Goal: Information Seeking & Learning: Check status

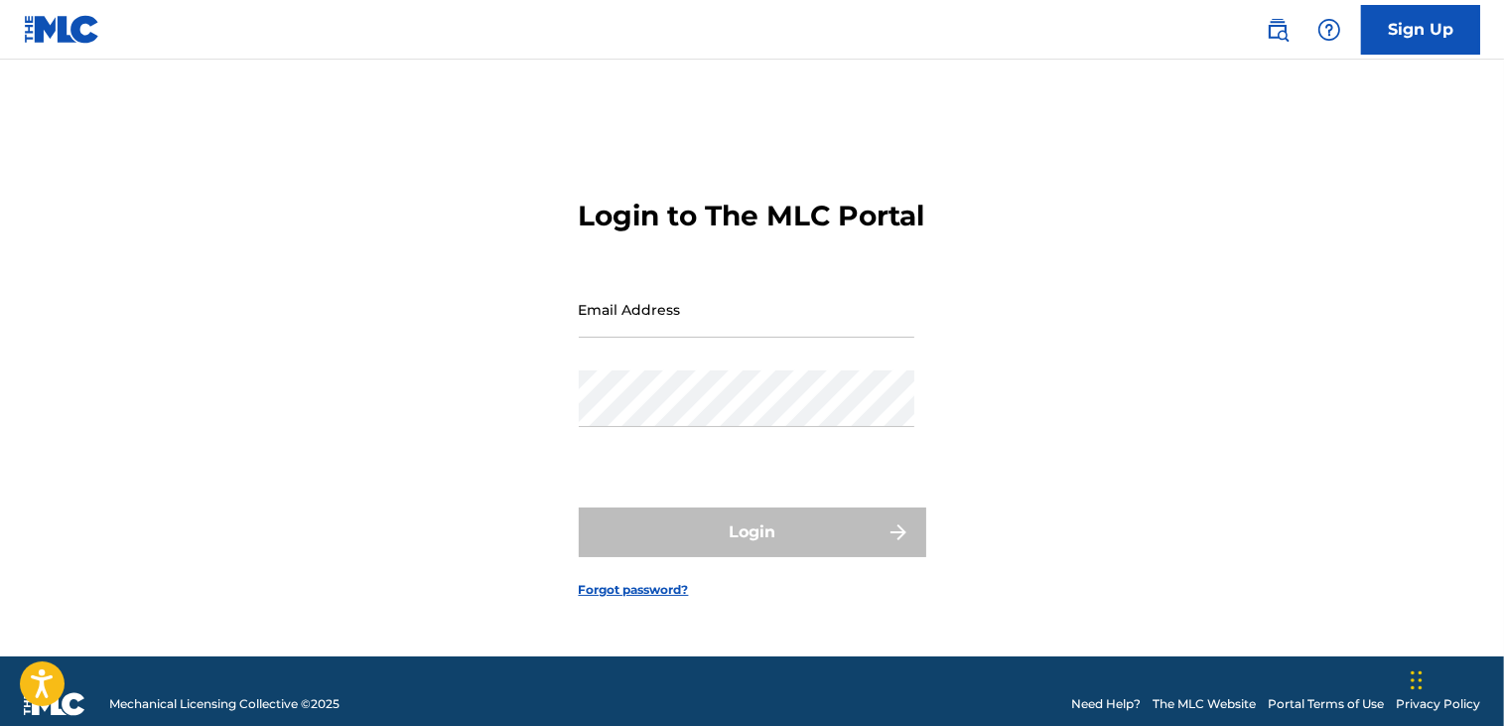
type input "[EMAIL_ADDRESS][DOMAIN_NAME]"
click at [693, 548] on div "Login" at bounding box center [753, 532] width 348 height 50
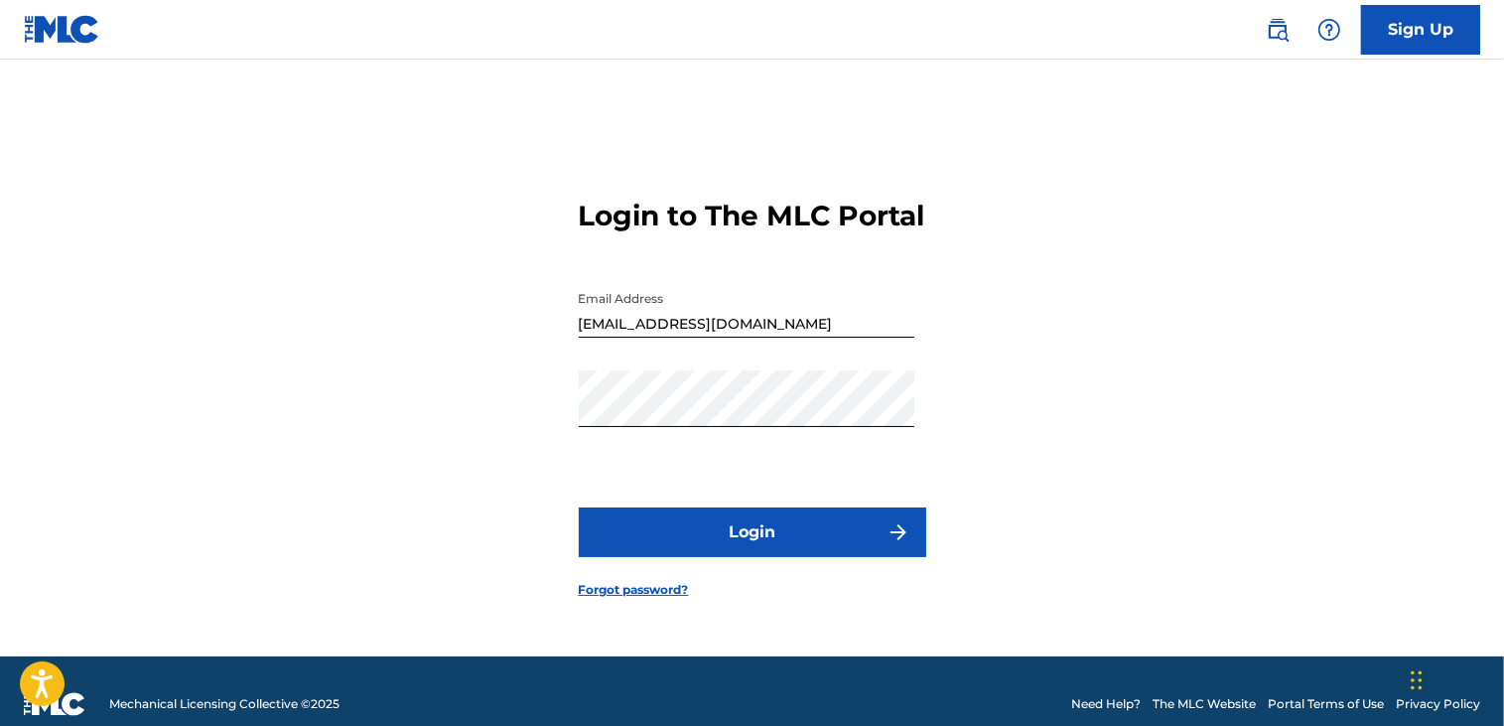
click at [695, 548] on button "Login" at bounding box center [753, 532] width 348 height 50
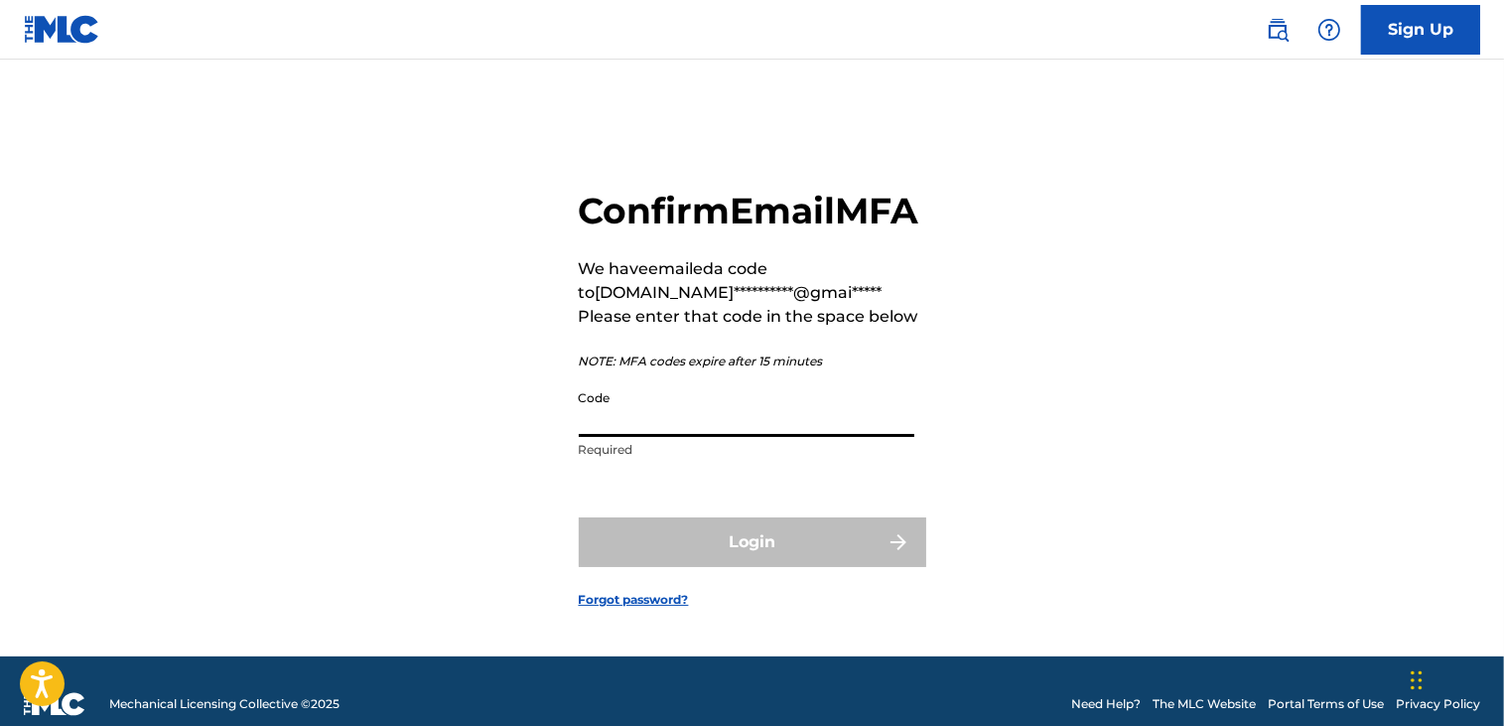
click at [640, 437] on input "Code" at bounding box center [747, 408] width 336 height 57
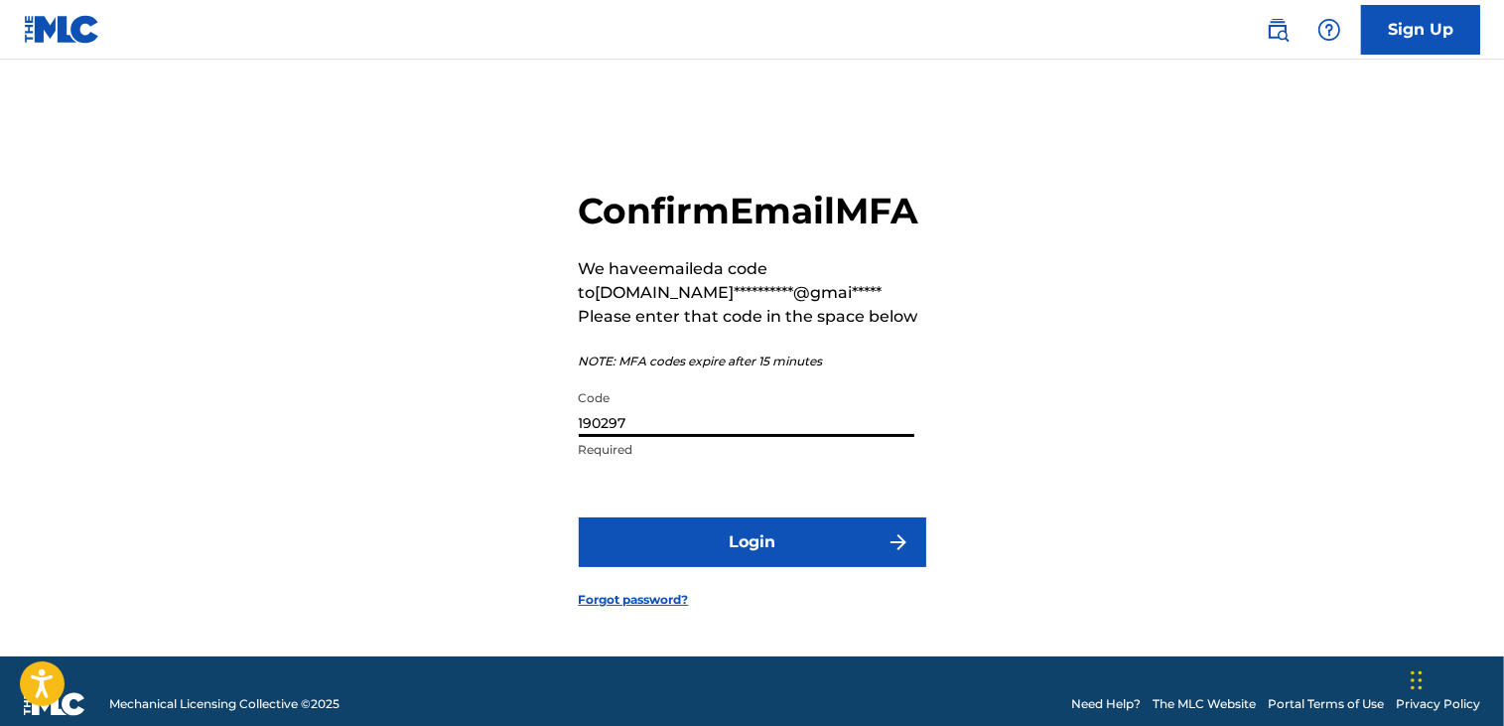
type input "190297"
click at [751, 567] on button "Login" at bounding box center [753, 542] width 348 height 50
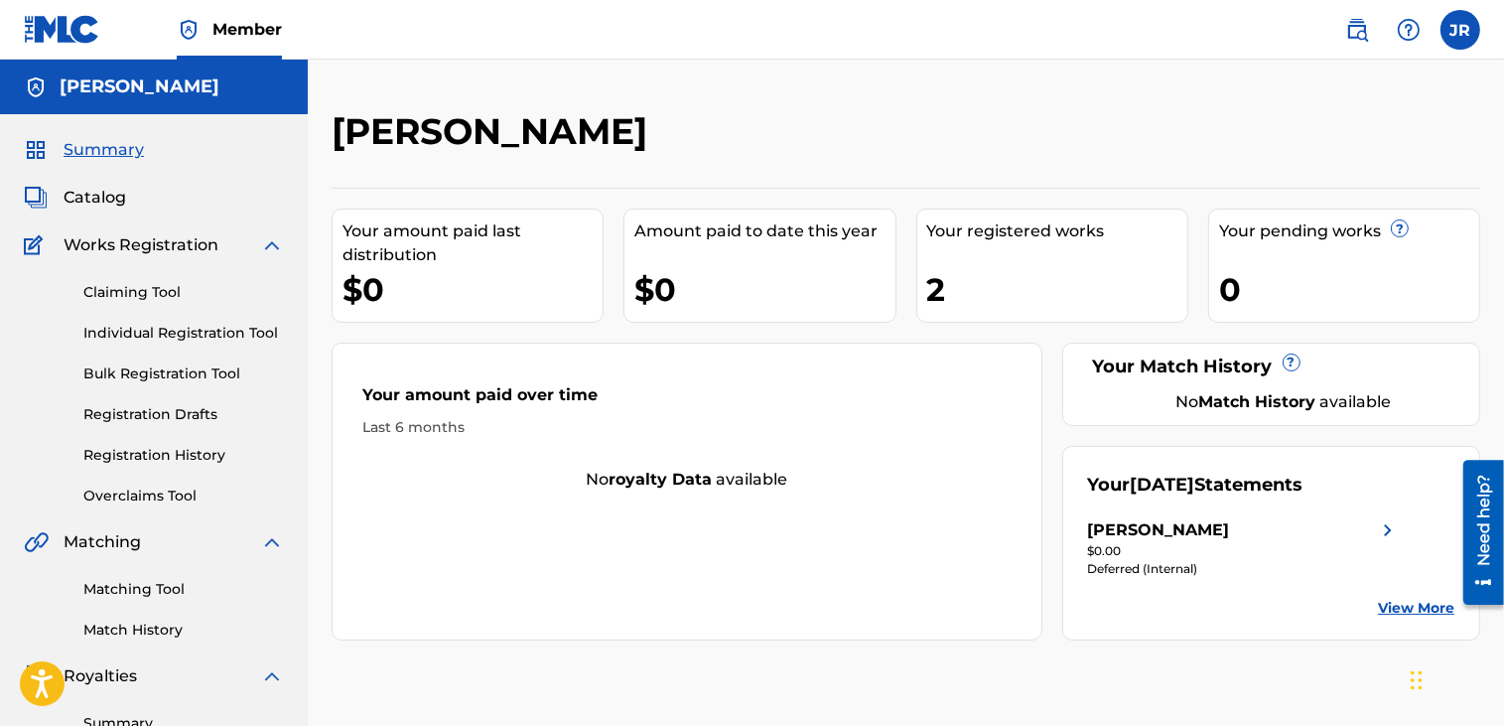
click at [273, 234] on img at bounding box center [272, 245] width 24 height 24
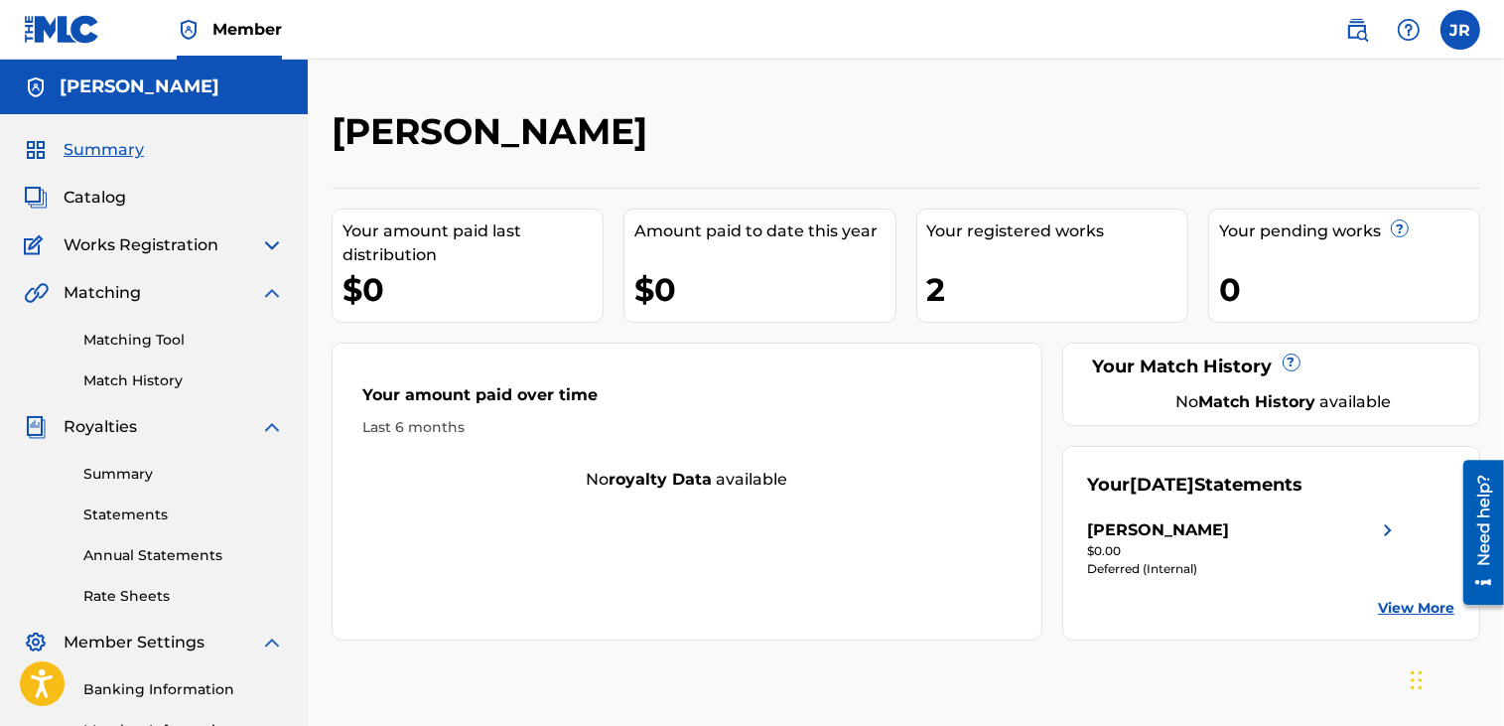
click at [267, 289] on img at bounding box center [272, 293] width 24 height 24
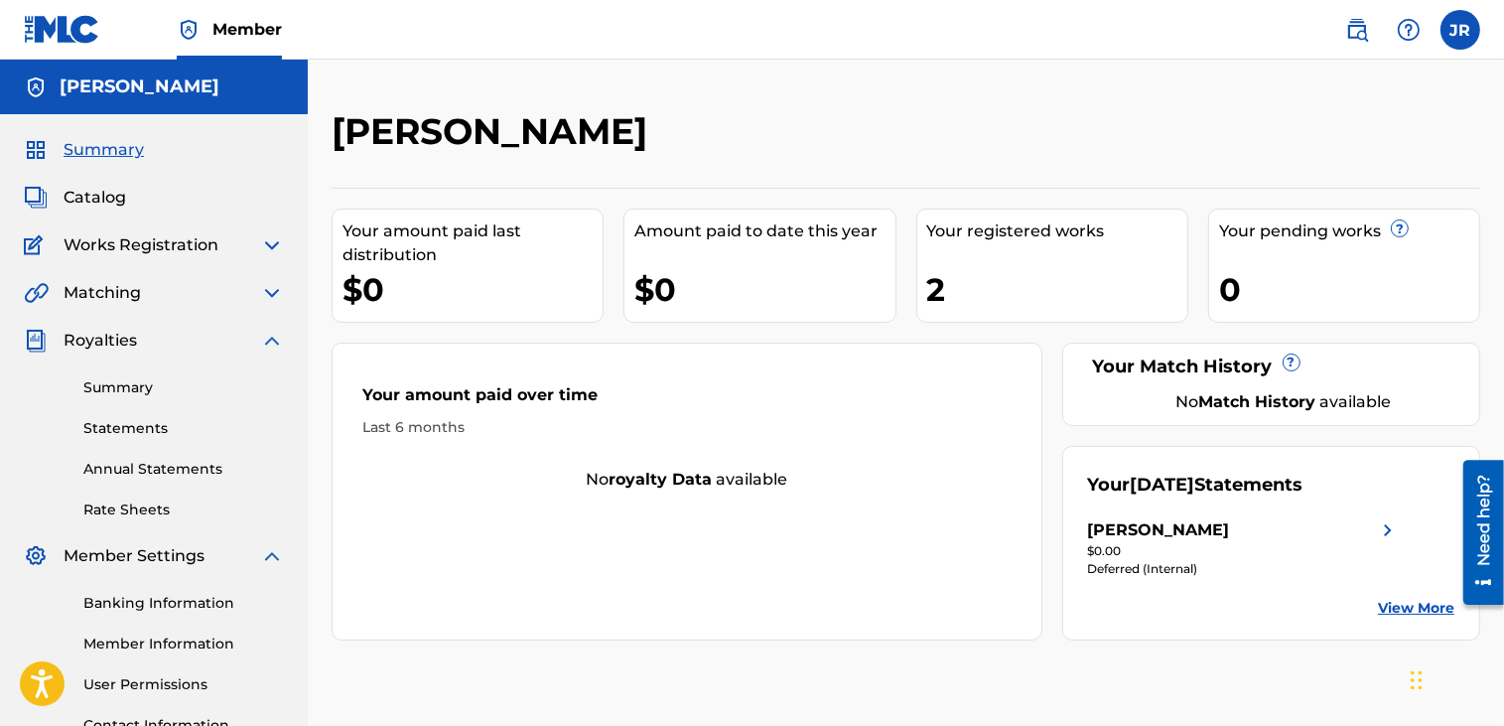
click at [272, 331] on img at bounding box center [272, 341] width 24 height 24
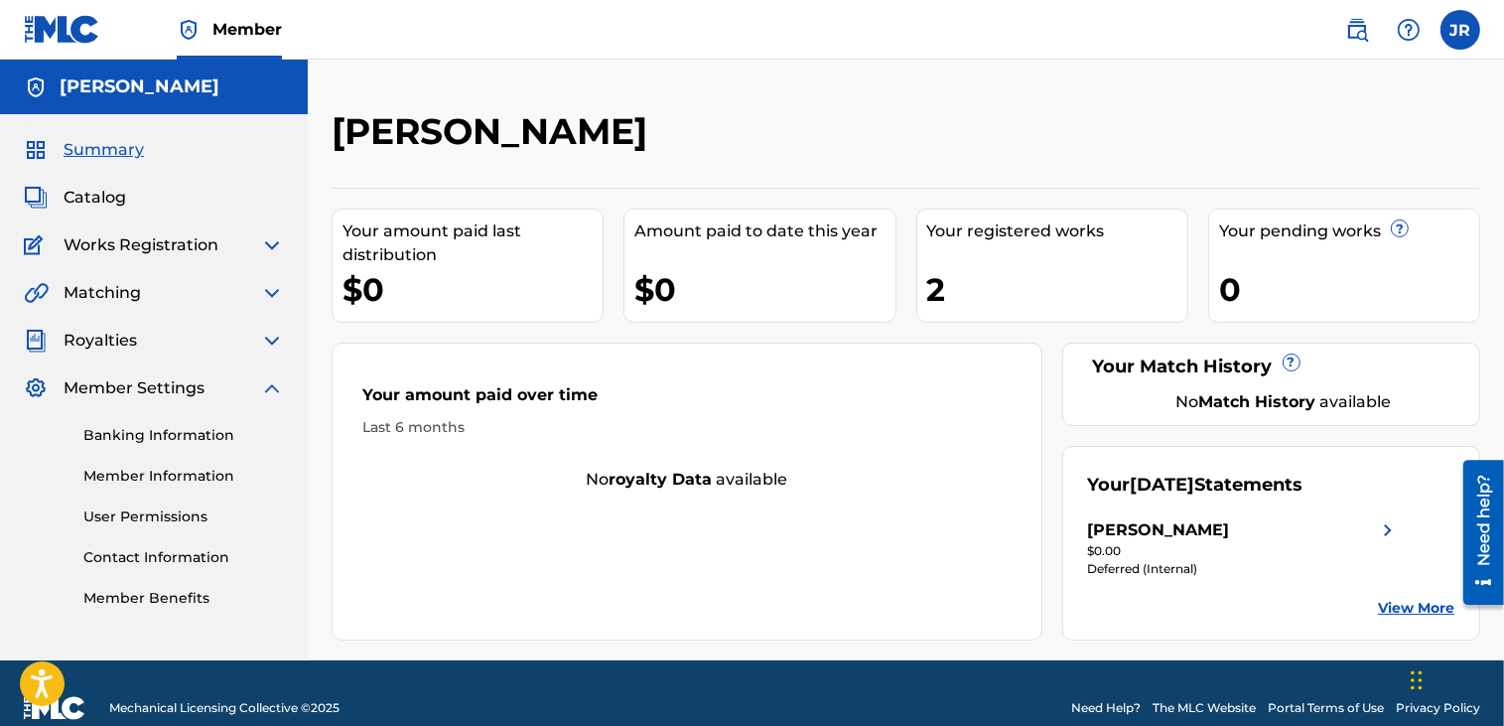
click at [266, 384] on img at bounding box center [272, 388] width 24 height 24
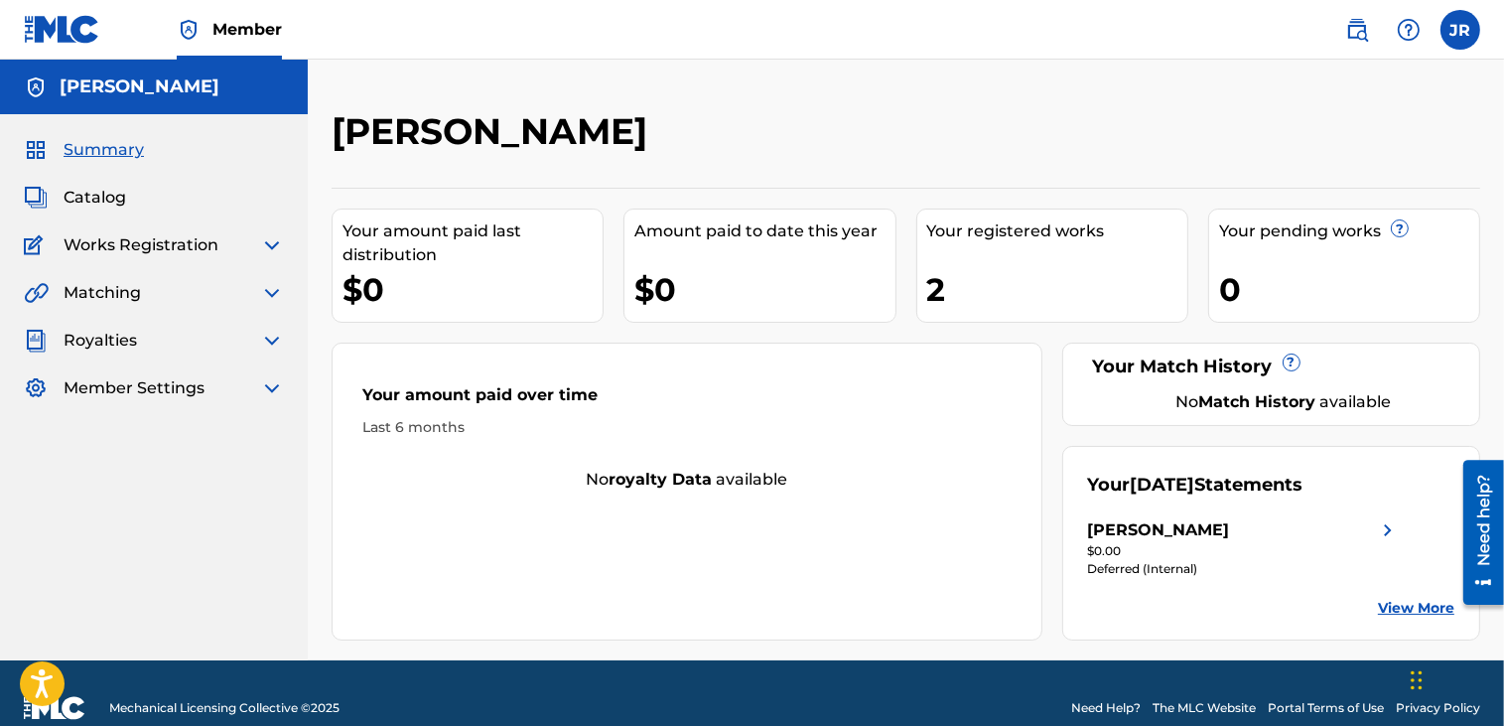
click at [106, 198] on span "Catalog" at bounding box center [95, 198] width 63 height 24
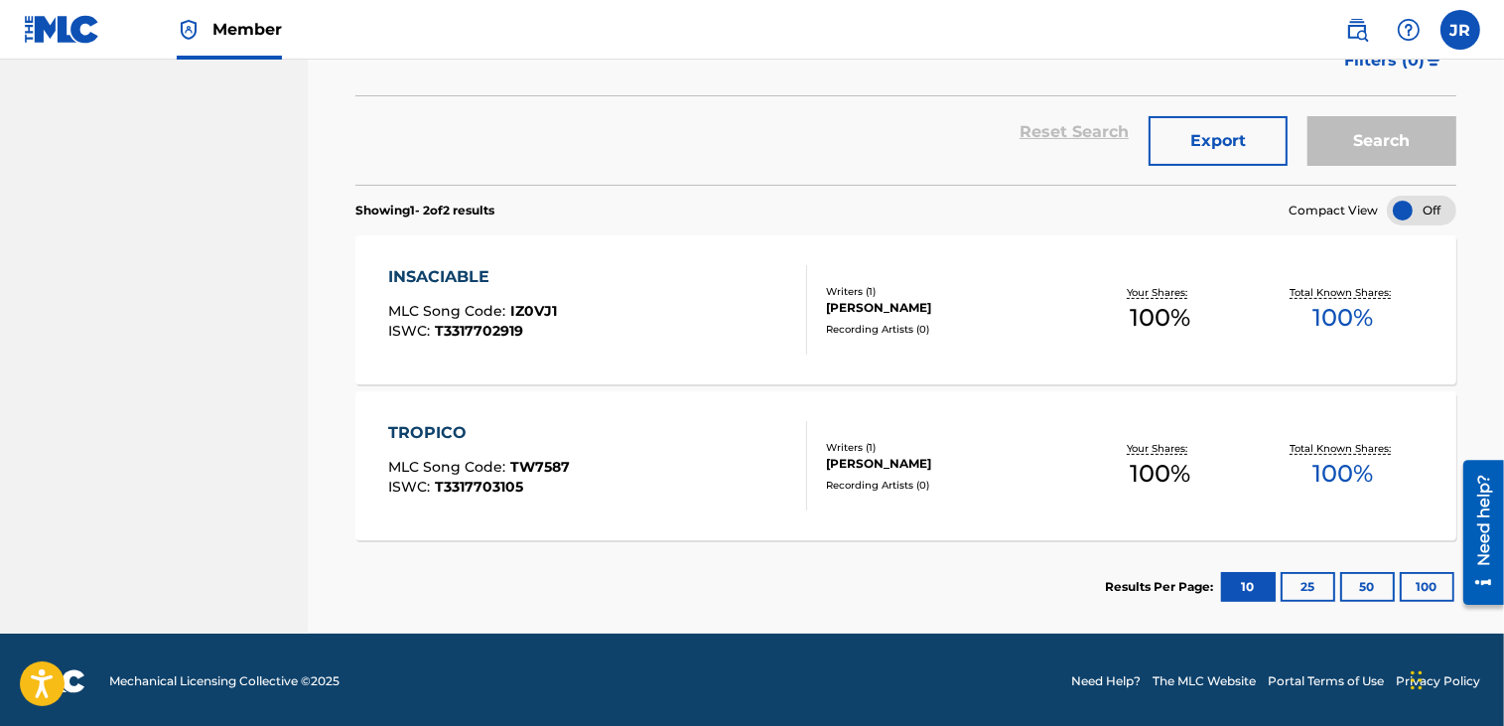
scroll to position [340, 0]
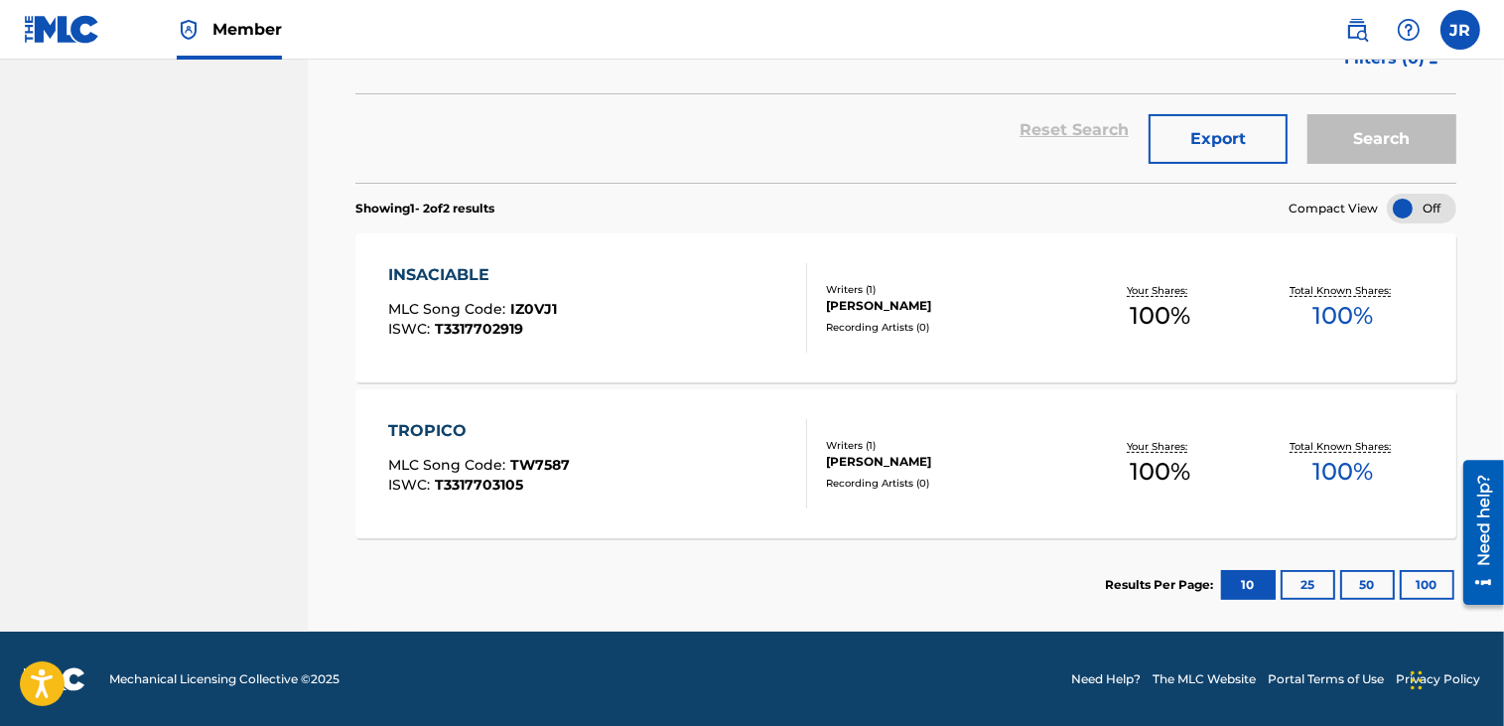
click at [652, 304] on div "INSACIABLE MLC Song Code : IZ0VJ1 ISWC : T3317702919" at bounding box center [597, 307] width 418 height 89
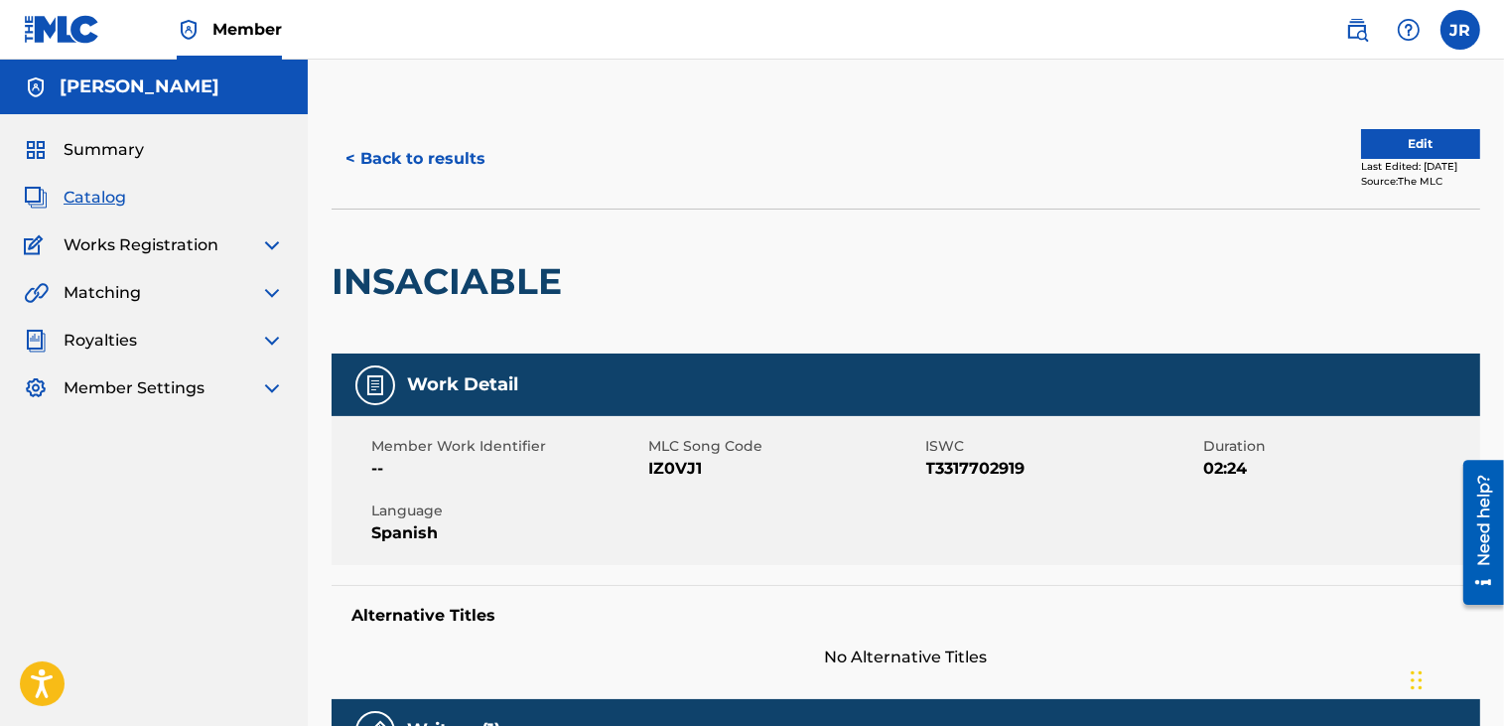
click at [121, 204] on span "Catalog" at bounding box center [95, 198] width 63 height 24
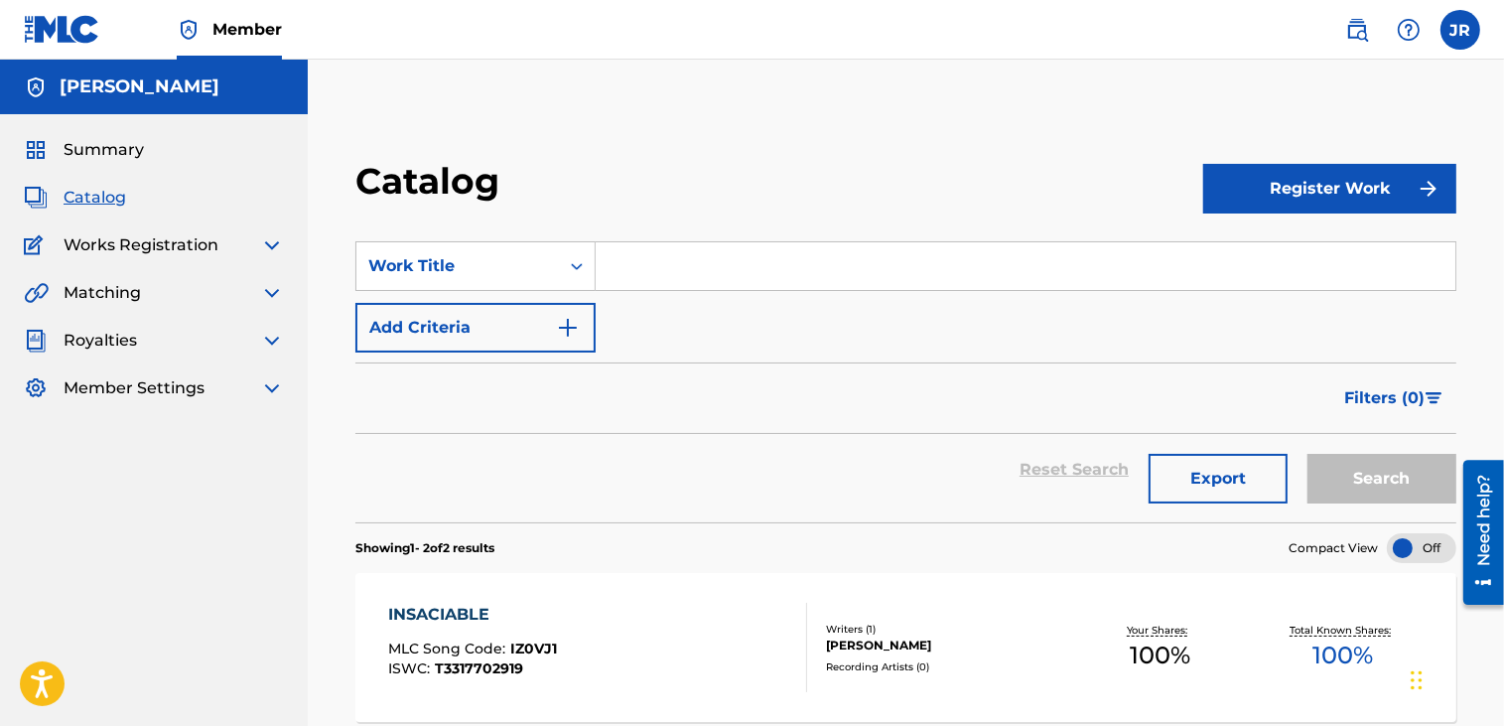
click at [272, 243] on img at bounding box center [272, 245] width 24 height 24
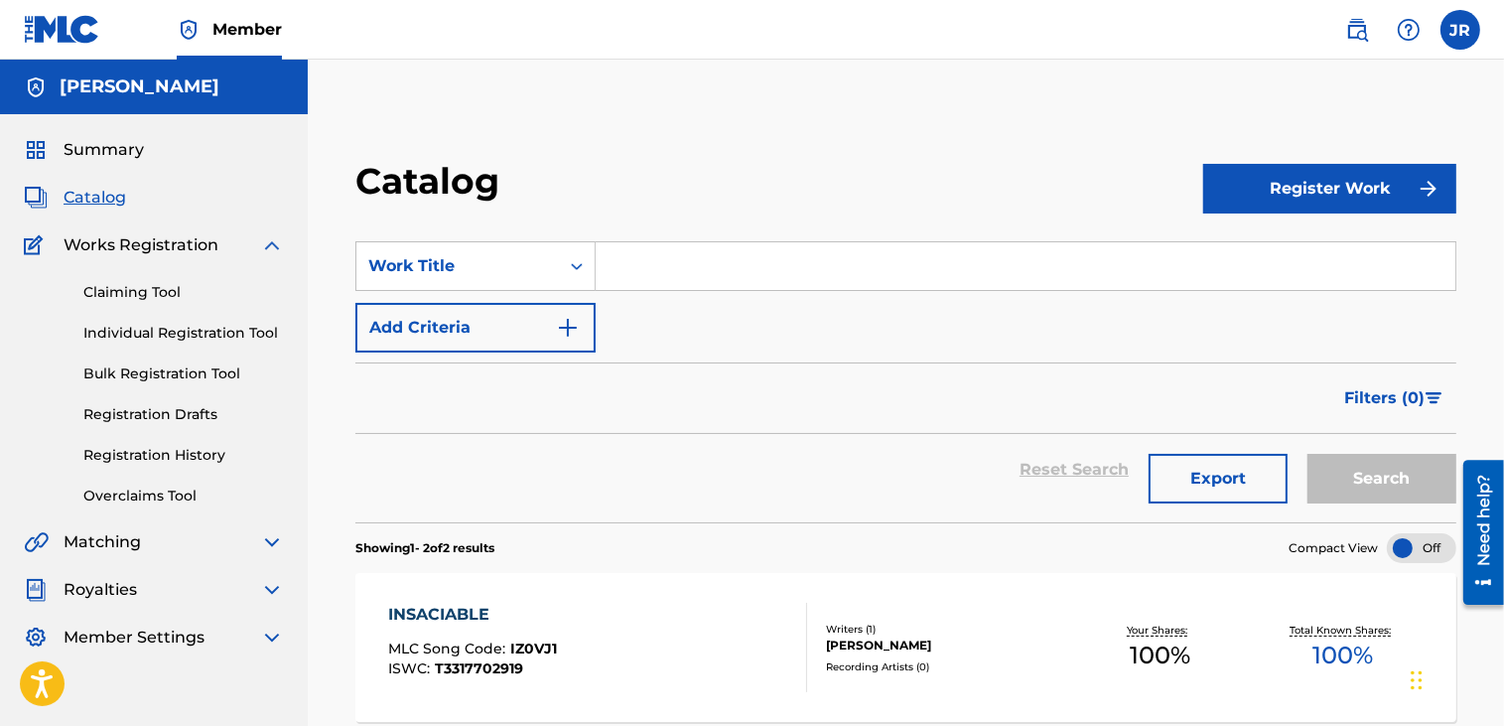
click at [163, 454] on link "Registration History" at bounding box center [183, 455] width 201 height 21
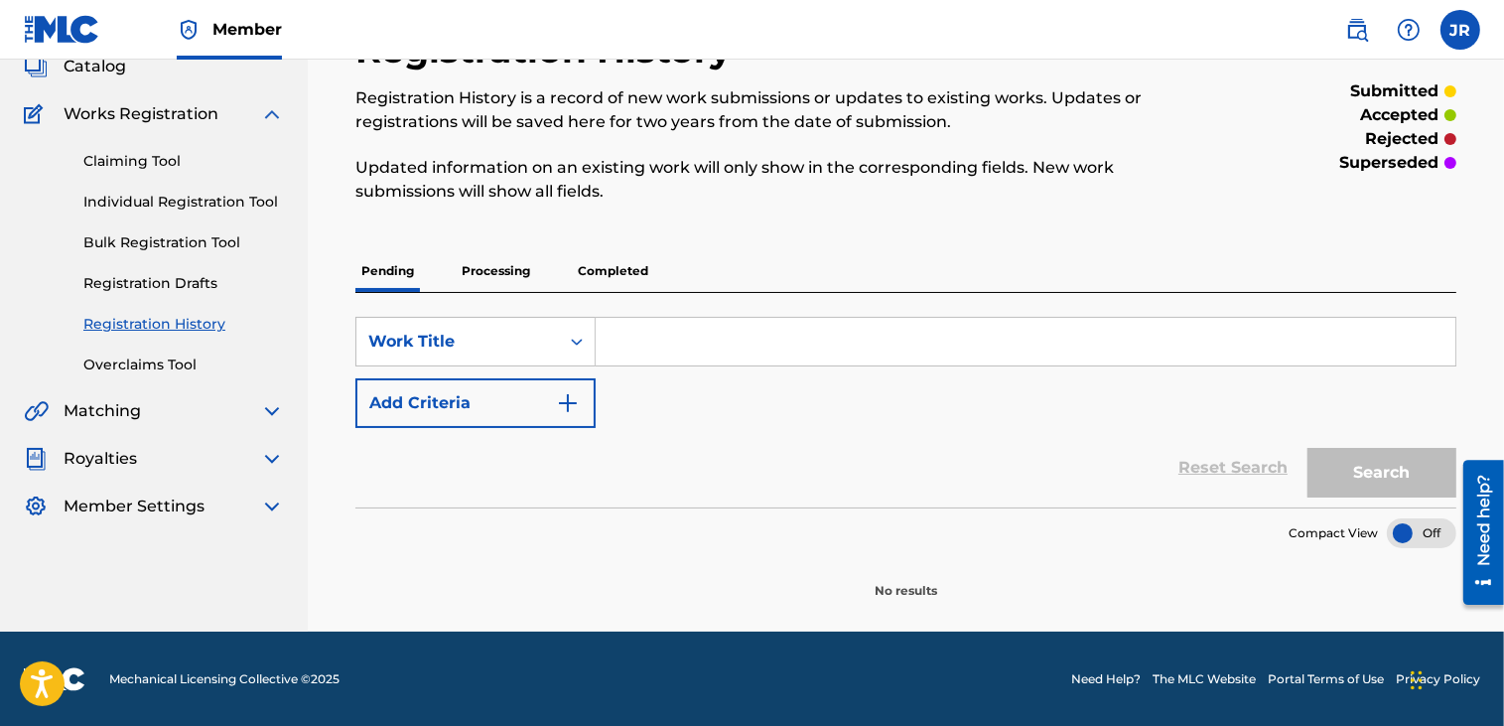
scroll to position [131, 0]
click at [478, 264] on p "Processing" at bounding box center [496, 271] width 80 height 42
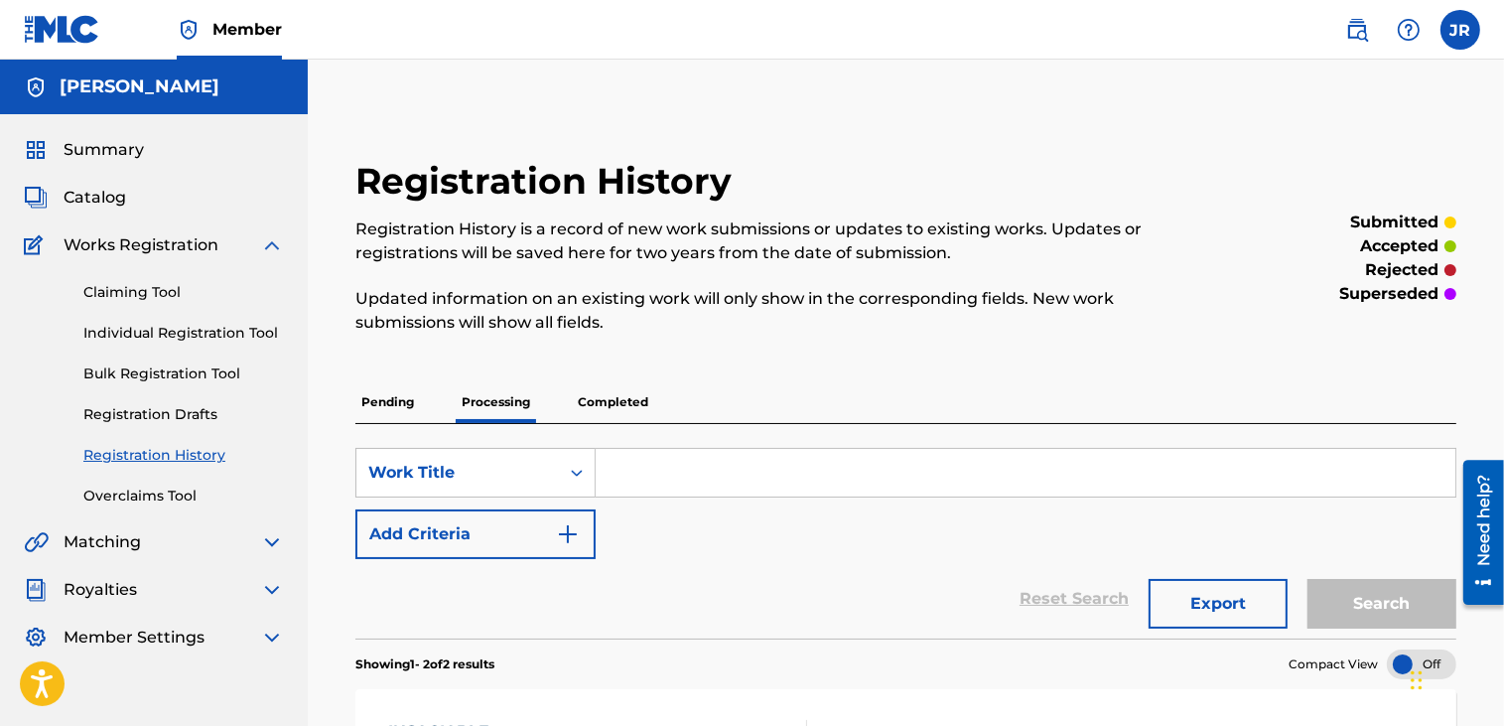
click at [277, 244] on img at bounding box center [272, 245] width 24 height 24
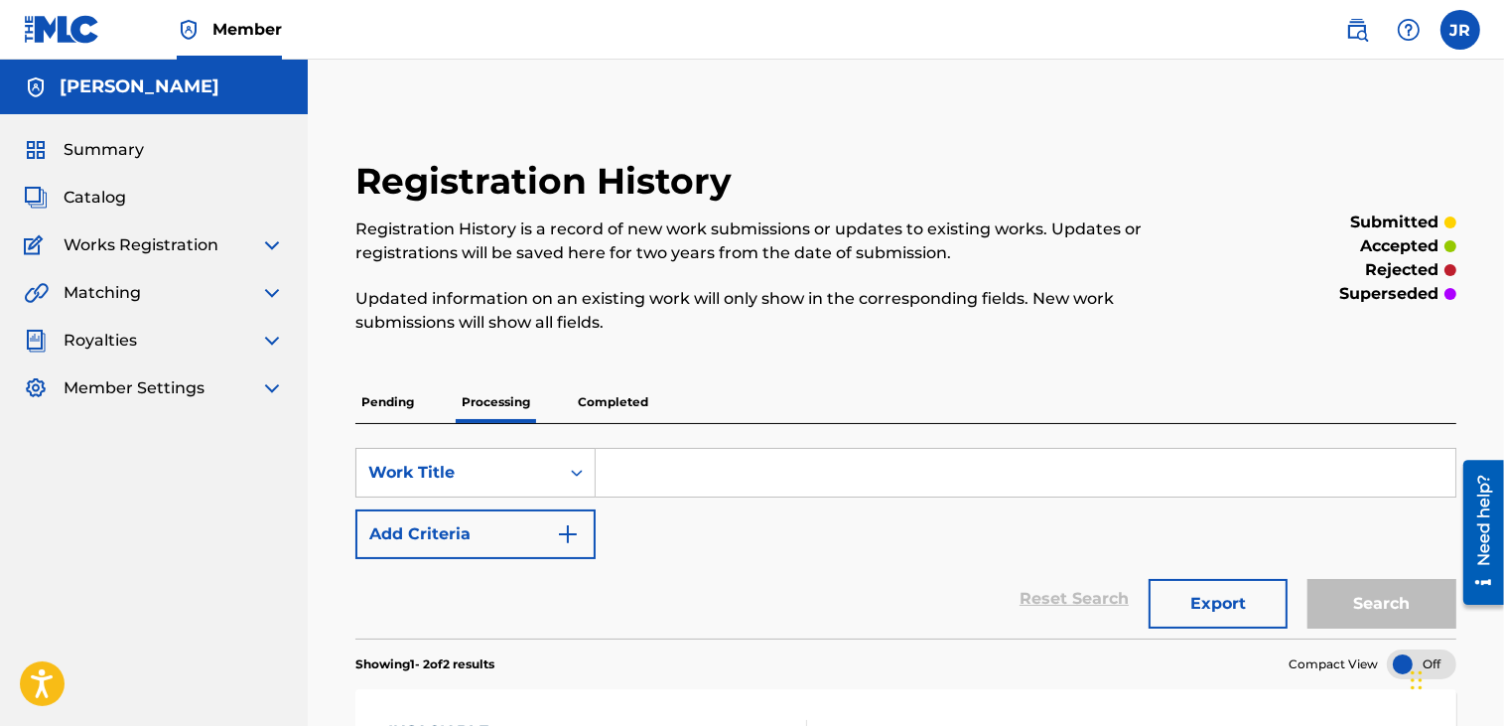
click at [1460, 14] on label at bounding box center [1461, 30] width 40 height 40
click at [1461, 30] on input "JR [PERSON_NAME] [EMAIL_ADDRESS][DOMAIN_NAME] Notification Preferences Profile …" at bounding box center [1461, 30] width 0 height 0
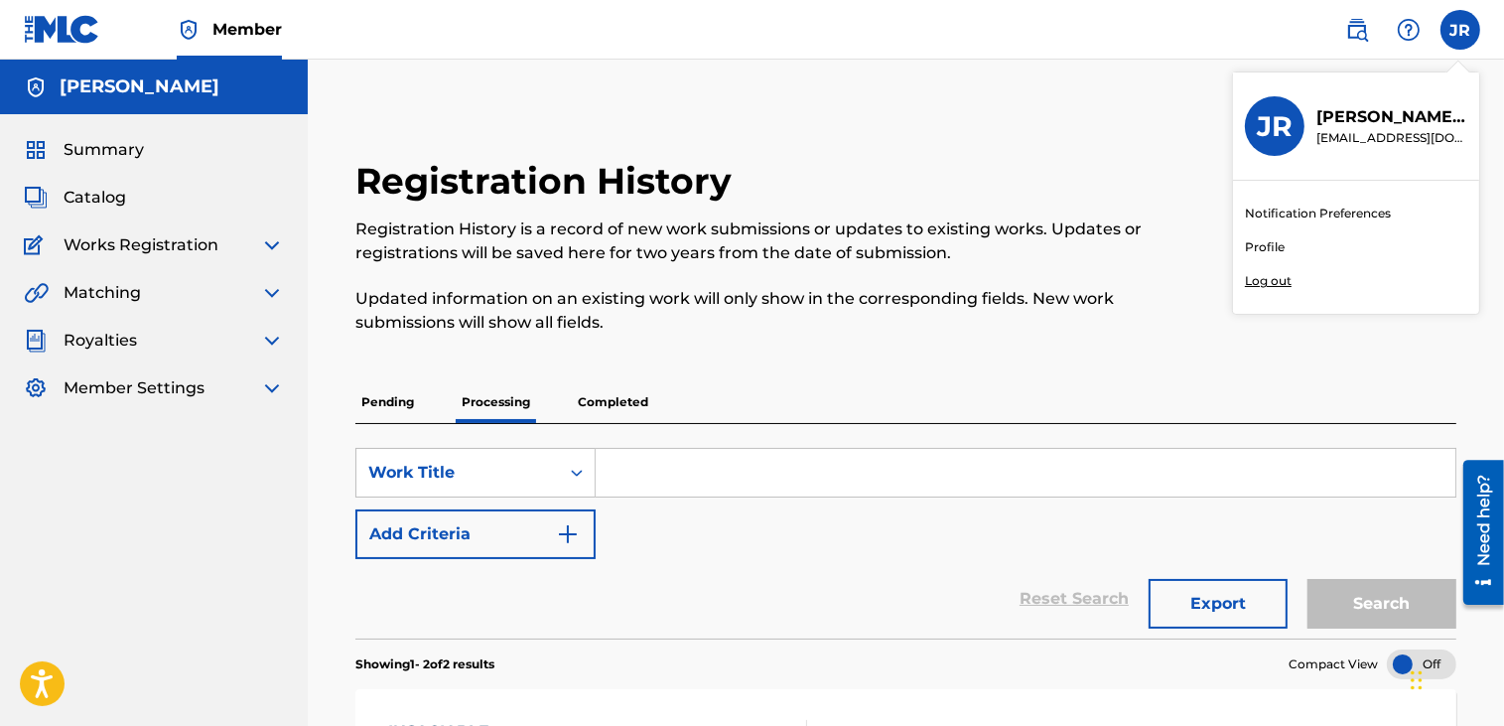
click at [1283, 251] on link "Profile" at bounding box center [1265, 247] width 40 height 18
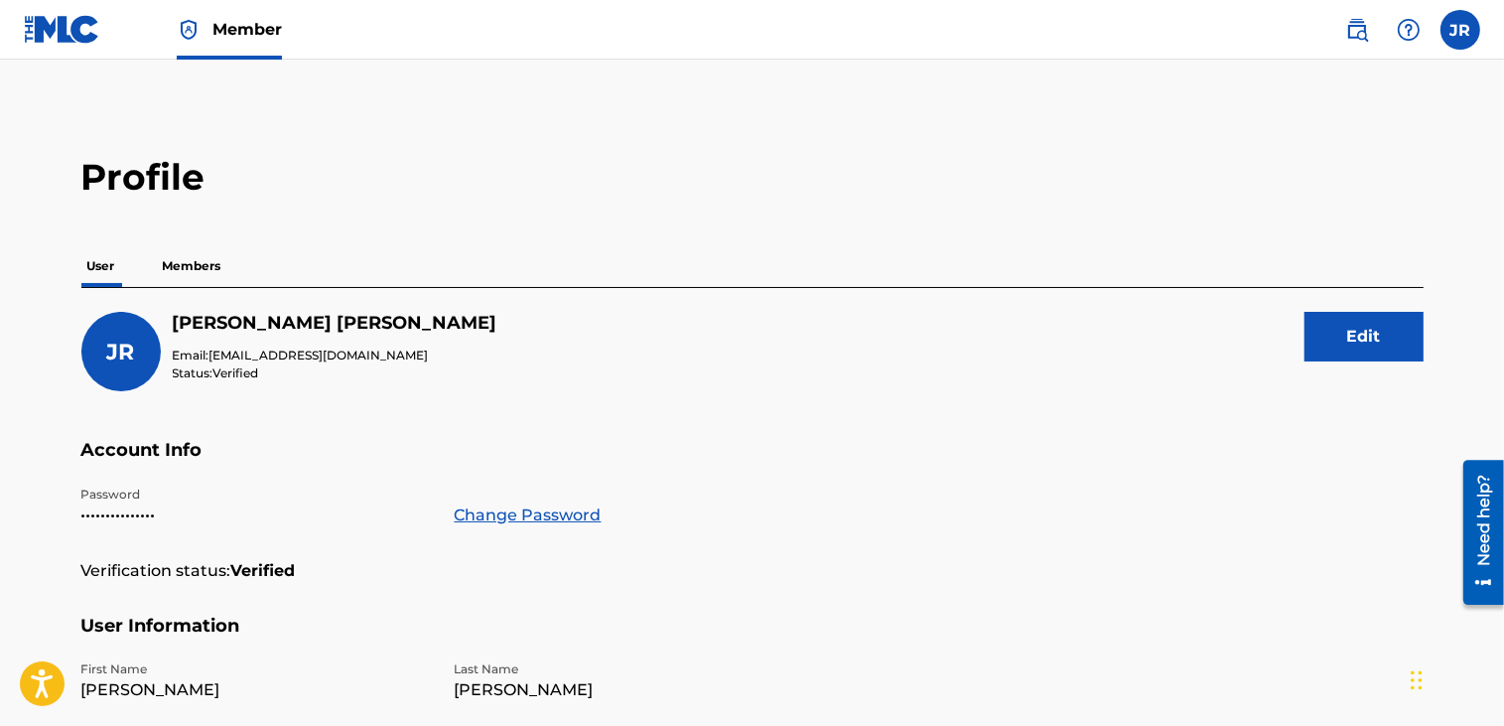
click at [204, 264] on p "Members" at bounding box center [192, 266] width 71 height 42
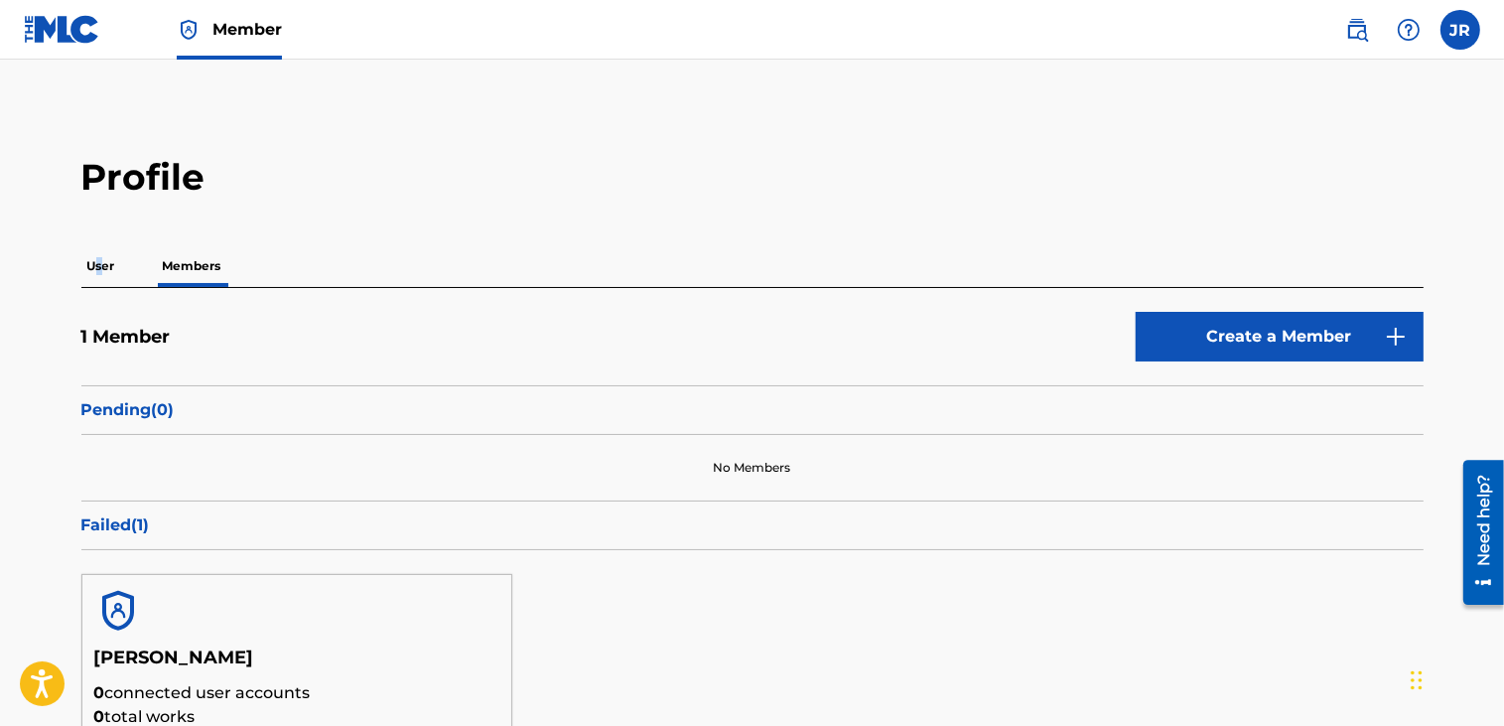
click at [100, 275] on p "User" at bounding box center [101, 266] width 40 height 42
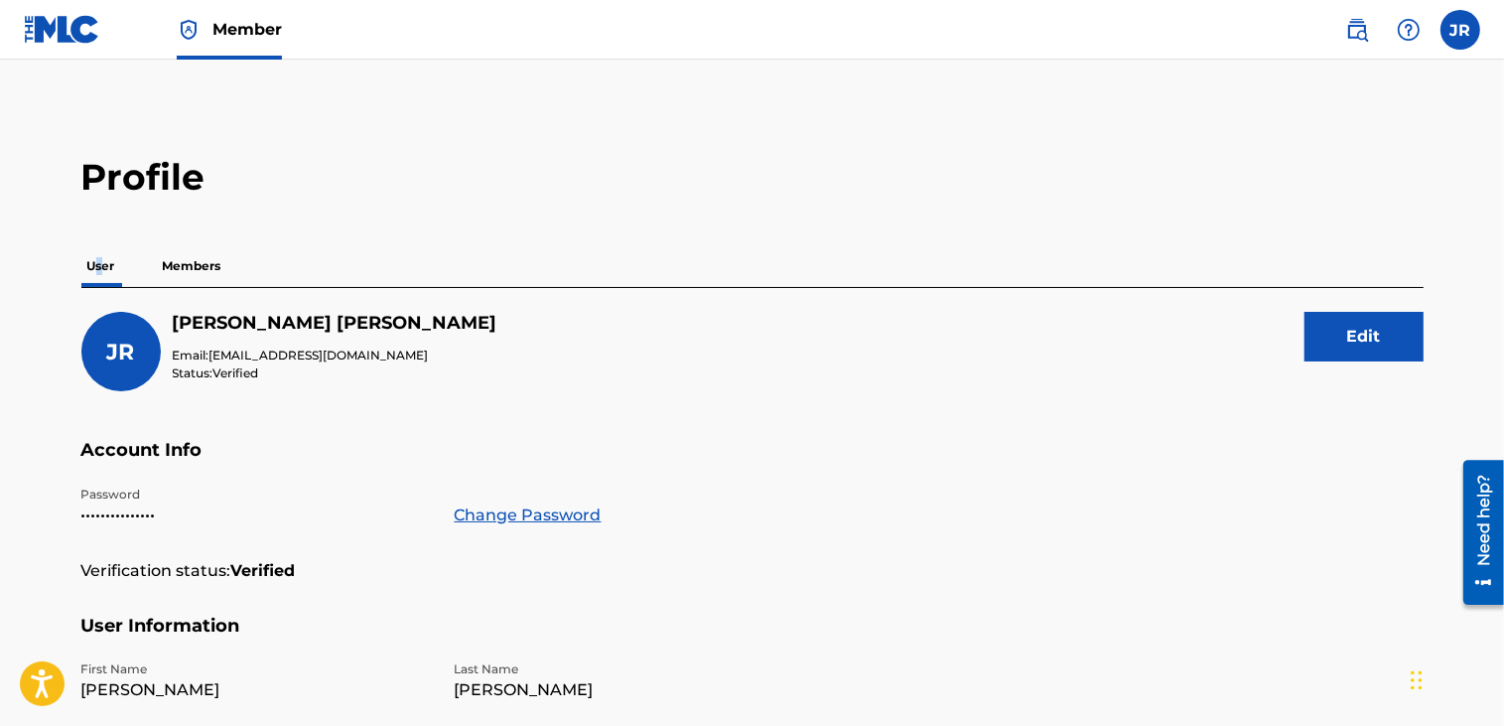
click at [219, 269] on p "Members" at bounding box center [192, 266] width 71 height 42
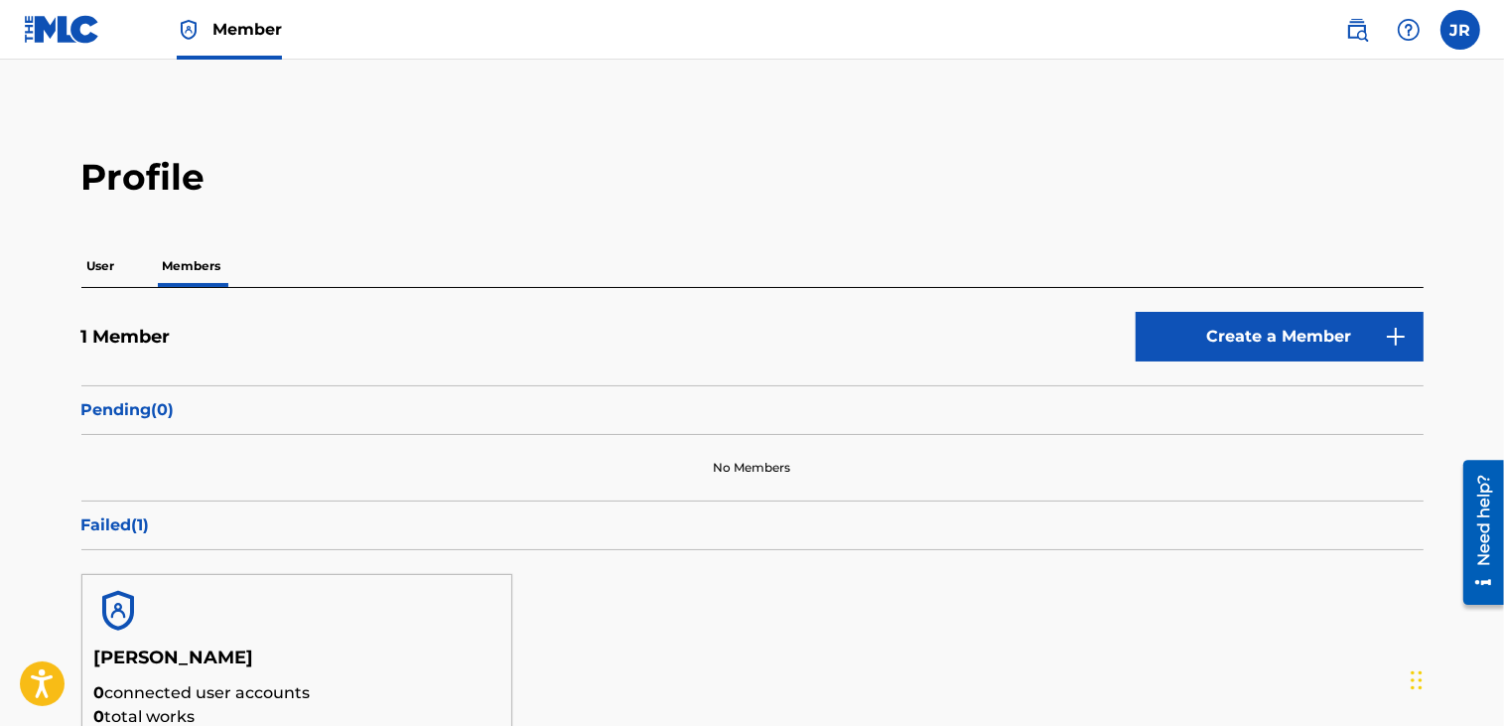
click at [1483, 552] on div "Need help?" at bounding box center [1483, 519] width 27 height 91
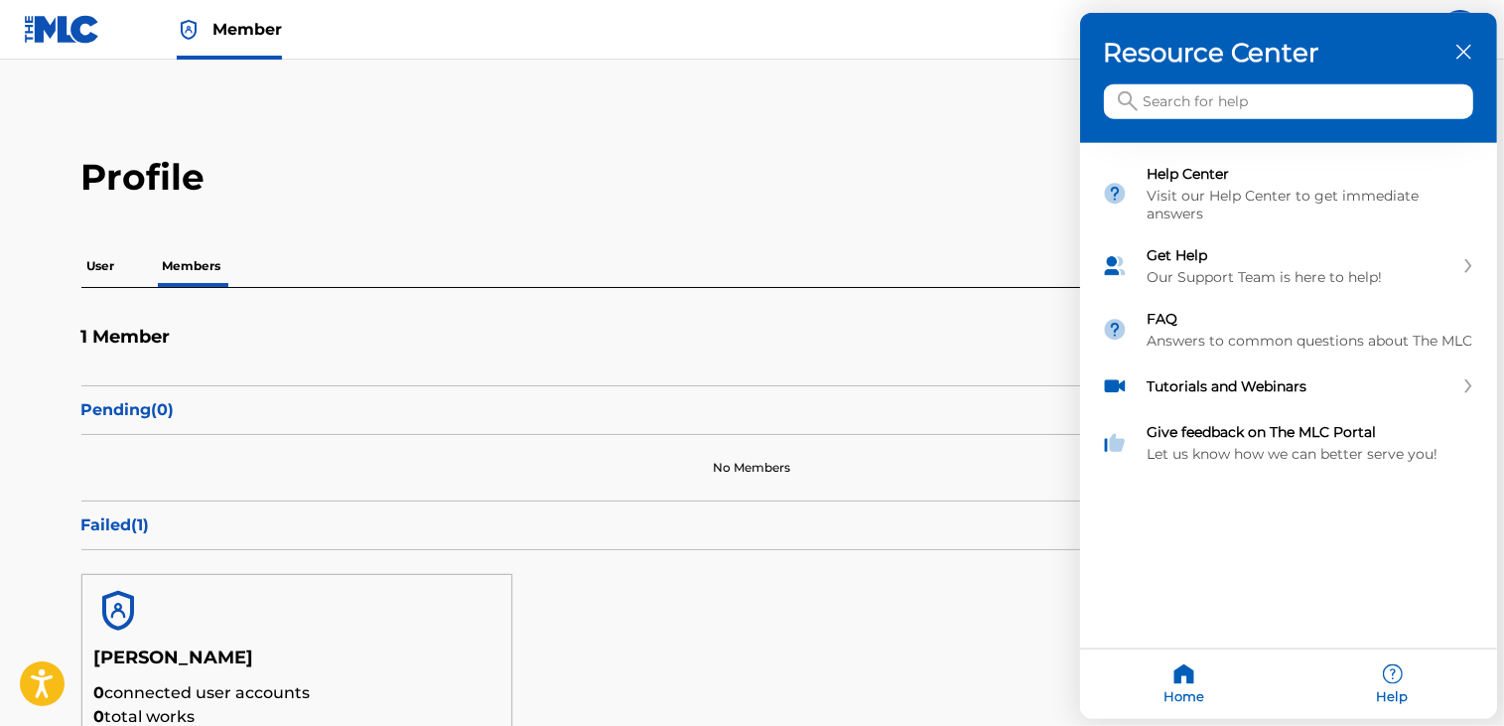
click at [646, 164] on div at bounding box center [752, 363] width 1504 height 726
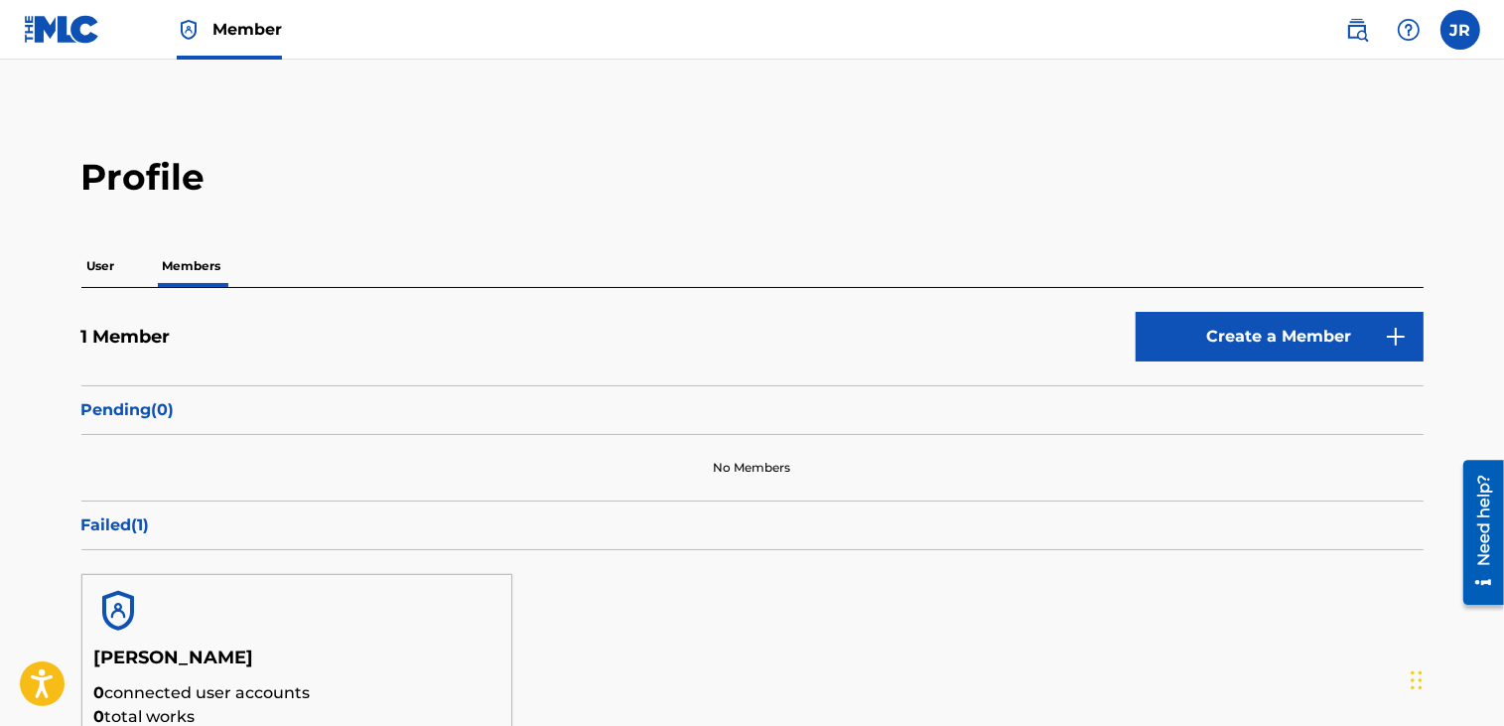
click at [751, 468] on p "No Members" at bounding box center [751, 468] width 77 height 18
click at [112, 264] on p "User" at bounding box center [101, 266] width 40 height 42
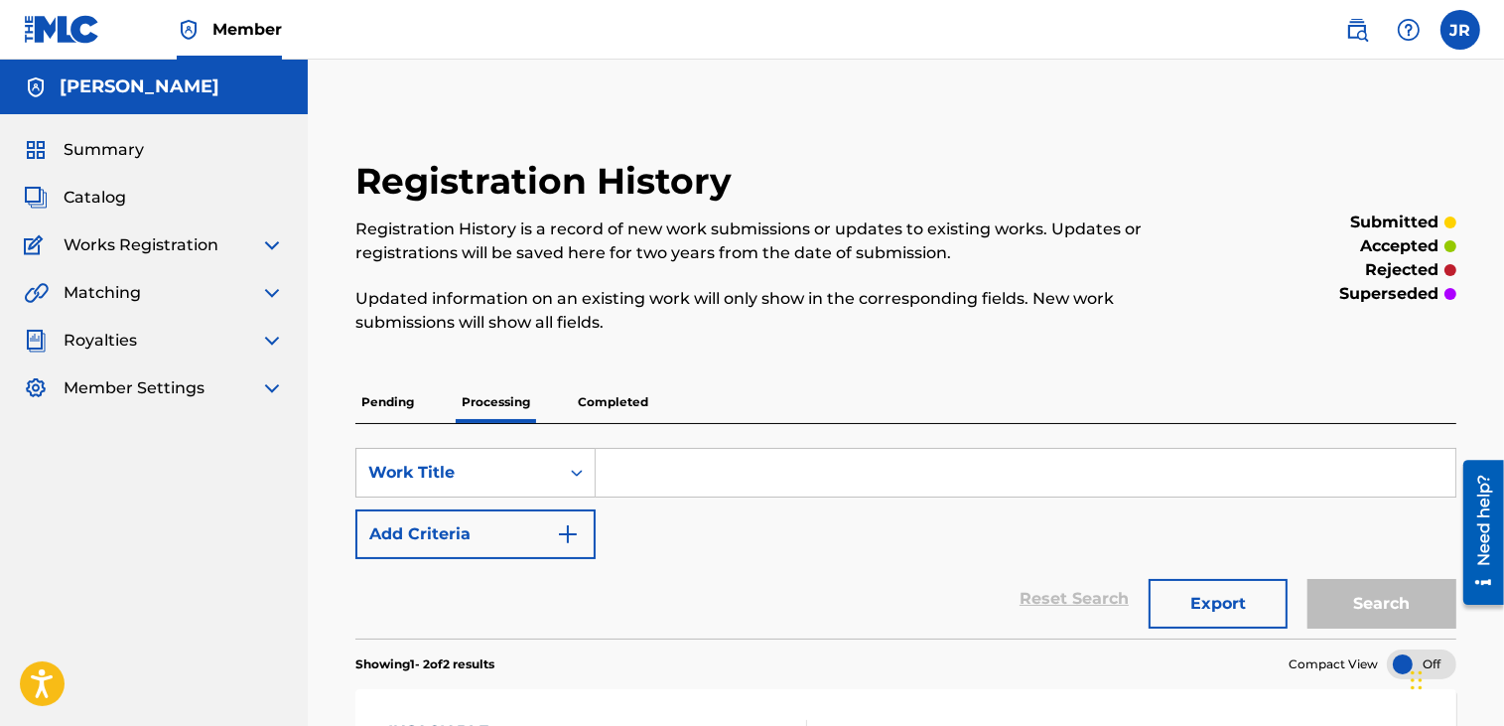
click at [392, 407] on p "Pending" at bounding box center [388, 402] width 65 height 42
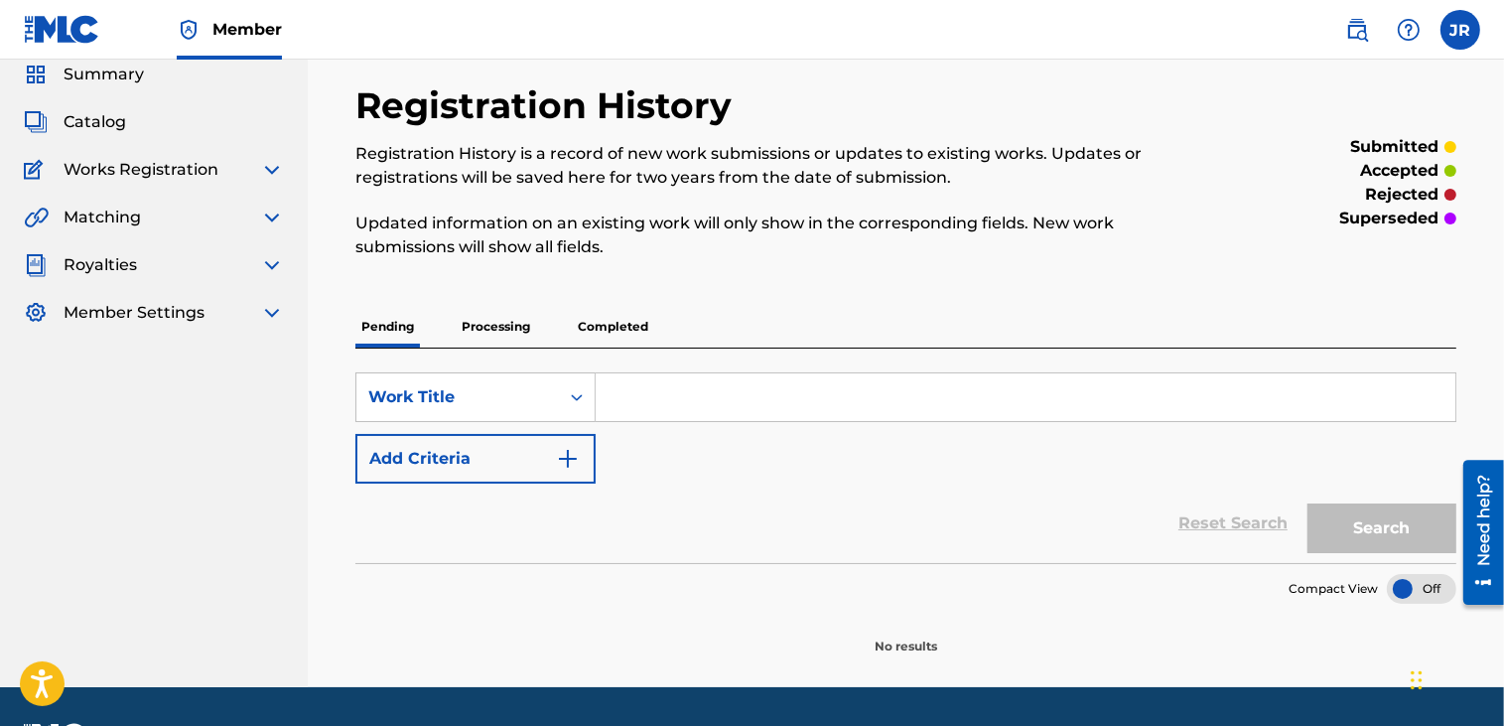
scroll to position [131, 0]
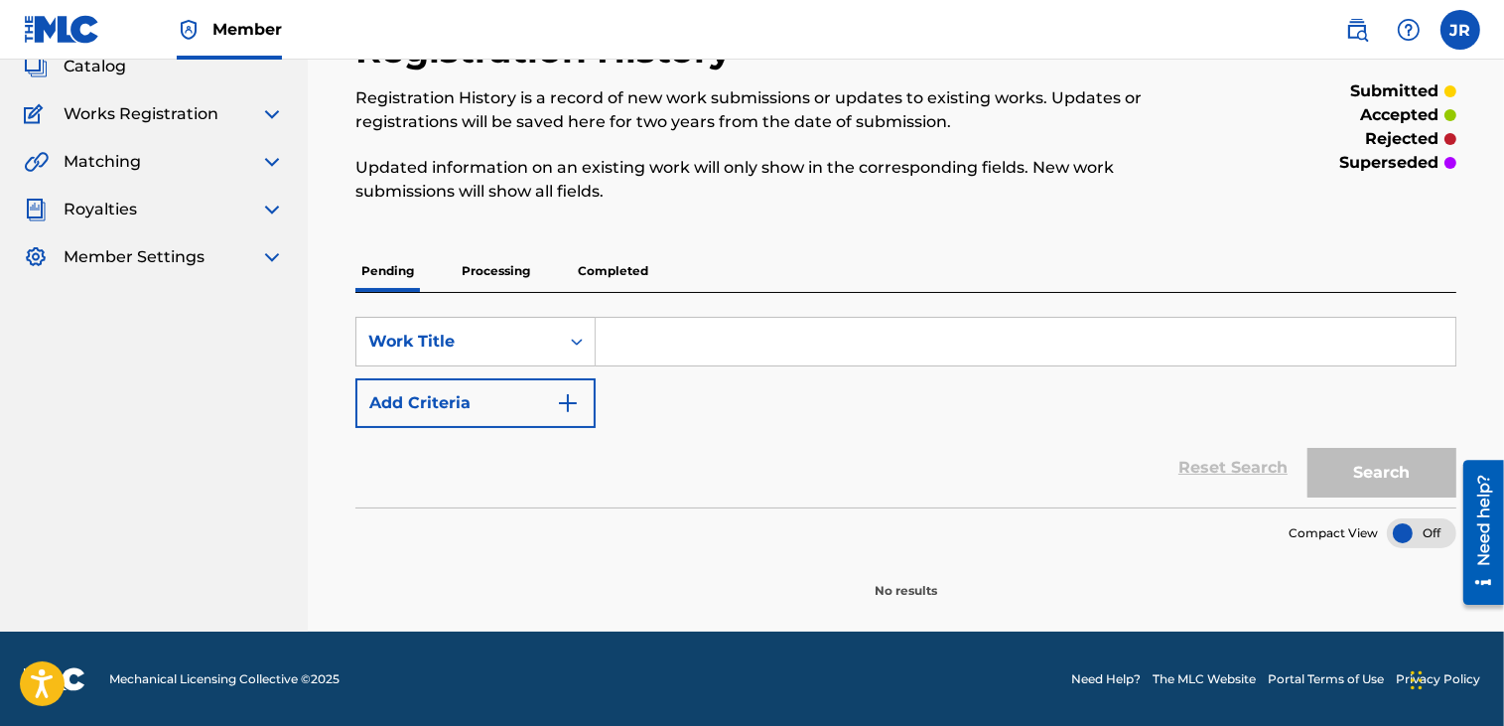
drag, startPoint x: 616, startPoint y: 257, endPoint x: 610, endPoint y: 268, distance: 12.4
click at [614, 258] on p "Completed" at bounding box center [613, 271] width 82 height 42
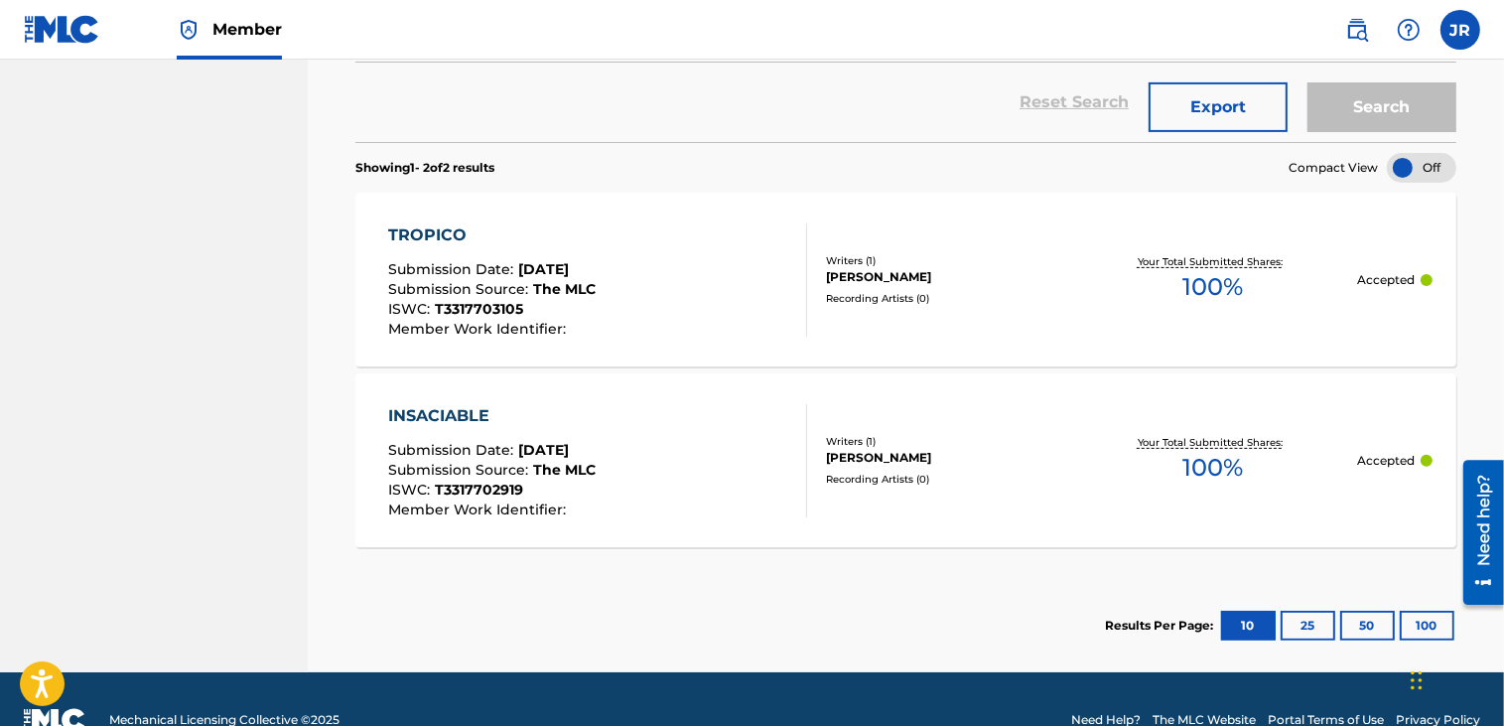
scroll to position [122, 0]
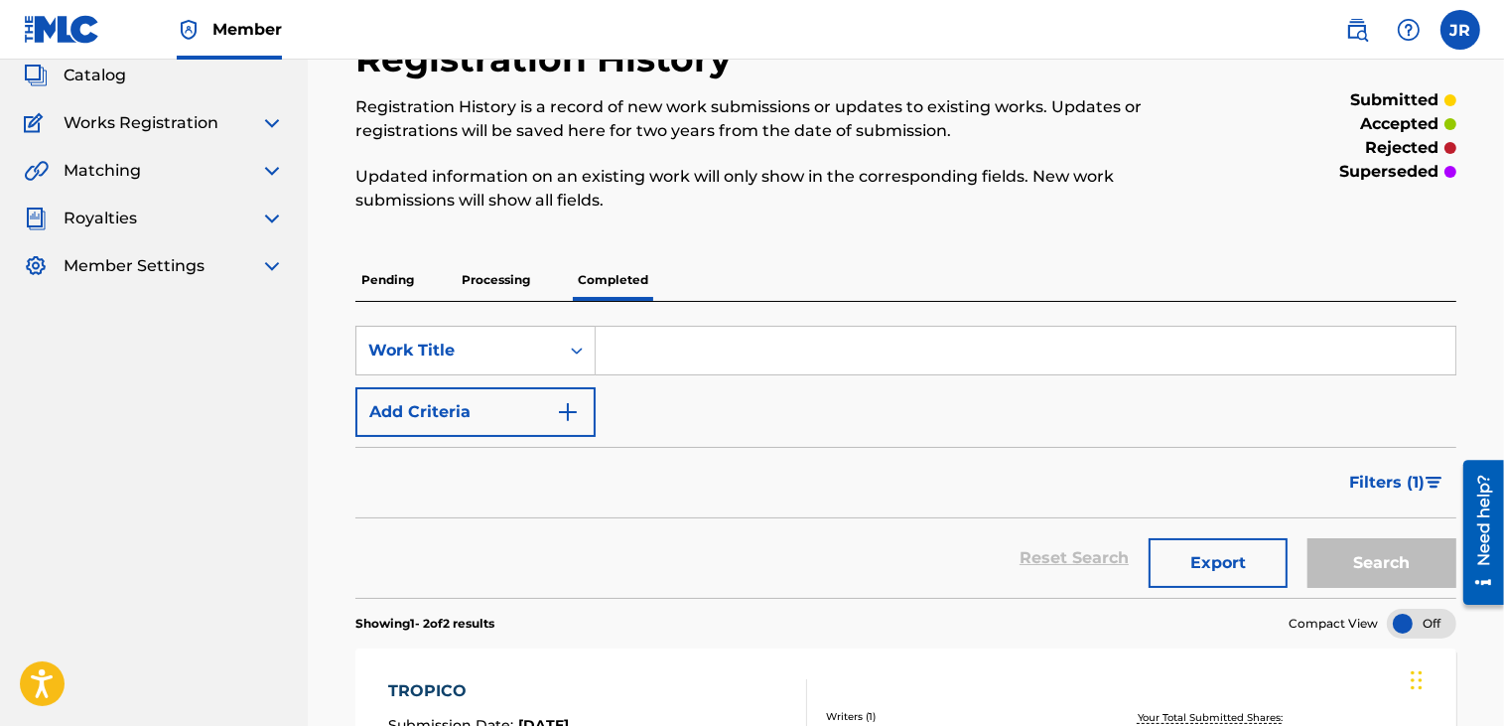
click at [508, 277] on p "Processing" at bounding box center [496, 280] width 80 height 42
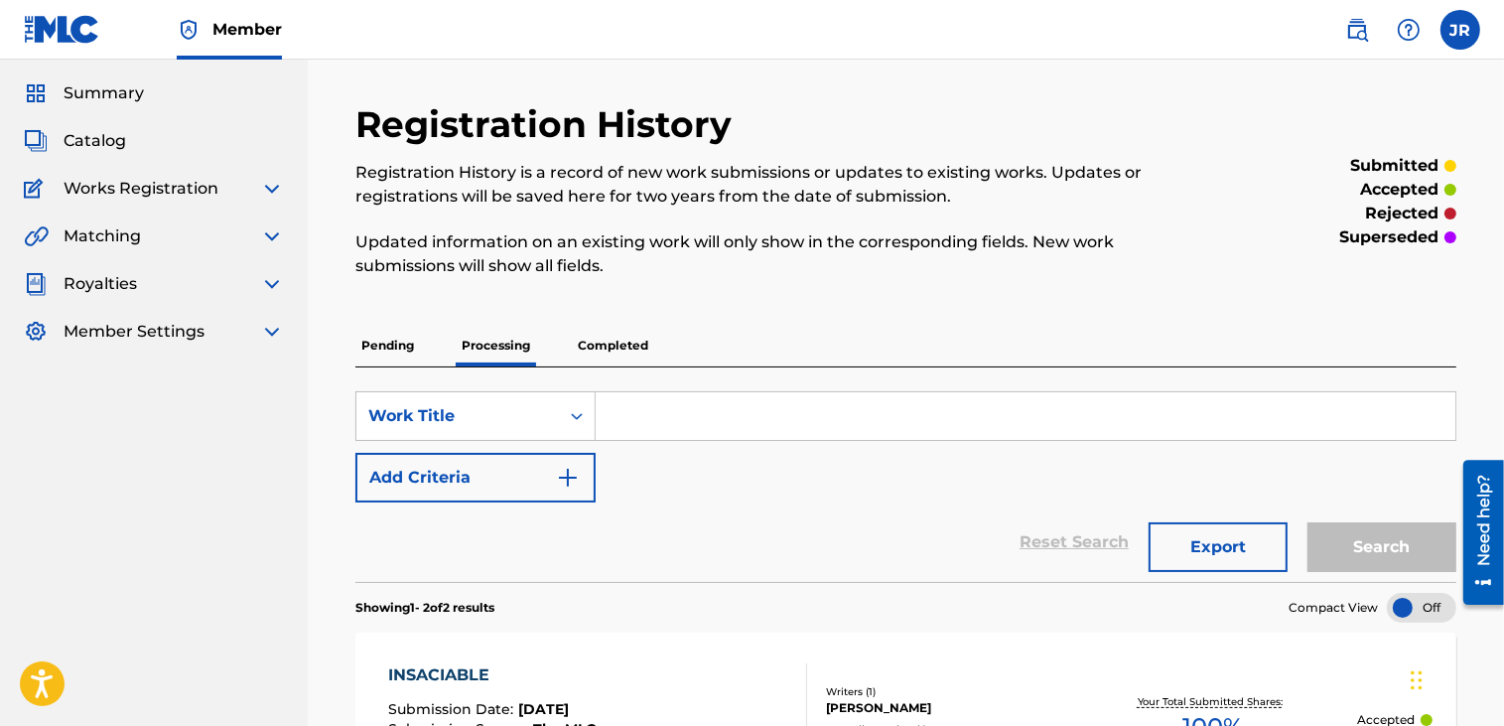
scroll to position [41, 0]
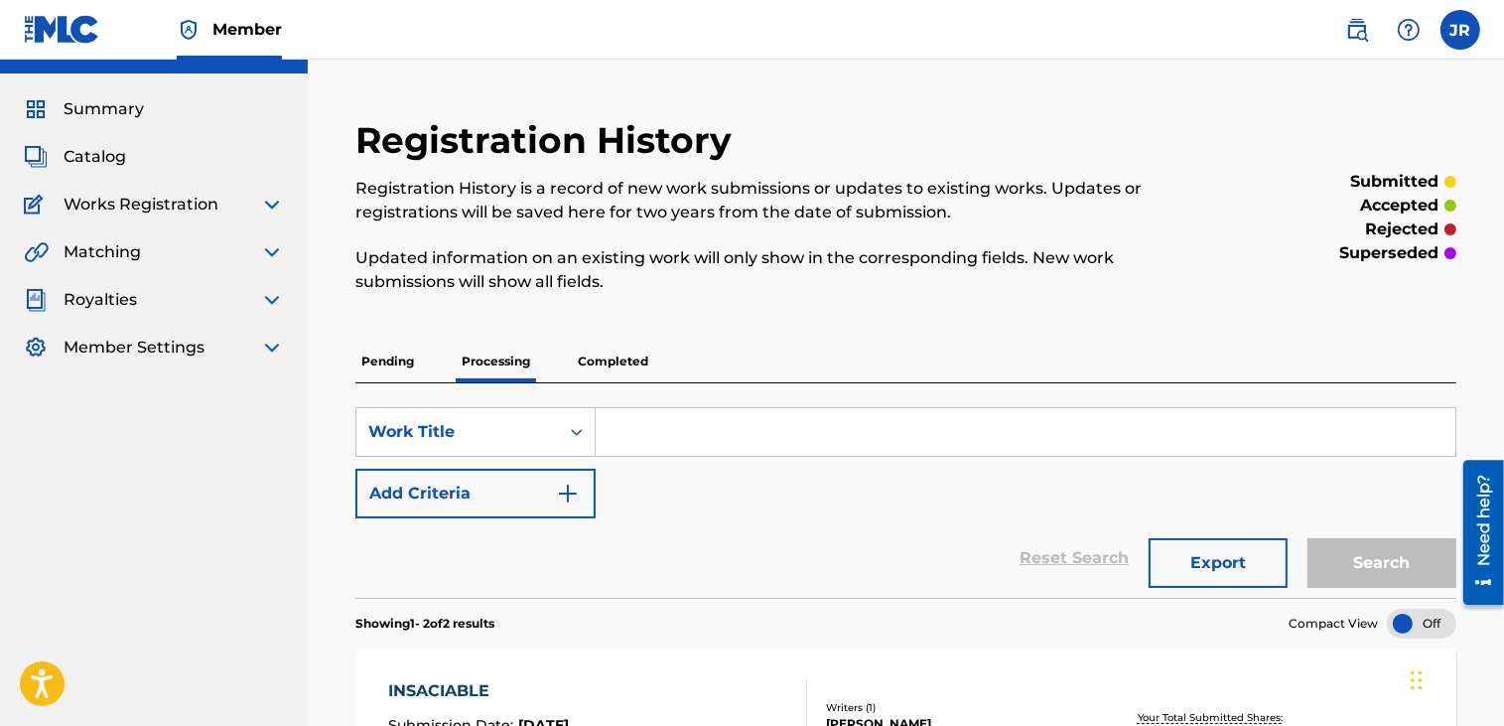
click at [266, 305] on img at bounding box center [272, 300] width 24 height 24
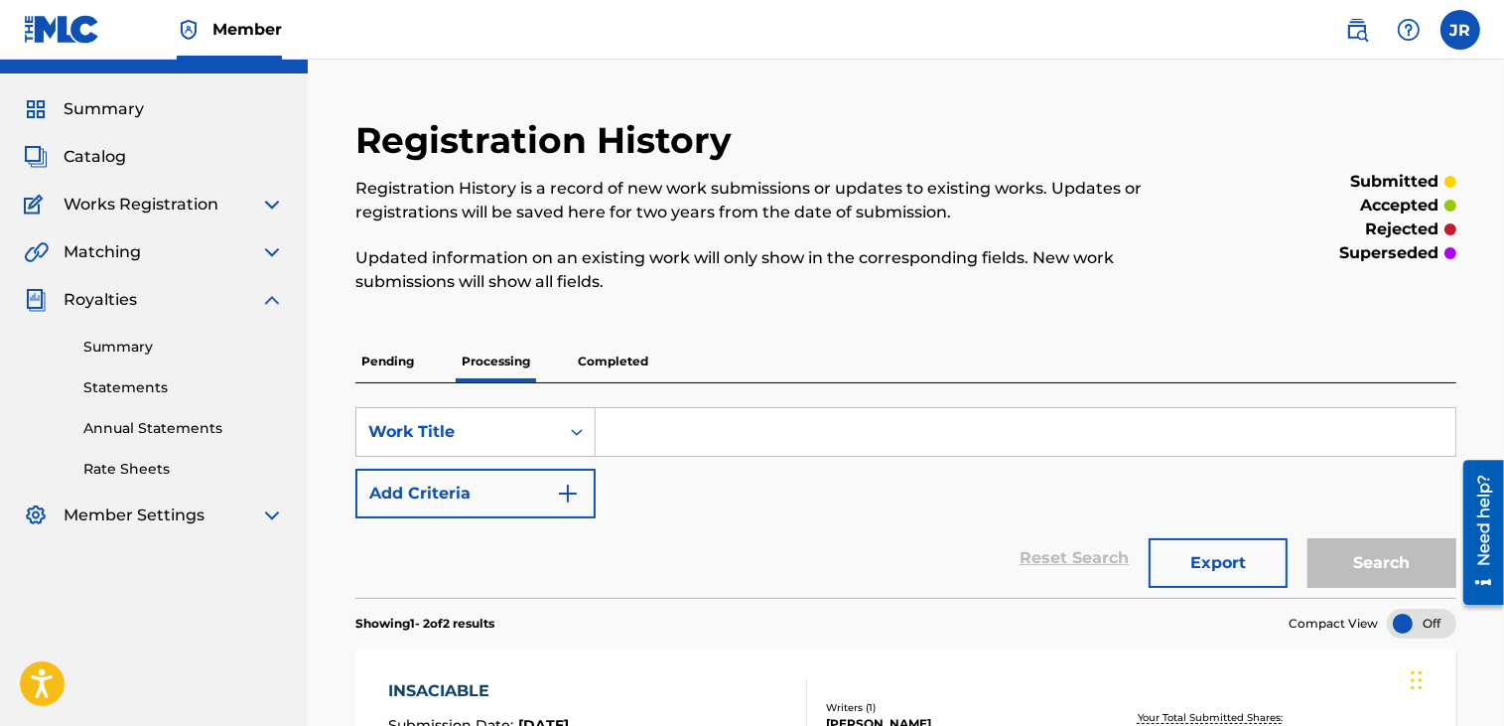
click at [140, 347] on link "Summary" at bounding box center [183, 347] width 201 height 21
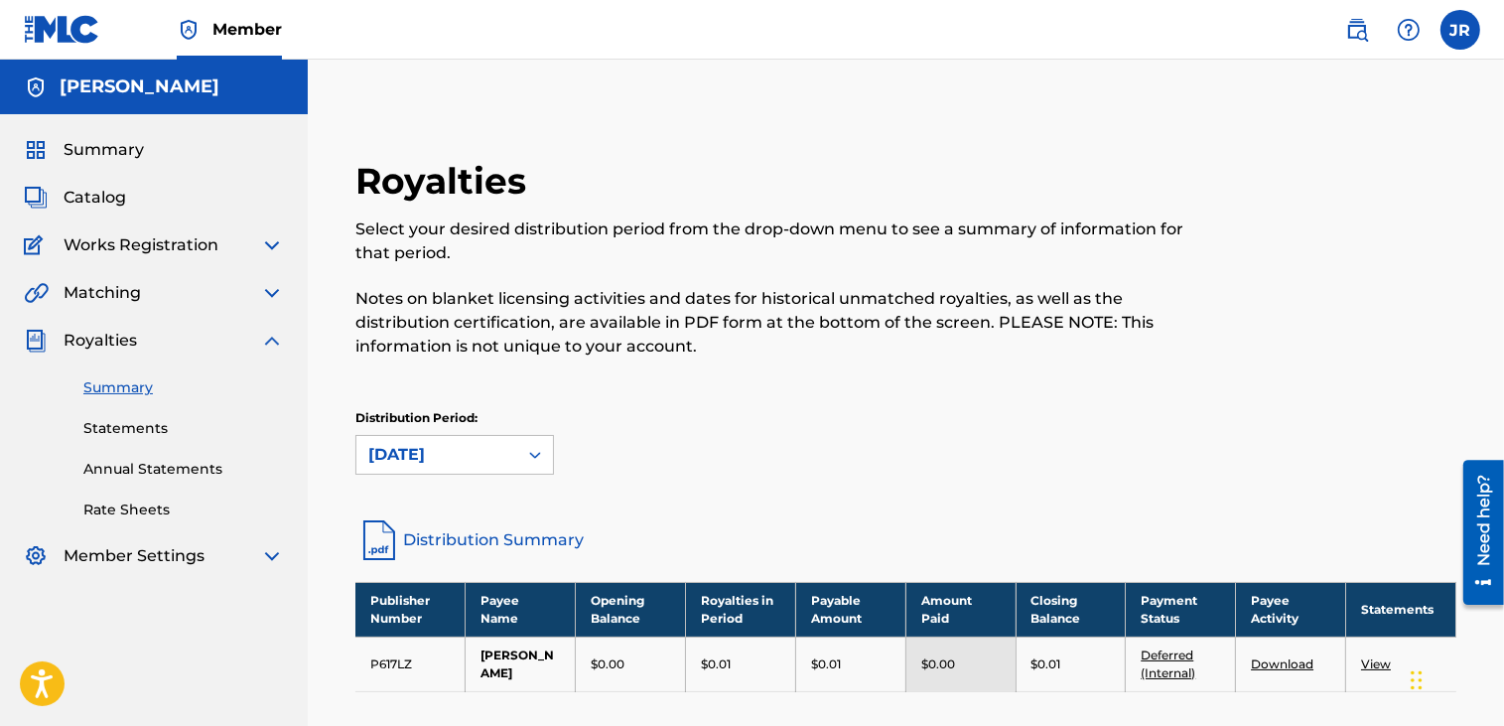
click at [133, 425] on link "Statements" at bounding box center [183, 428] width 201 height 21
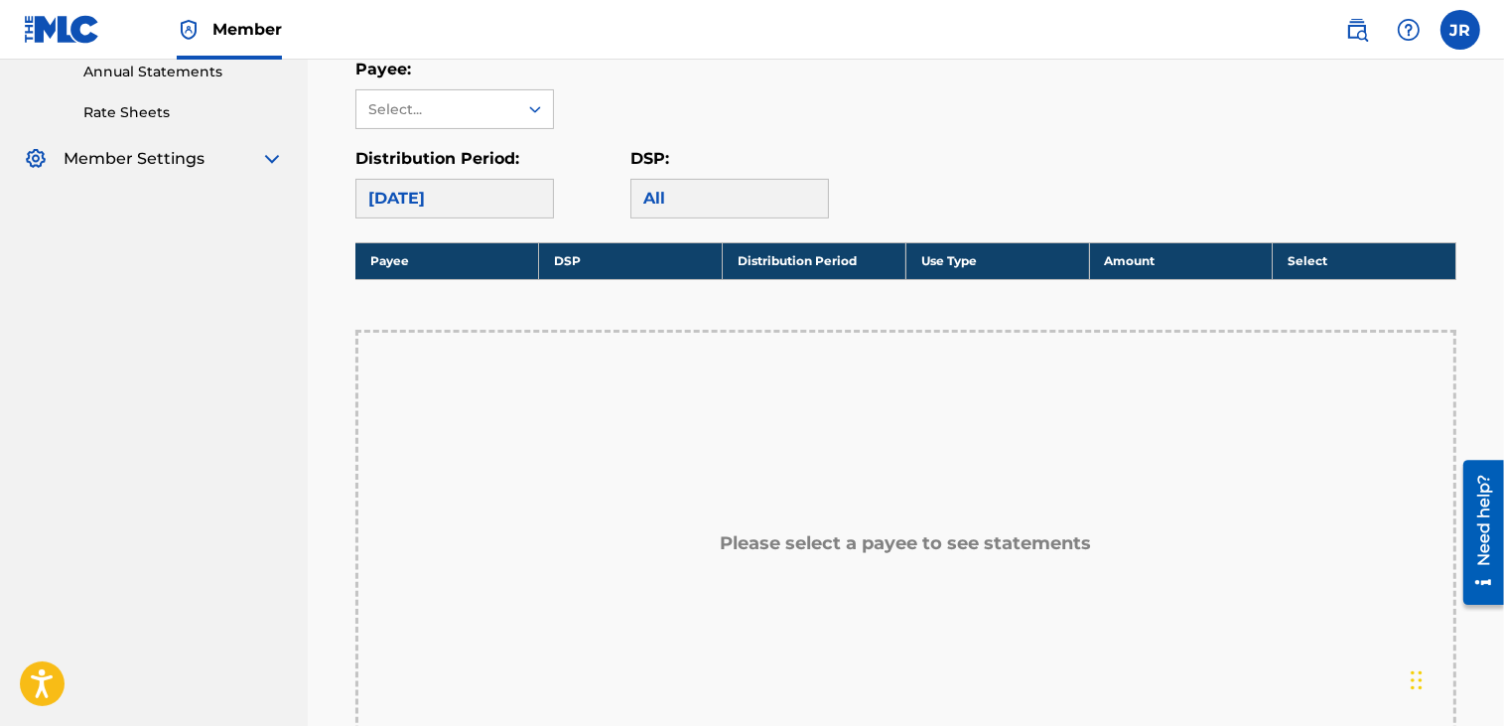
scroll to position [298, 0]
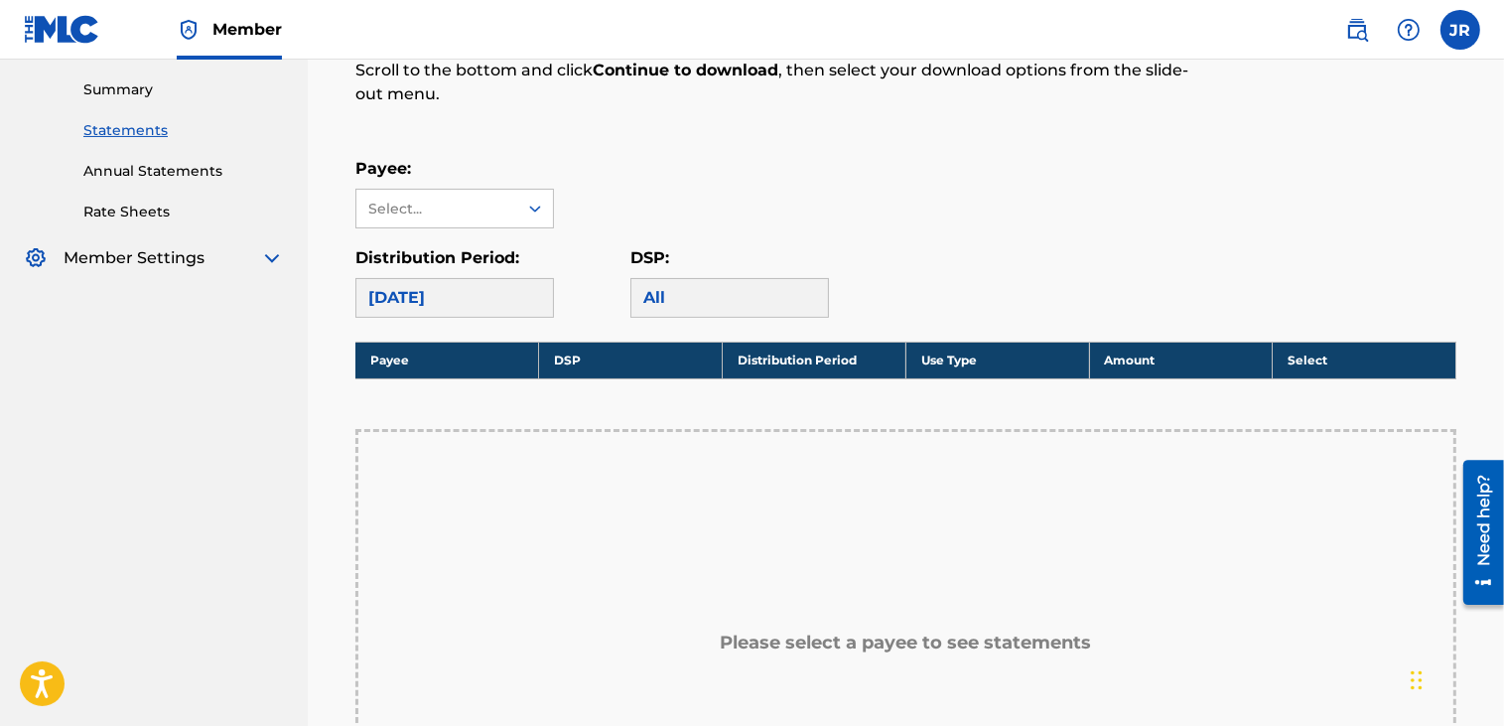
click at [166, 169] on link "Annual Statements" at bounding box center [183, 171] width 201 height 21
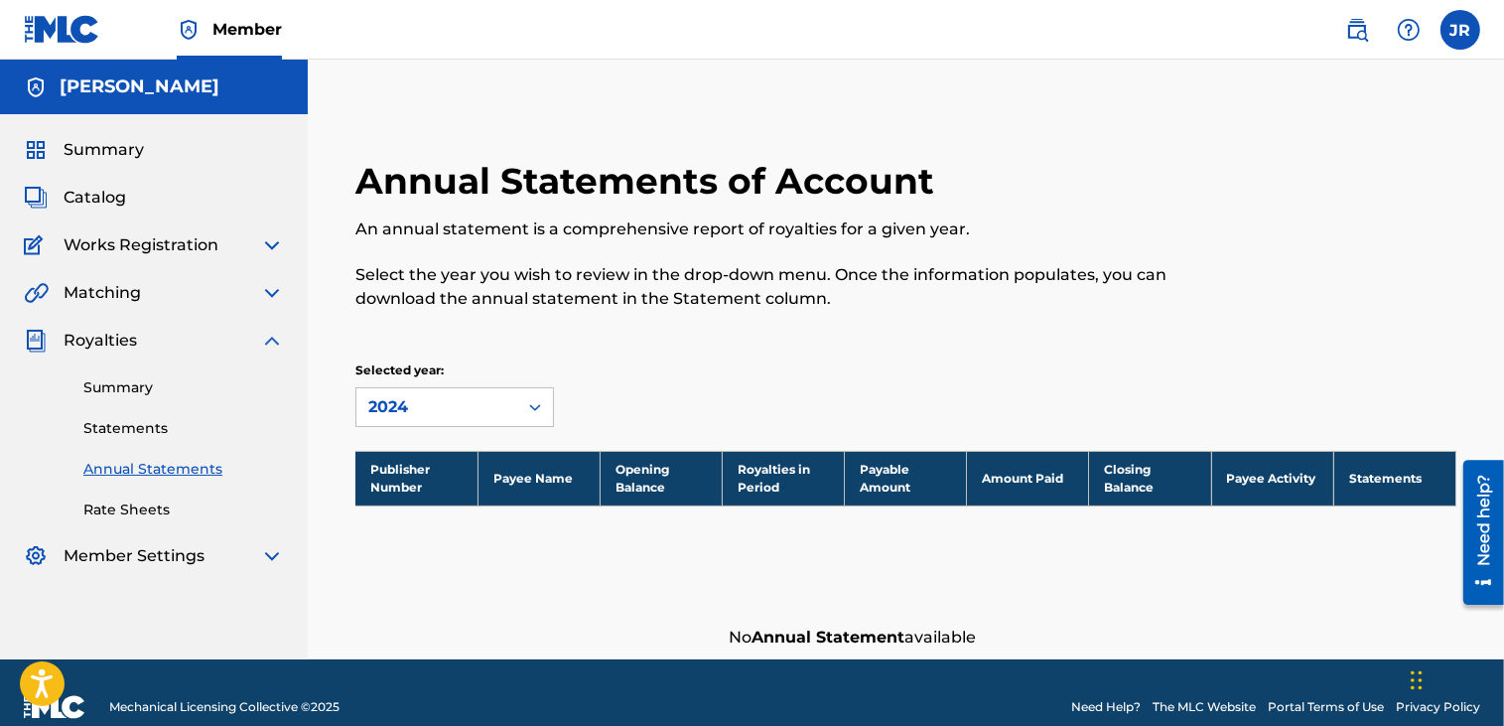
click at [136, 512] on link "Rate Sheets" at bounding box center [183, 509] width 201 height 21
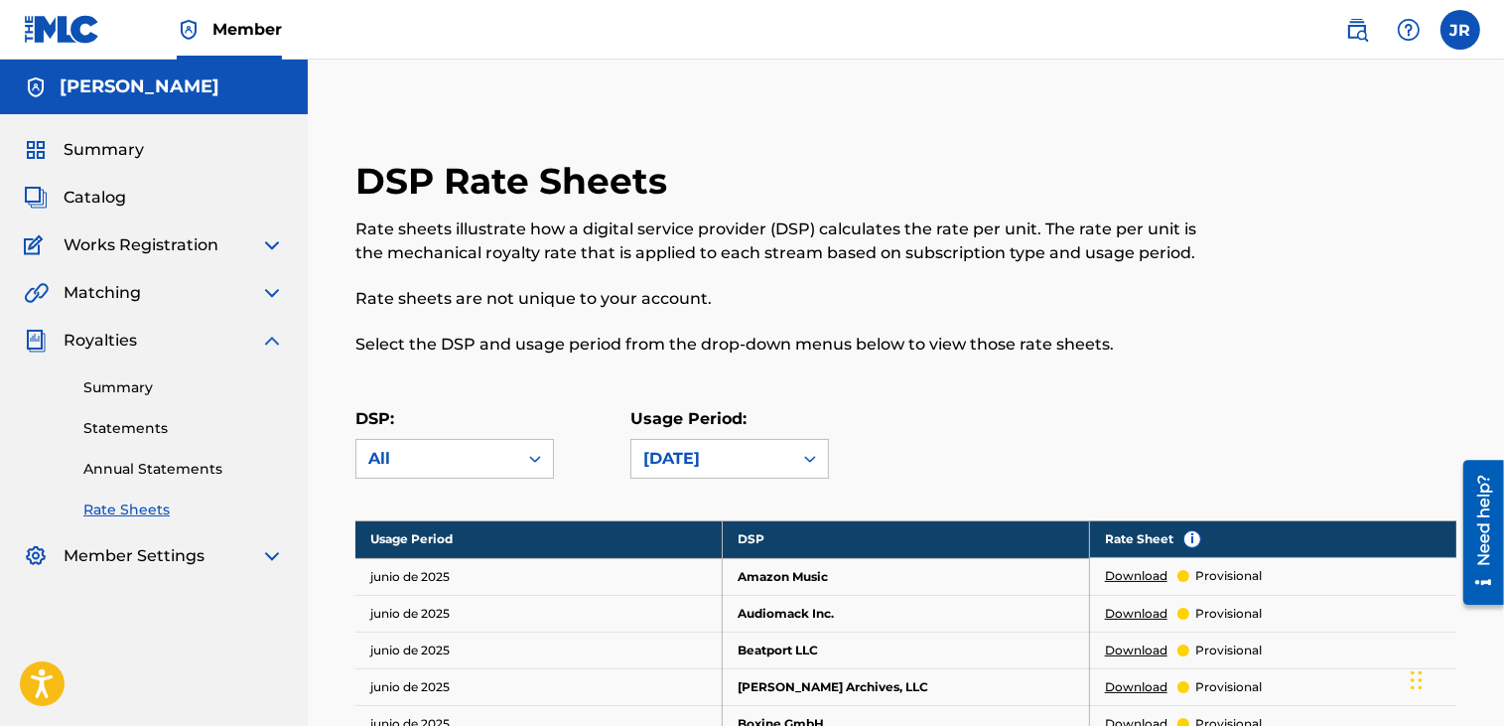
click at [274, 341] on img at bounding box center [272, 341] width 24 height 24
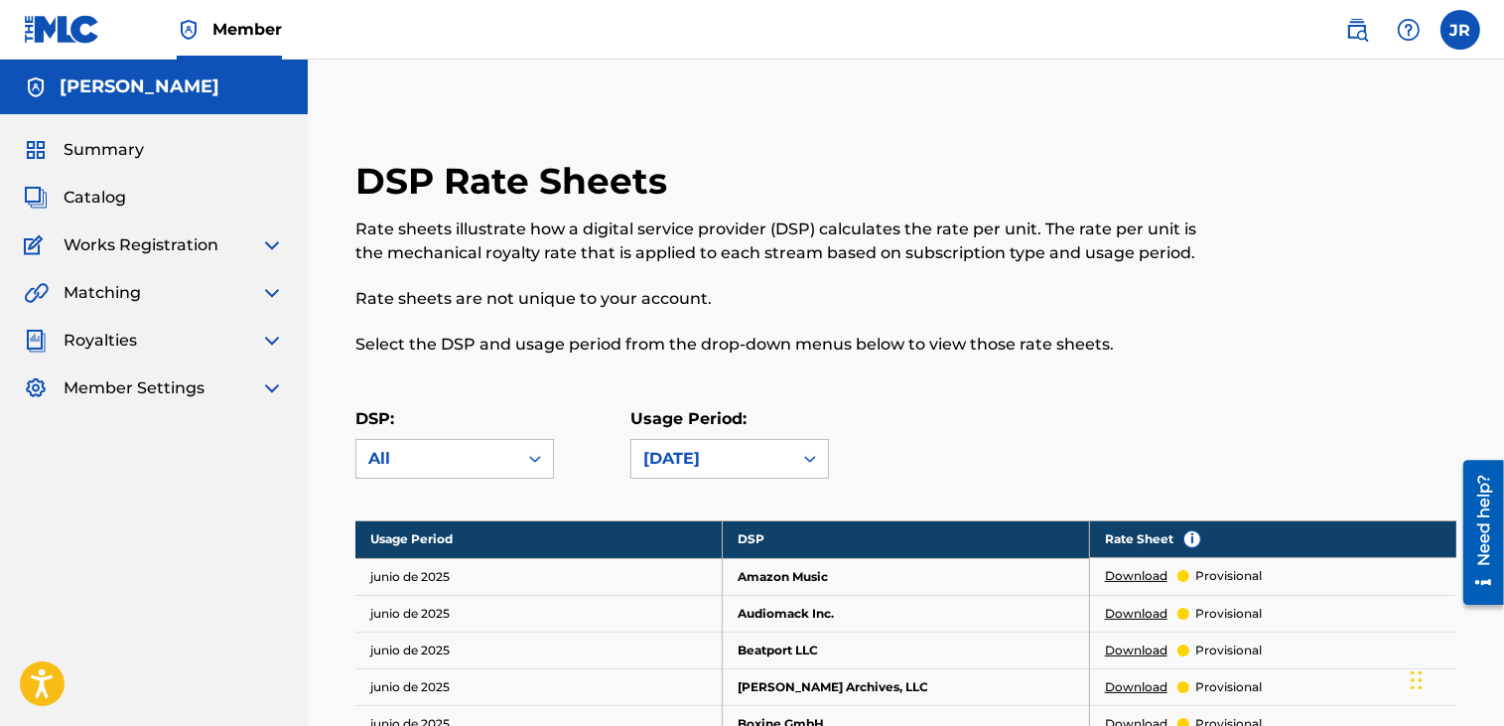
click at [271, 336] on img at bounding box center [272, 341] width 24 height 24
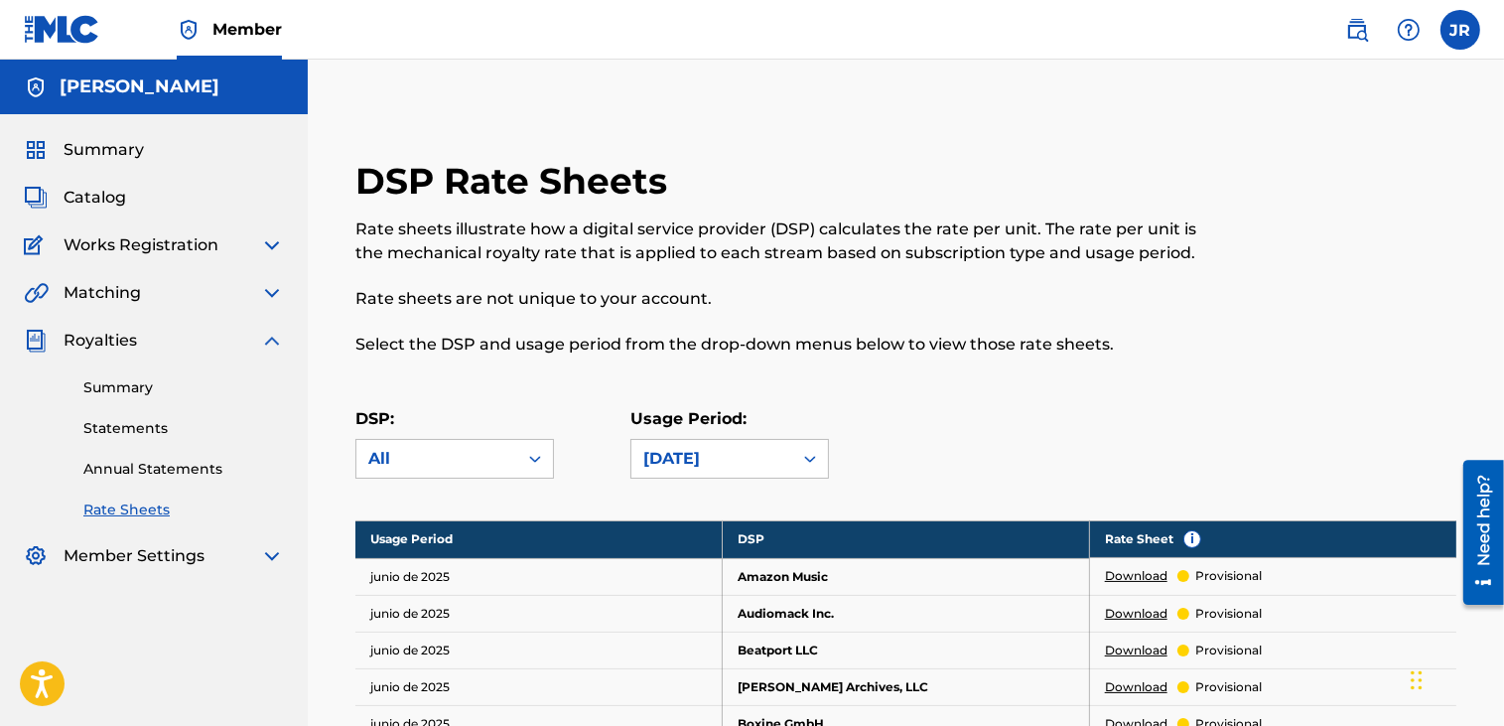
click at [278, 342] on img at bounding box center [272, 341] width 24 height 24
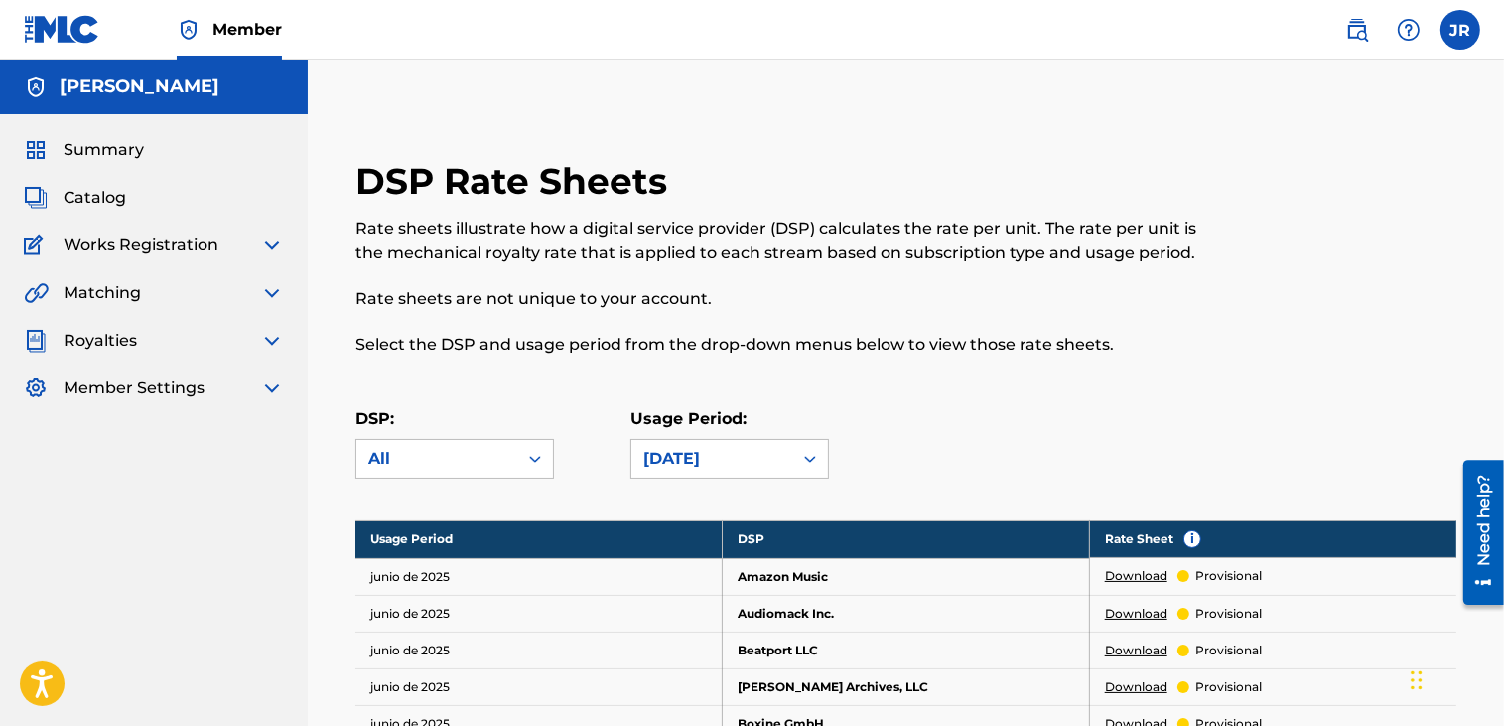
drag, startPoint x: 272, startPoint y: 333, endPoint x: 277, endPoint y: 357, distance: 25.3
click at [273, 333] on img at bounding box center [272, 341] width 24 height 24
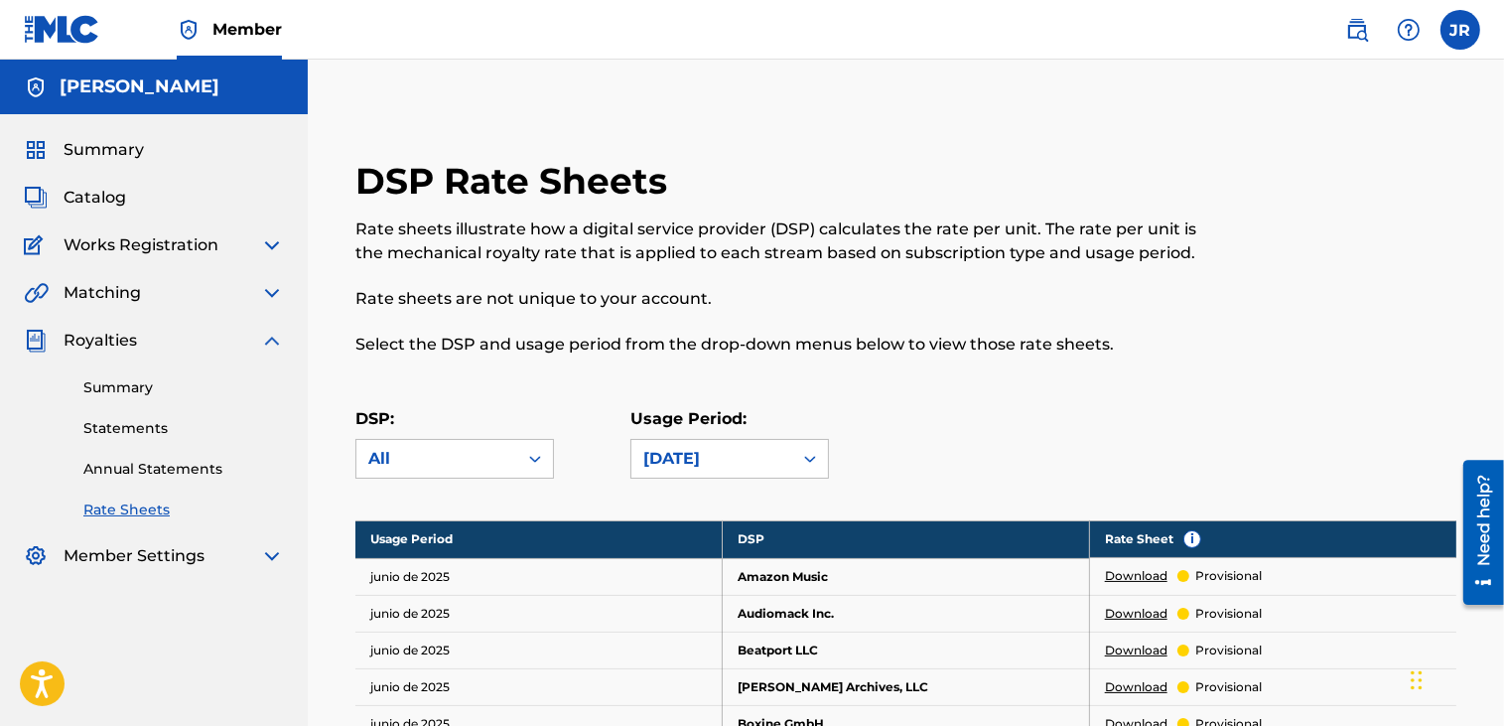
click at [131, 431] on link "Statements" at bounding box center [183, 428] width 201 height 21
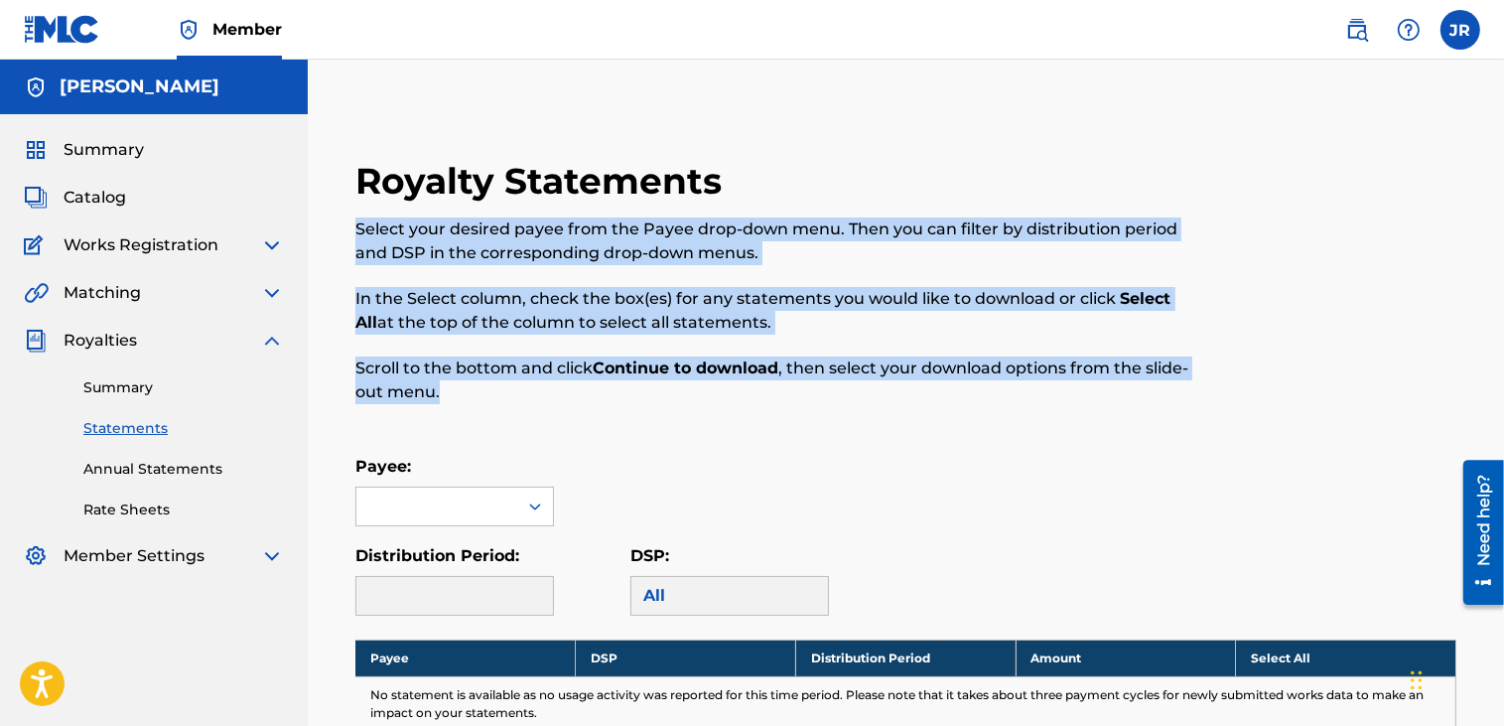
drag, startPoint x: 353, startPoint y: 230, endPoint x: 508, endPoint y: 398, distance: 229.1
click at [508, 398] on div "Royalty Statements Select your desired payee from the Payee drop-down menu. The…" at bounding box center [906, 550] width 1149 height 782
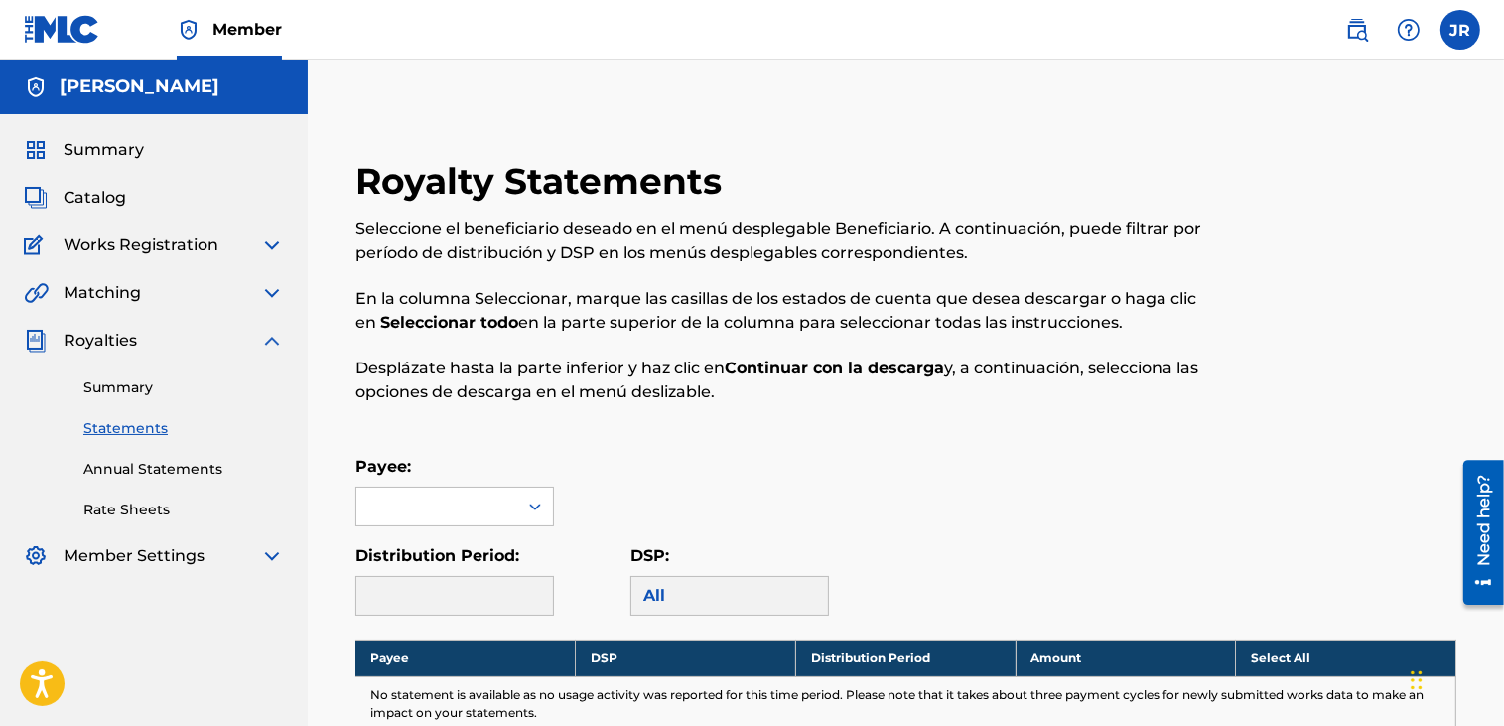
click at [980, 146] on div "Royalty Statements Seleccione el beneficiario deseado en el menú desplegable Be…" at bounding box center [906, 524] width 1149 height 831
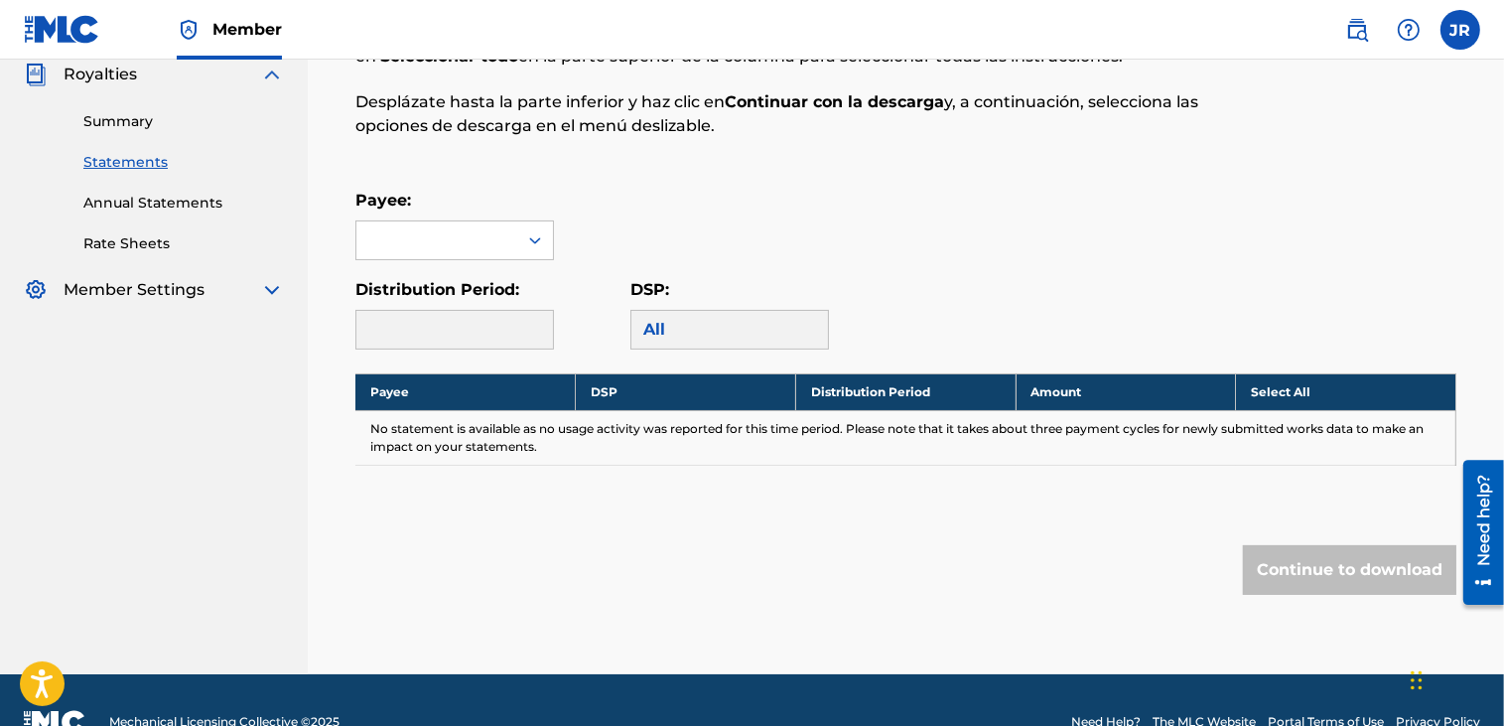
scroll to position [298, 0]
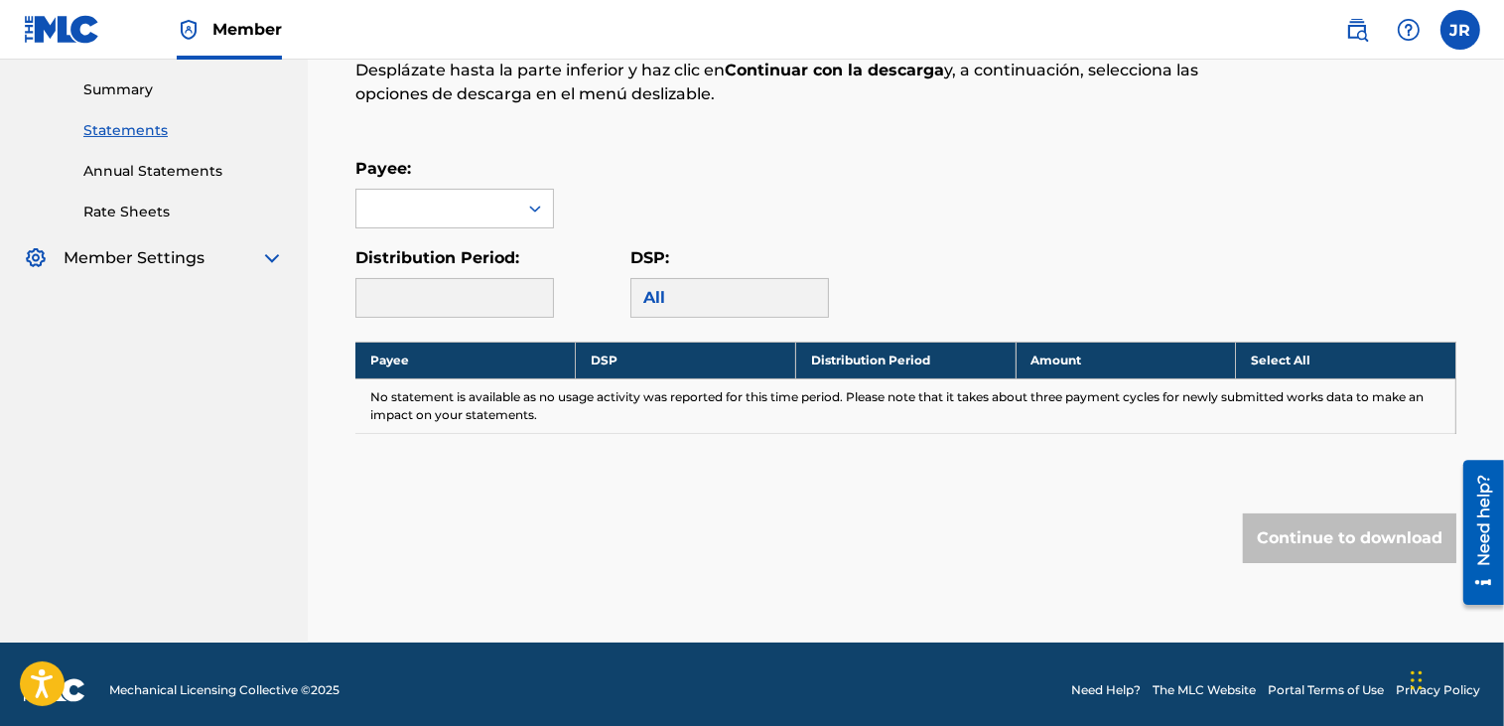
click at [449, 303] on div at bounding box center [455, 298] width 199 height 40
click at [405, 302] on div at bounding box center [455, 298] width 199 height 40
click at [356, 289] on div at bounding box center [455, 298] width 199 height 40
drag, startPoint x: 415, startPoint y: 290, endPoint x: 452, endPoint y: 293, distance: 36.9
click at [417, 290] on div at bounding box center [455, 298] width 199 height 40
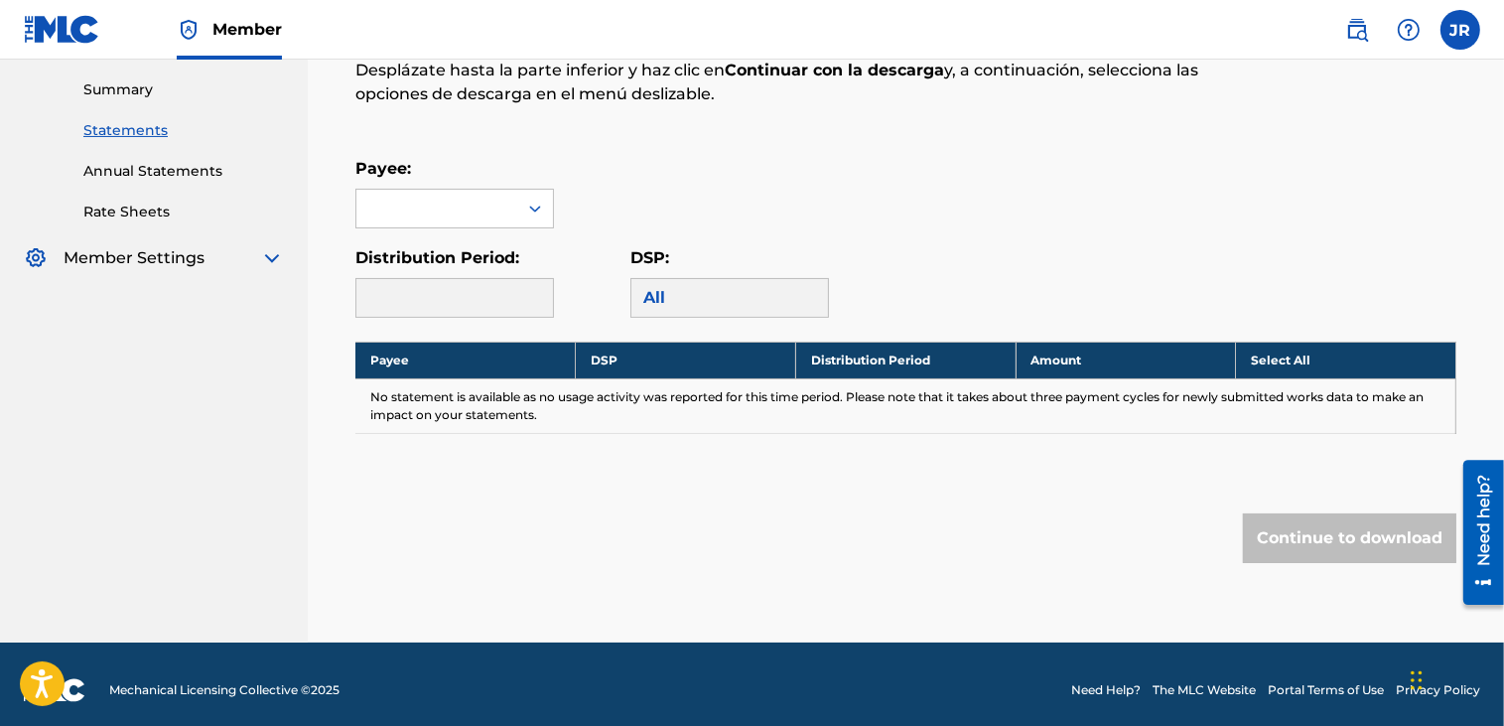
click at [664, 293] on div "All" at bounding box center [730, 298] width 199 height 40
click at [533, 202] on icon at bounding box center [535, 209] width 20 height 20
click at [448, 261] on div "[PERSON_NAME]" at bounding box center [454, 253] width 197 height 50
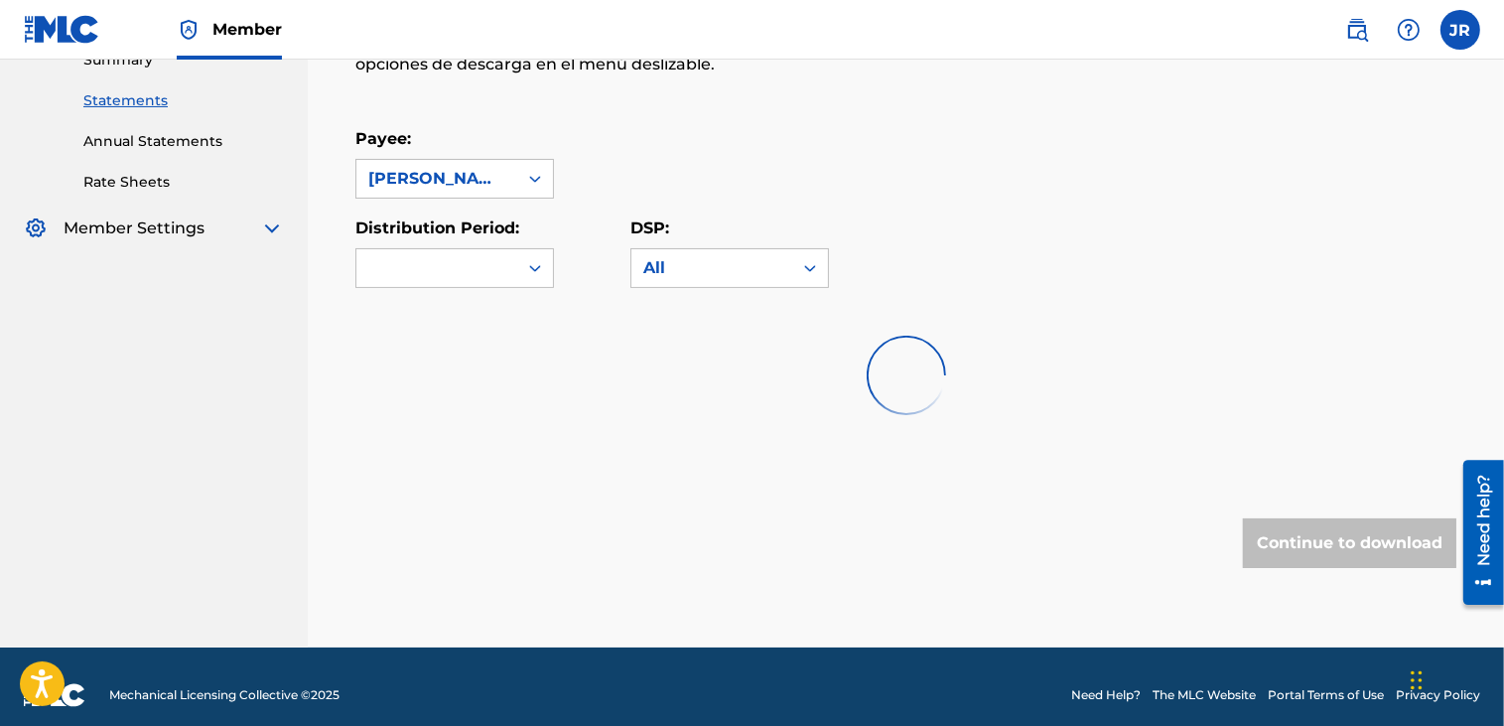
scroll to position [343, 0]
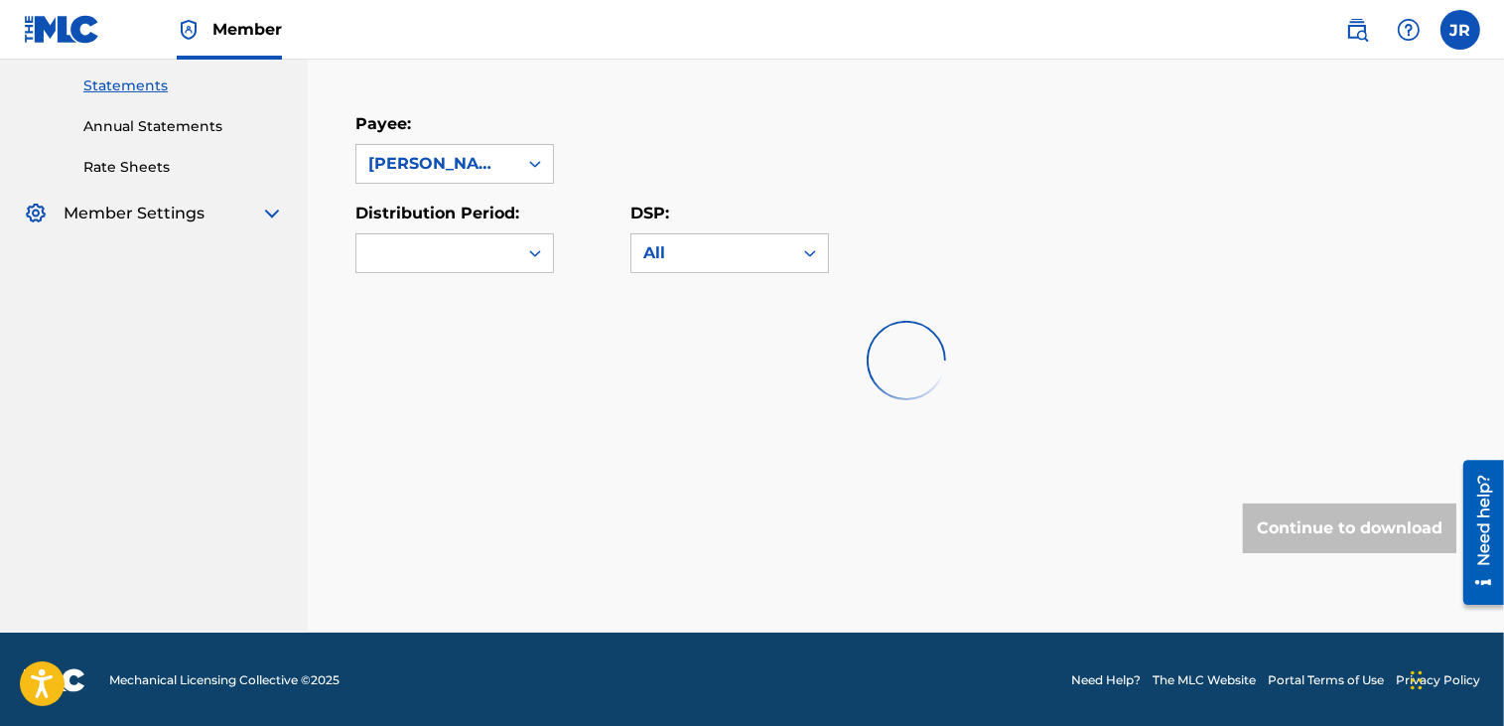
click at [536, 154] on icon at bounding box center [535, 164] width 20 height 20
click at [459, 216] on div "[PERSON_NAME]" at bounding box center [454, 209] width 197 height 50
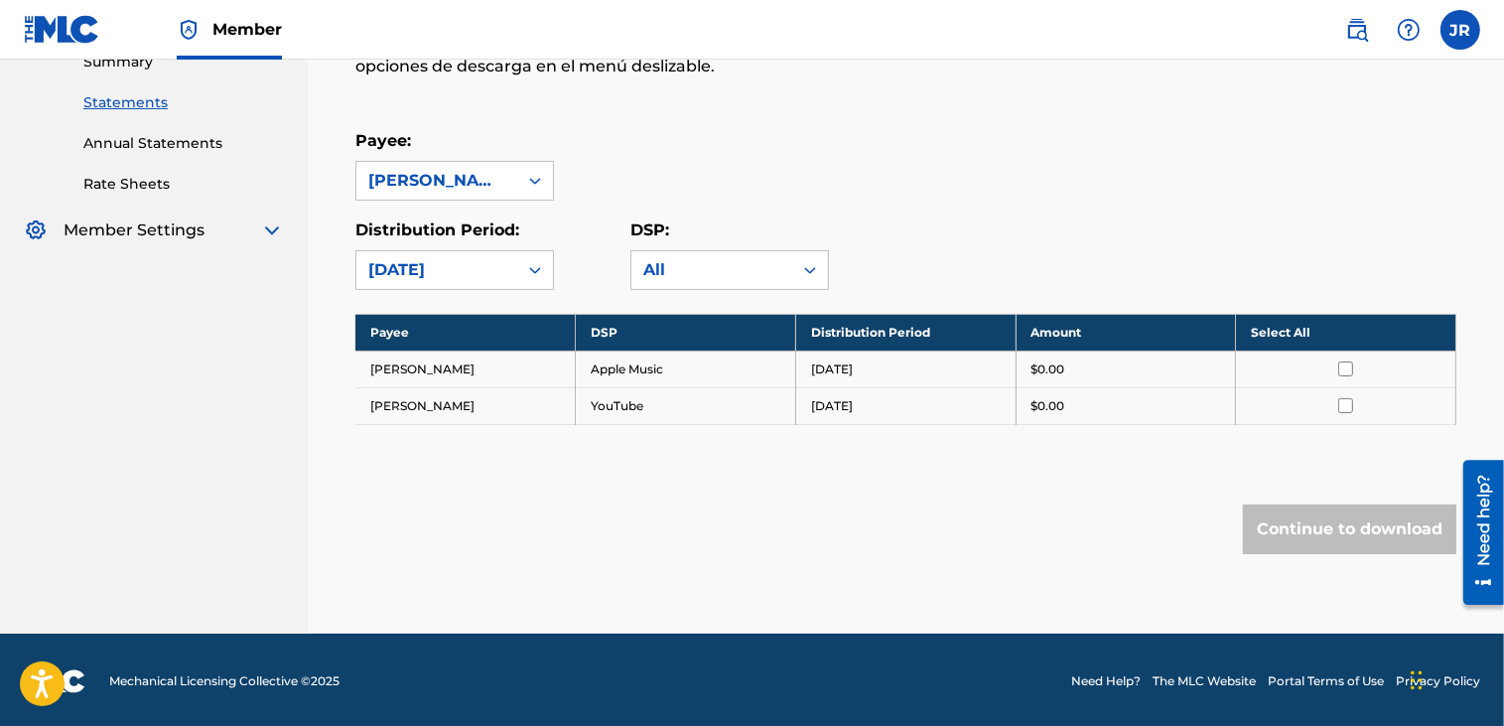
click at [1345, 362] on input "checkbox" at bounding box center [1346, 368] width 15 height 15
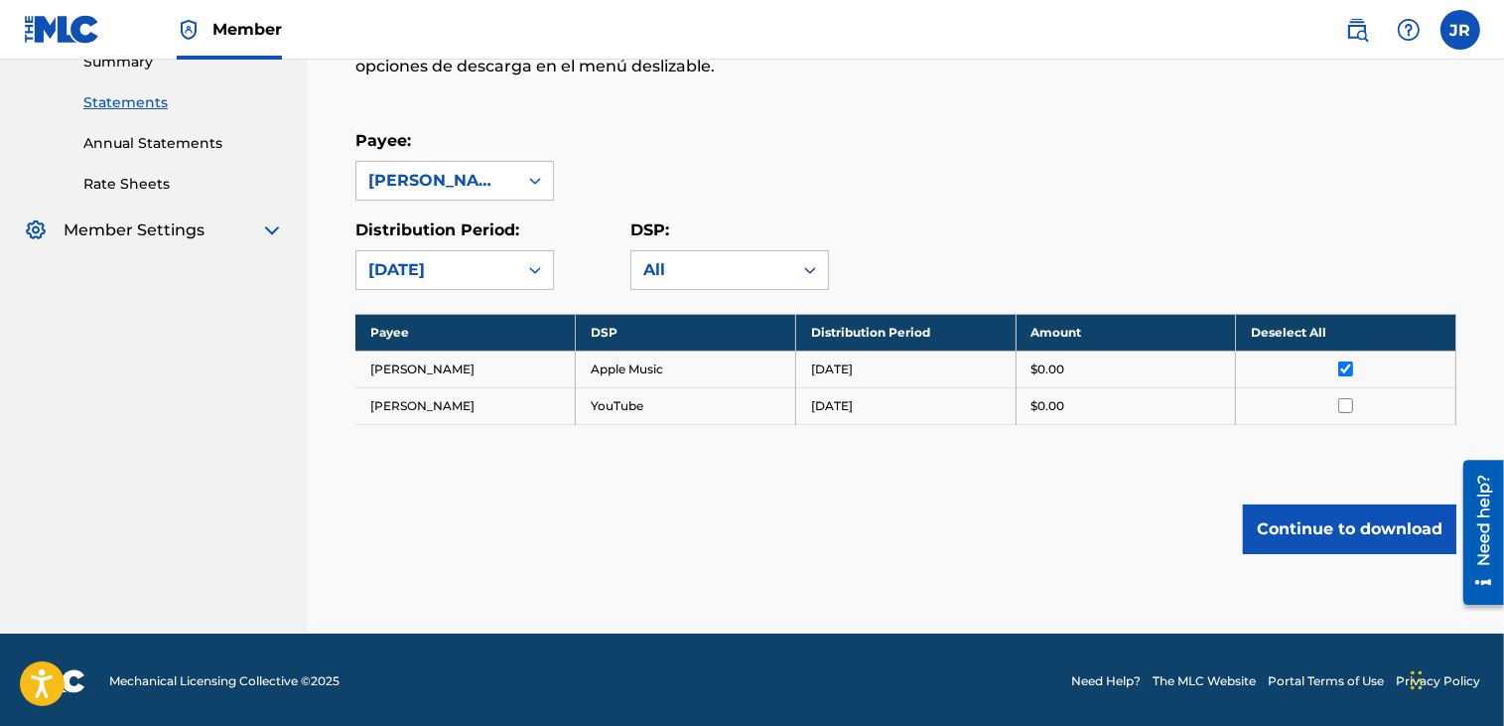
click at [1344, 404] on input "checkbox" at bounding box center [1346, 405] width 15 height 15
click at [1347, 368] on input "checkbox" at bounding box center [1346, 368] width 15 height 15
click at [1353, 398] on input "checkbox" at bounding box center [1346, 405] width 15 height 15
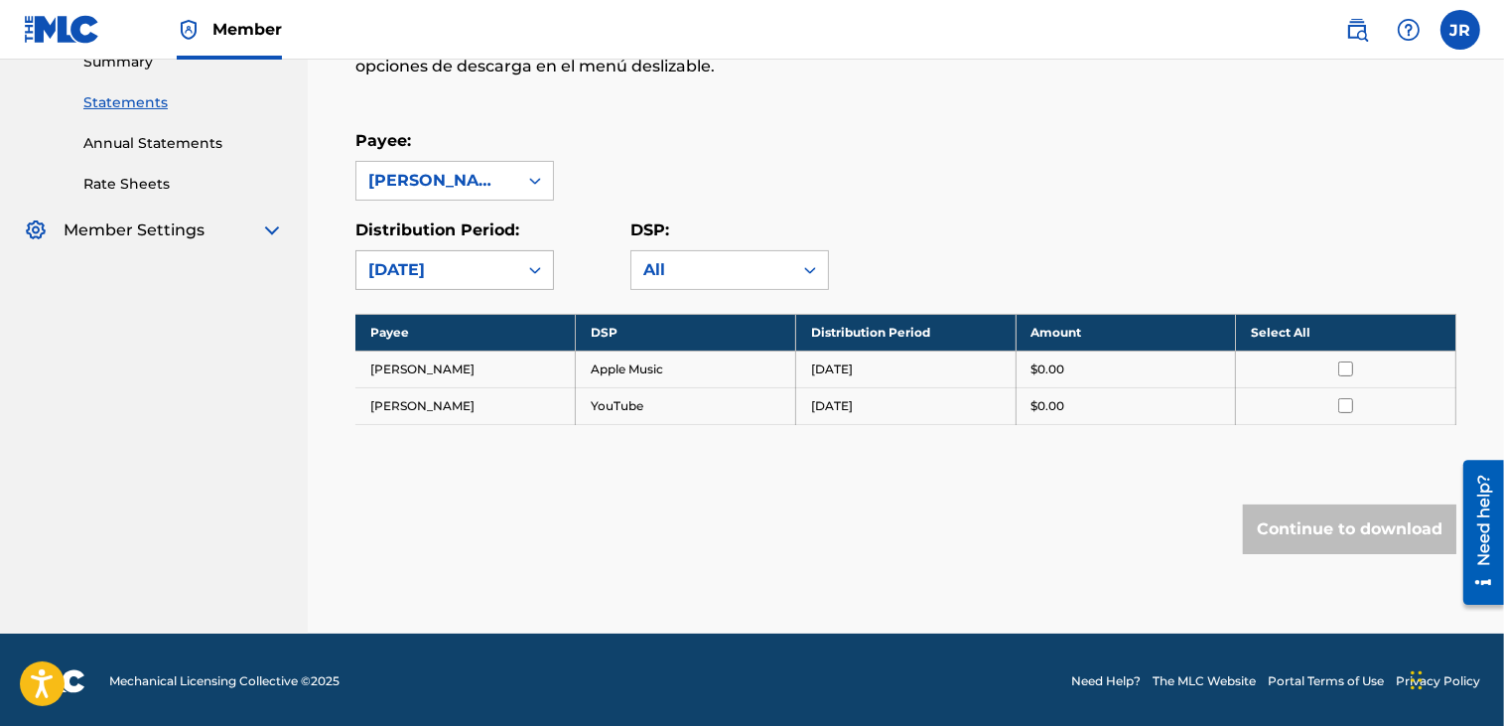
click at [531, 270] on icon at bounding box center [535, 270] width 20 height 20
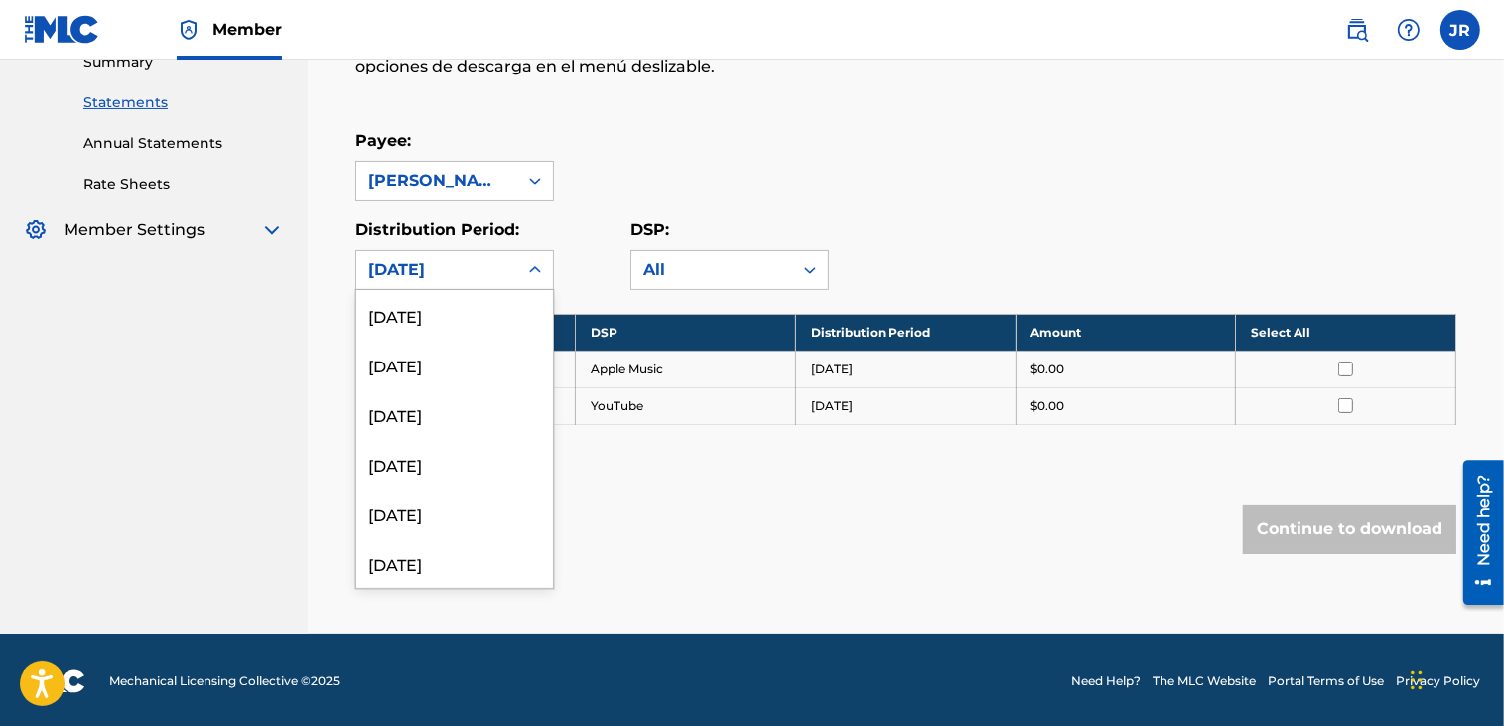
scroll to position [0, 0]
click at [377, 363] on div "[DATE]" at bounding box center [454, 365] width 197 height 50
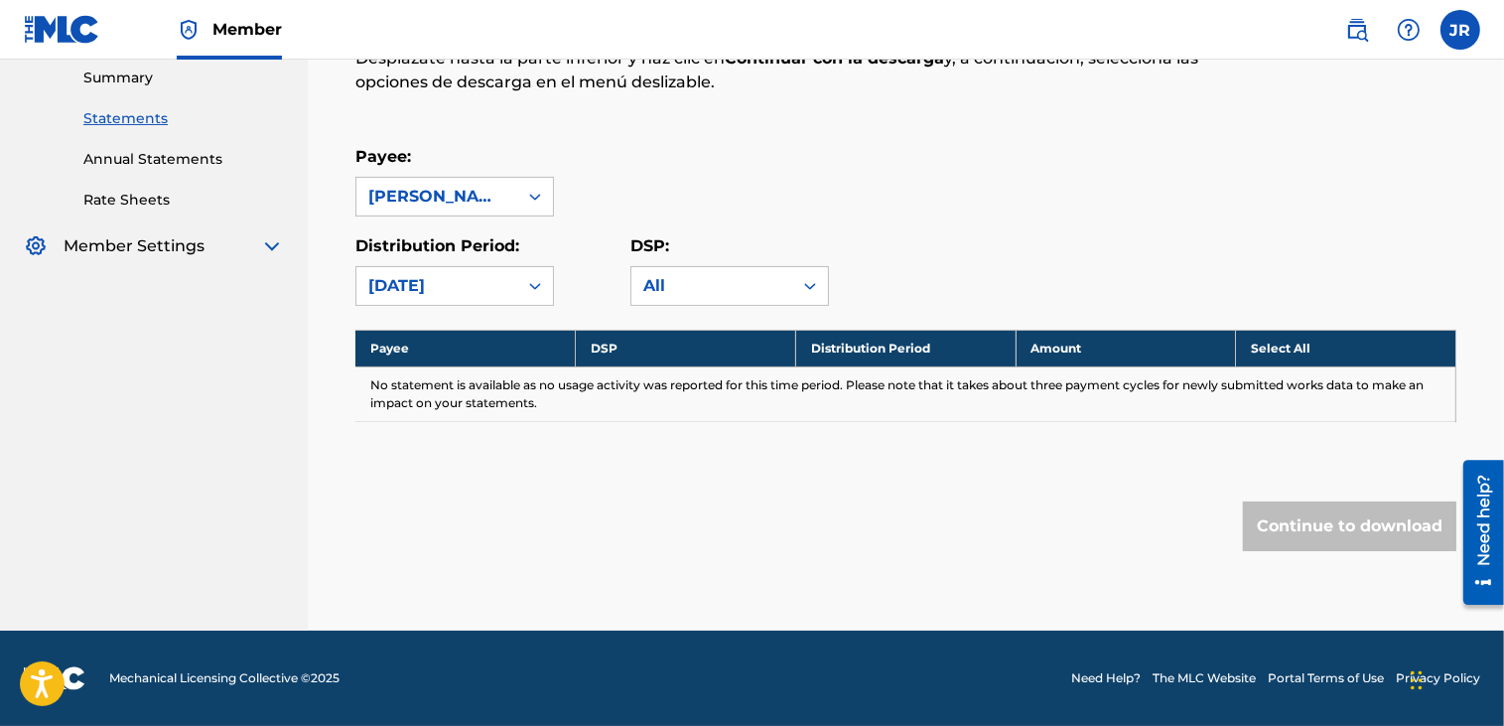
scroll to position [307, 0]
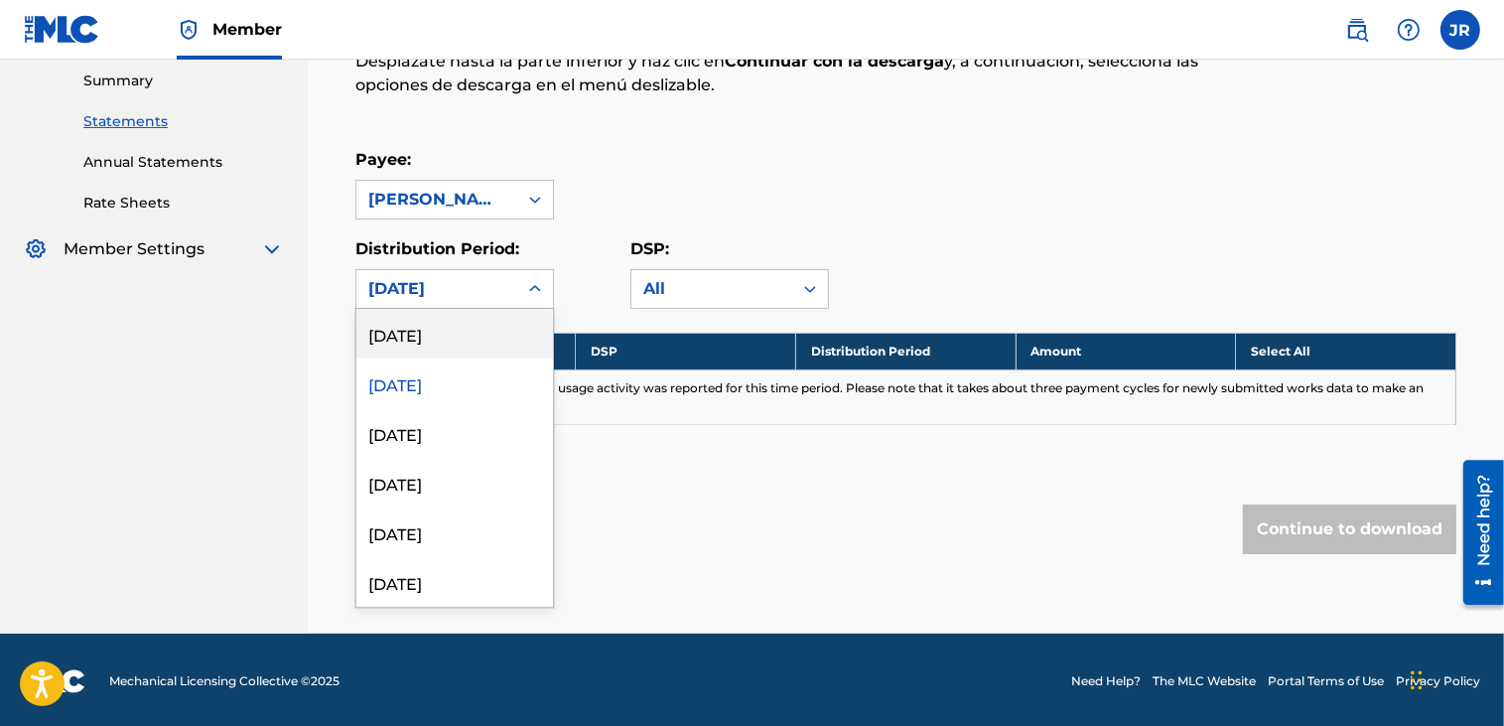
click at [537, 291] on icon at bounding box center [535, 289] width 20 height 20
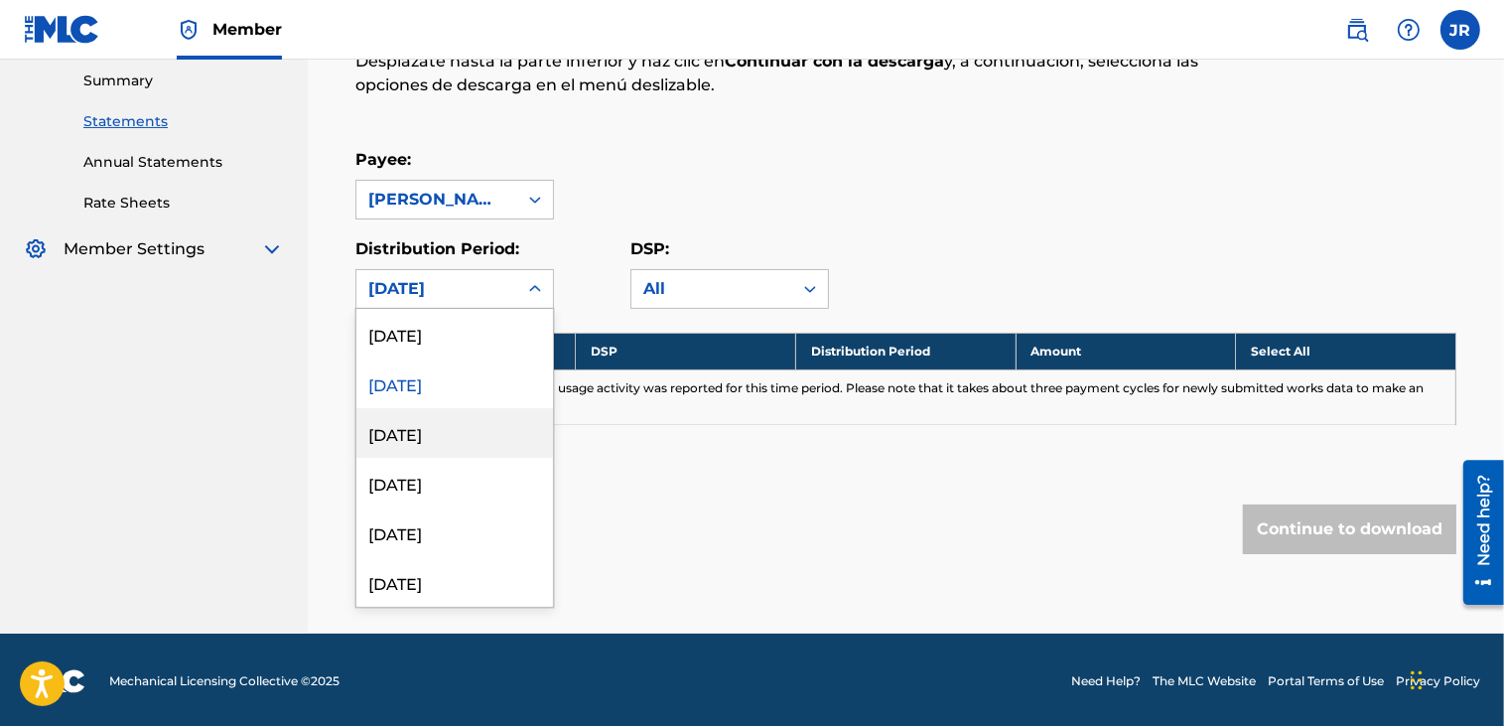
click at [409, 436] on div "[DATE]" at bounding box center [454, 433] width 197 height 50
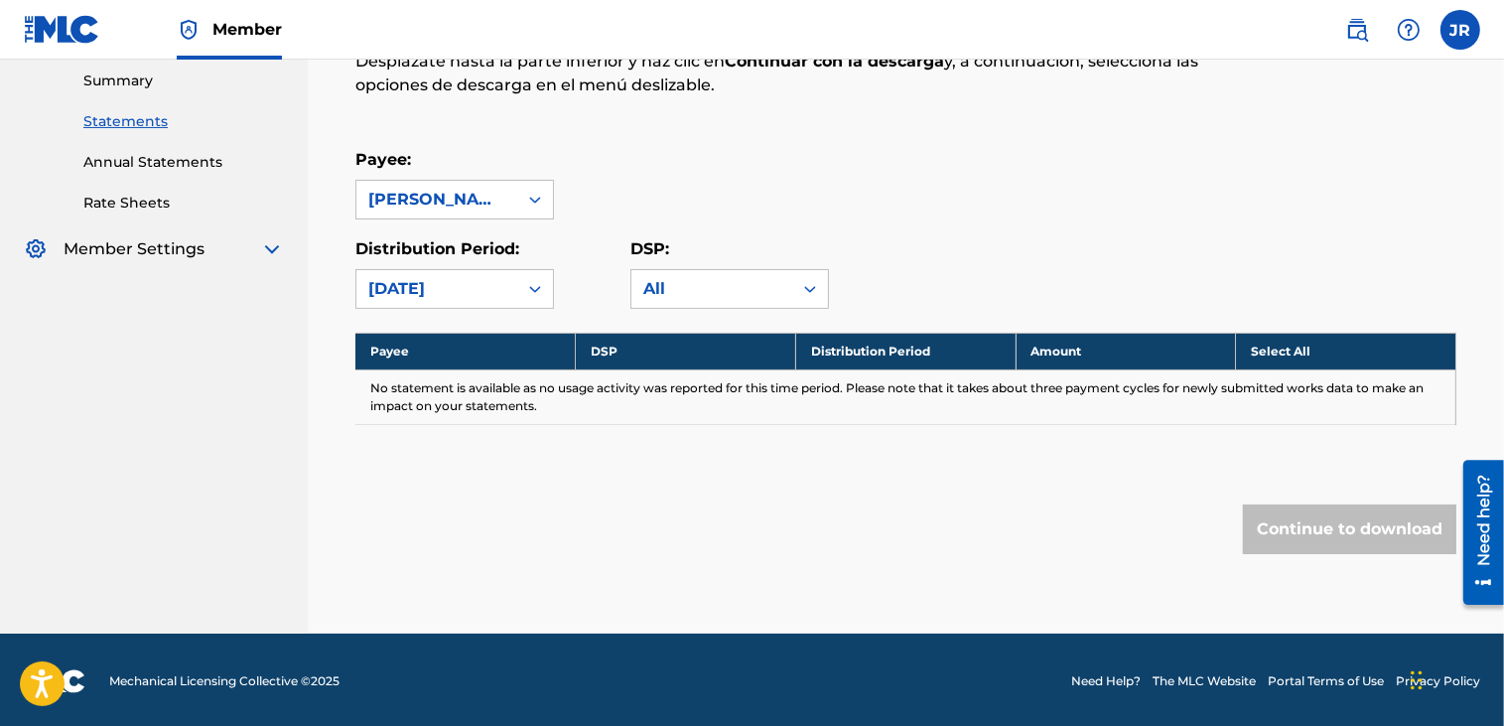
click at [512, 270] on div "[DATE]" at bounding box center [436, 289] width 161 height 38
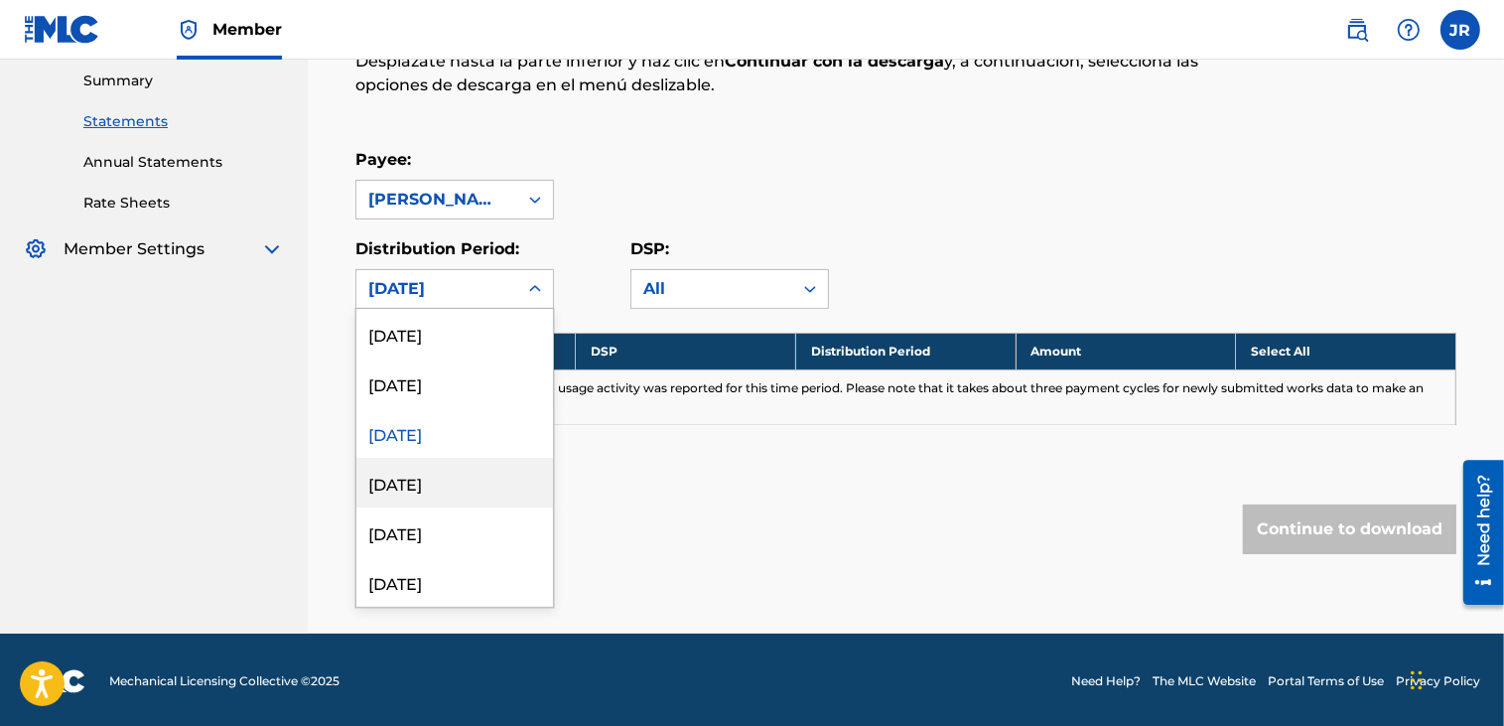
click at [423, 494] on div "[DATE]" at bounding box center [454, 483] width 197 height 50
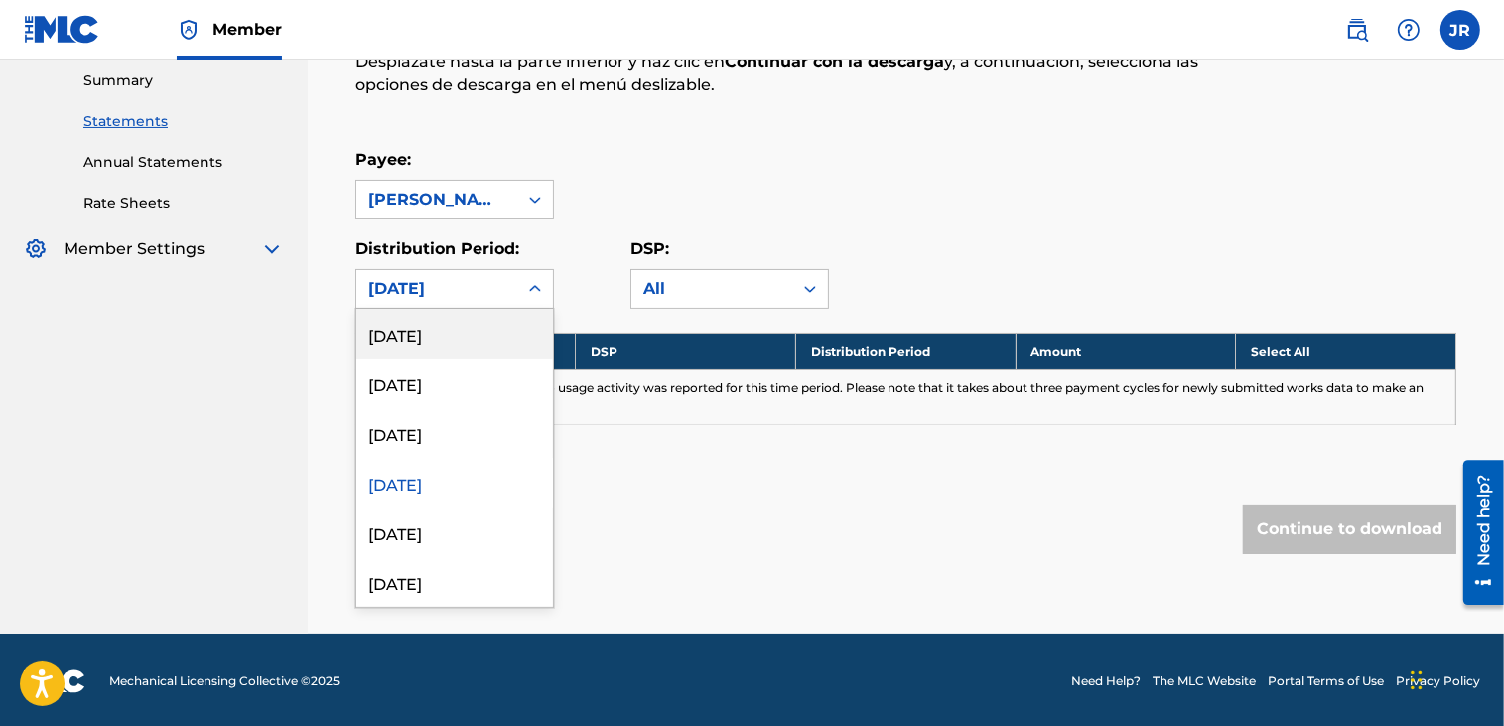
click at [534, 286] on icon at bounding box center [535, 289] width 20 height 20
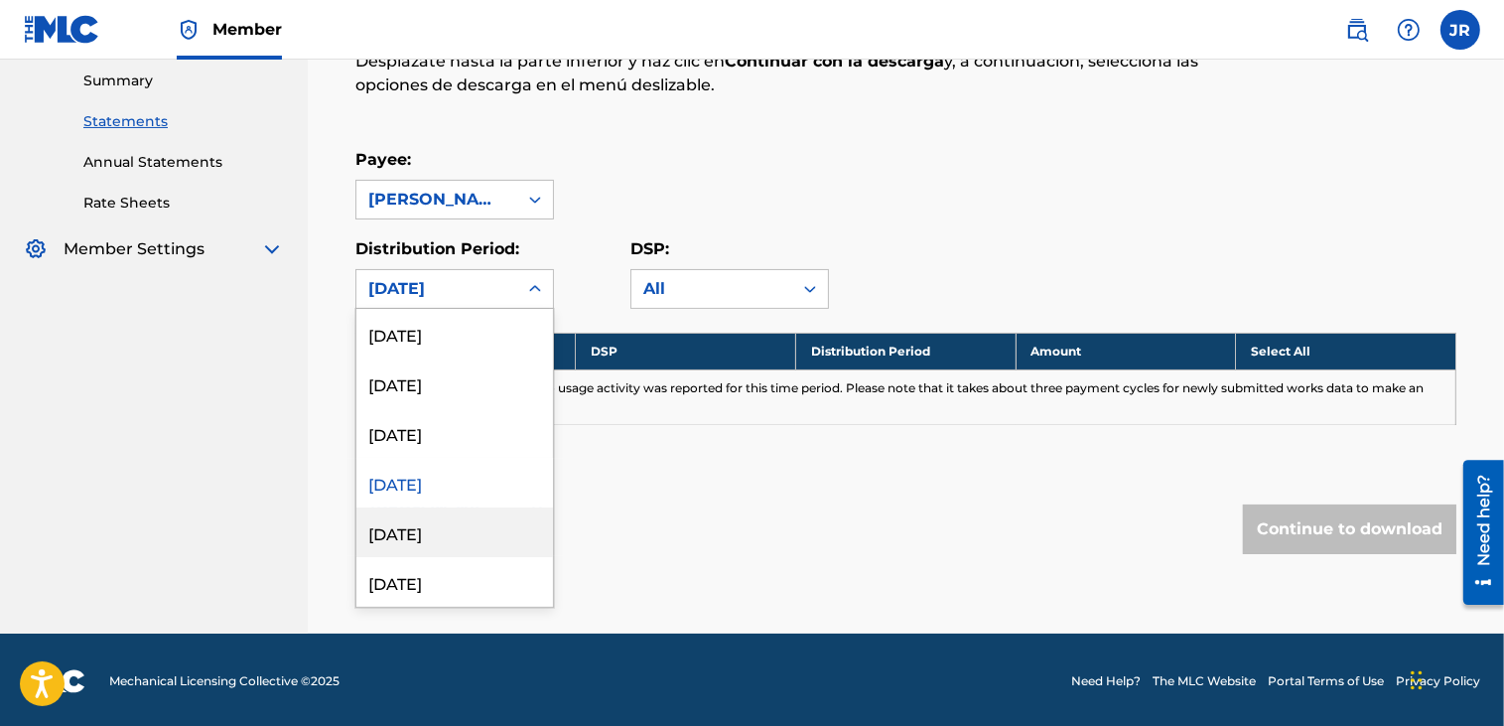
click at [392, 550] on div "[DATE]" at bounding box center [454, 532] width 197 height 50
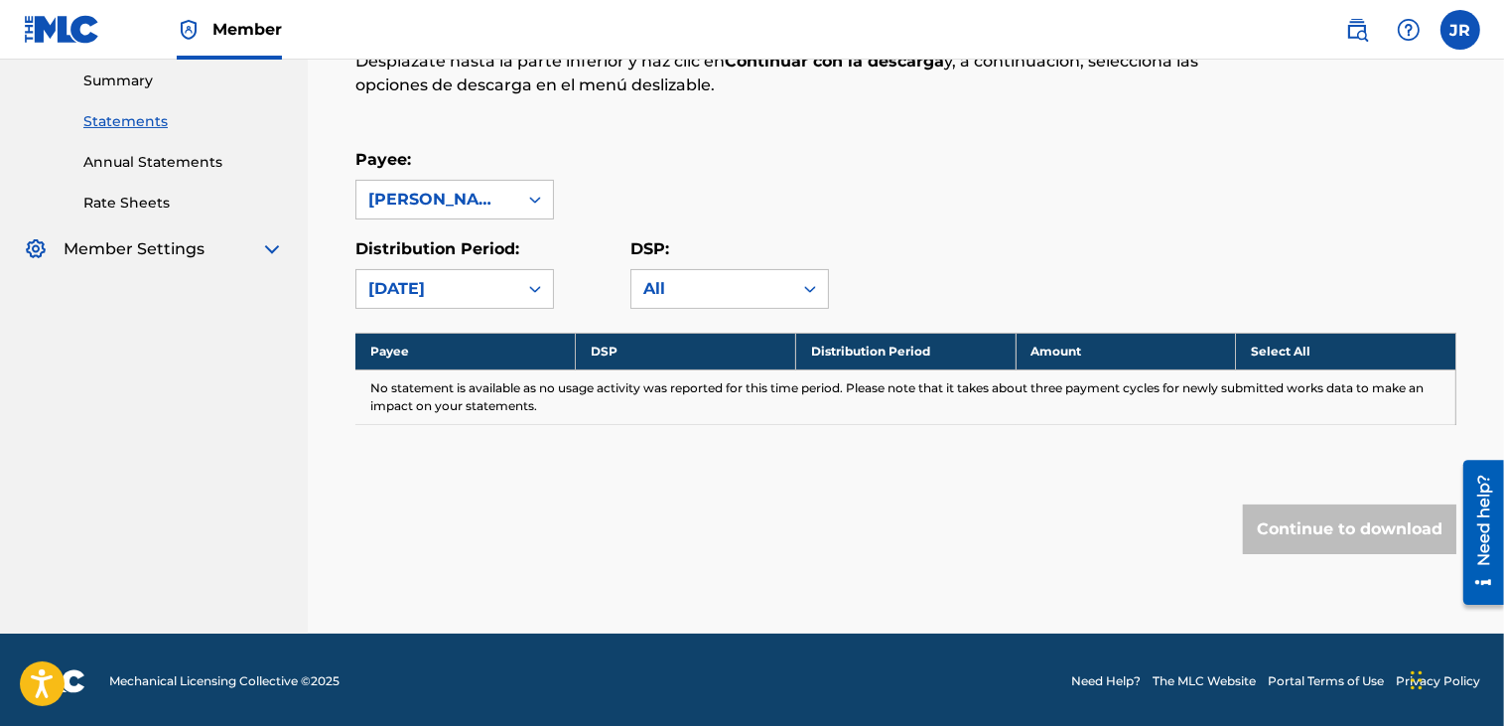
click at [498, 289] on div "[DATE]" at bounding box center [436, 289] width 137 height 24
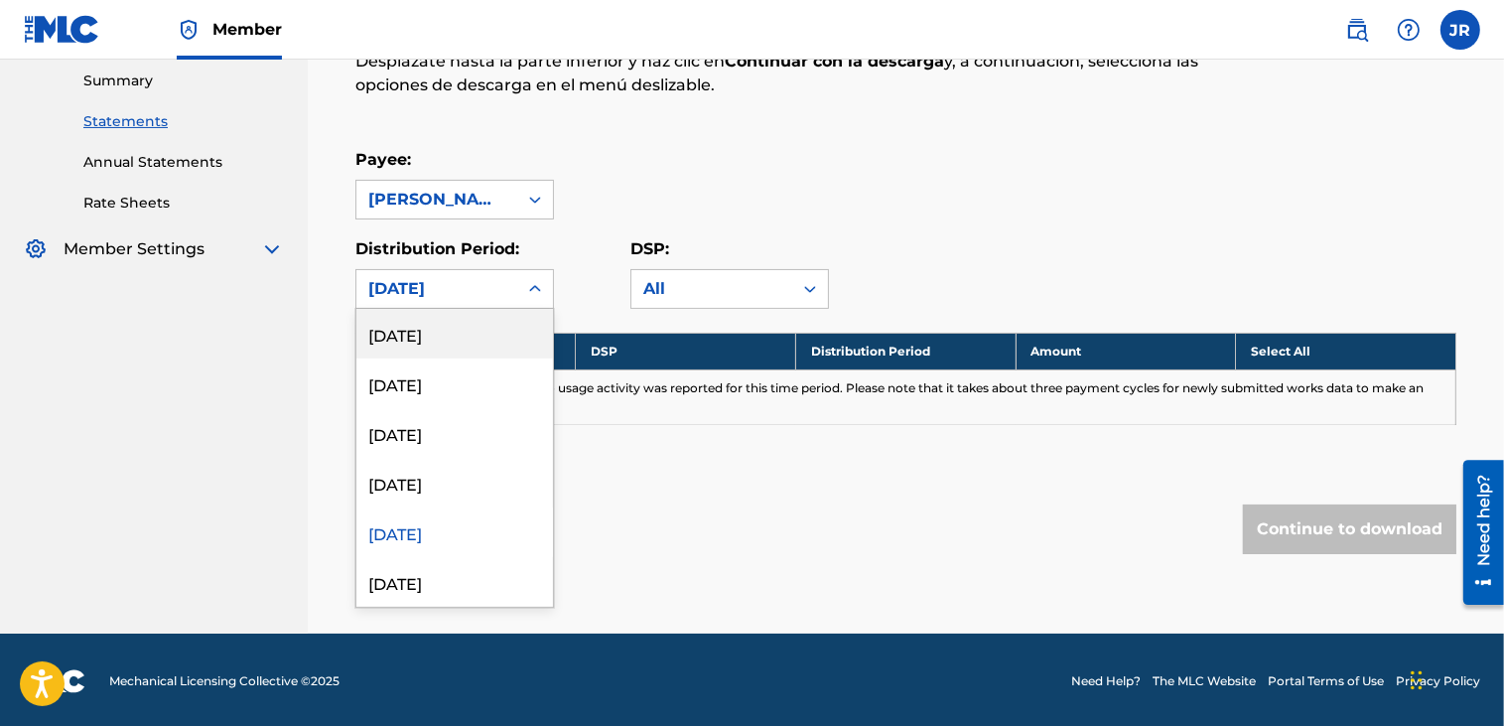
click at [422, 338] on div "[DATE]" at bounding box center [454, 334] width 197 height 50
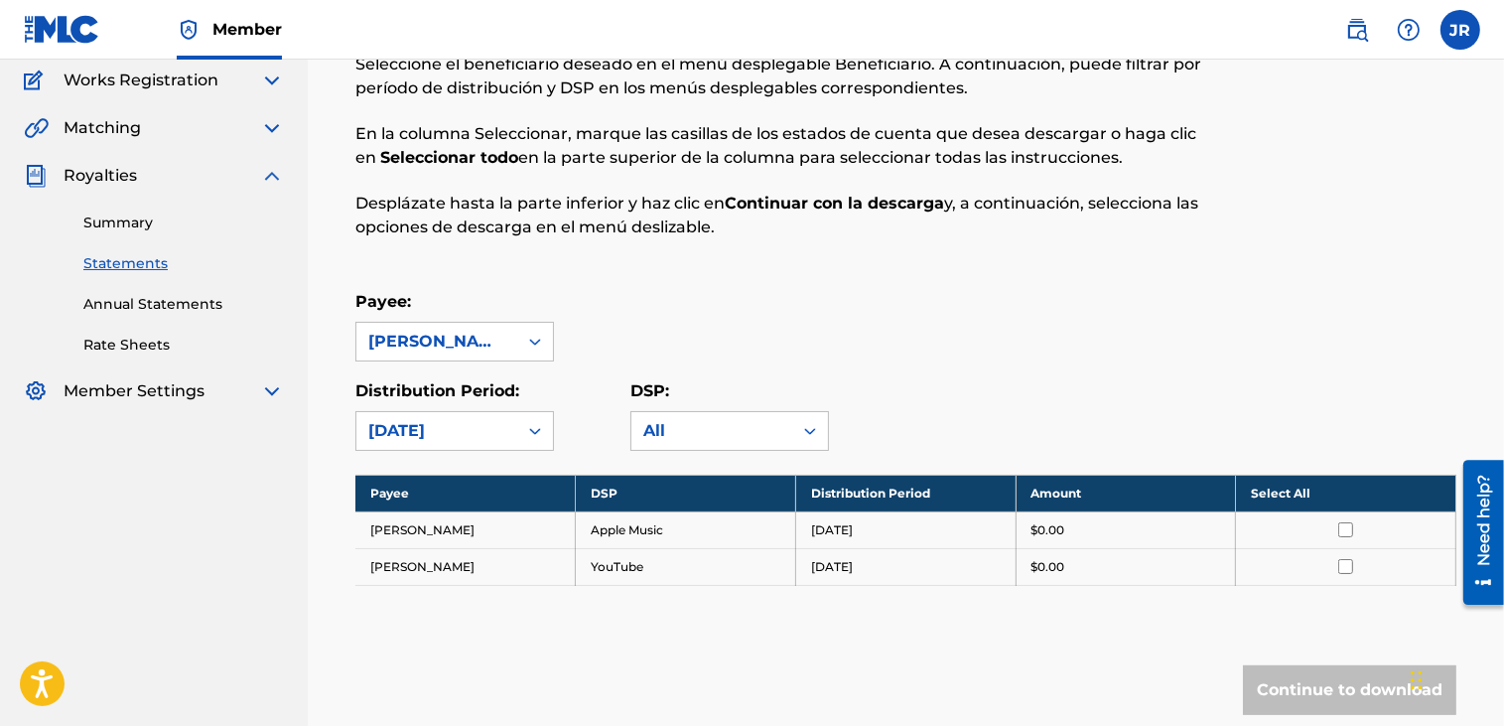
scroll to position [0, 0]
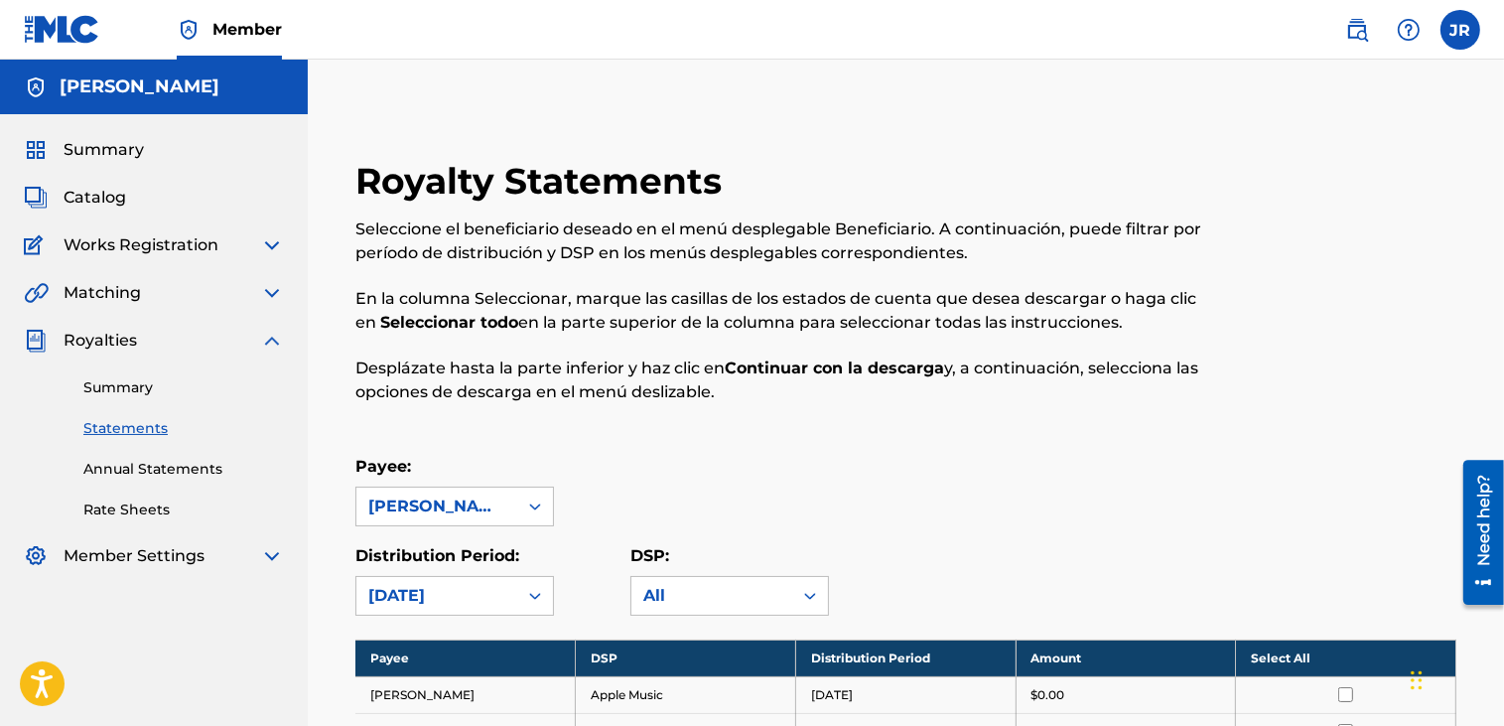
click at [147, 384] on link "Summary" at bounding box center [183, 387] width 201 height 21
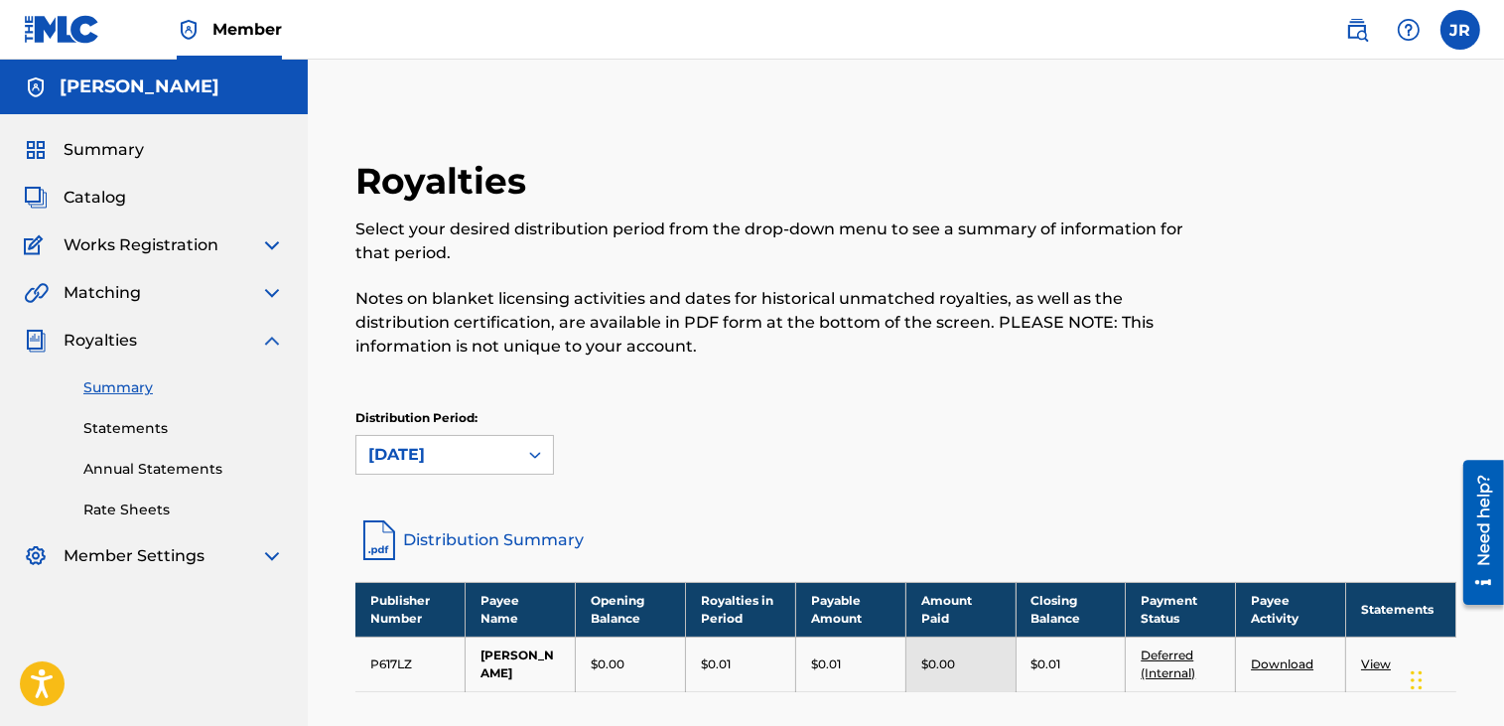
scroll to position [99, 0]
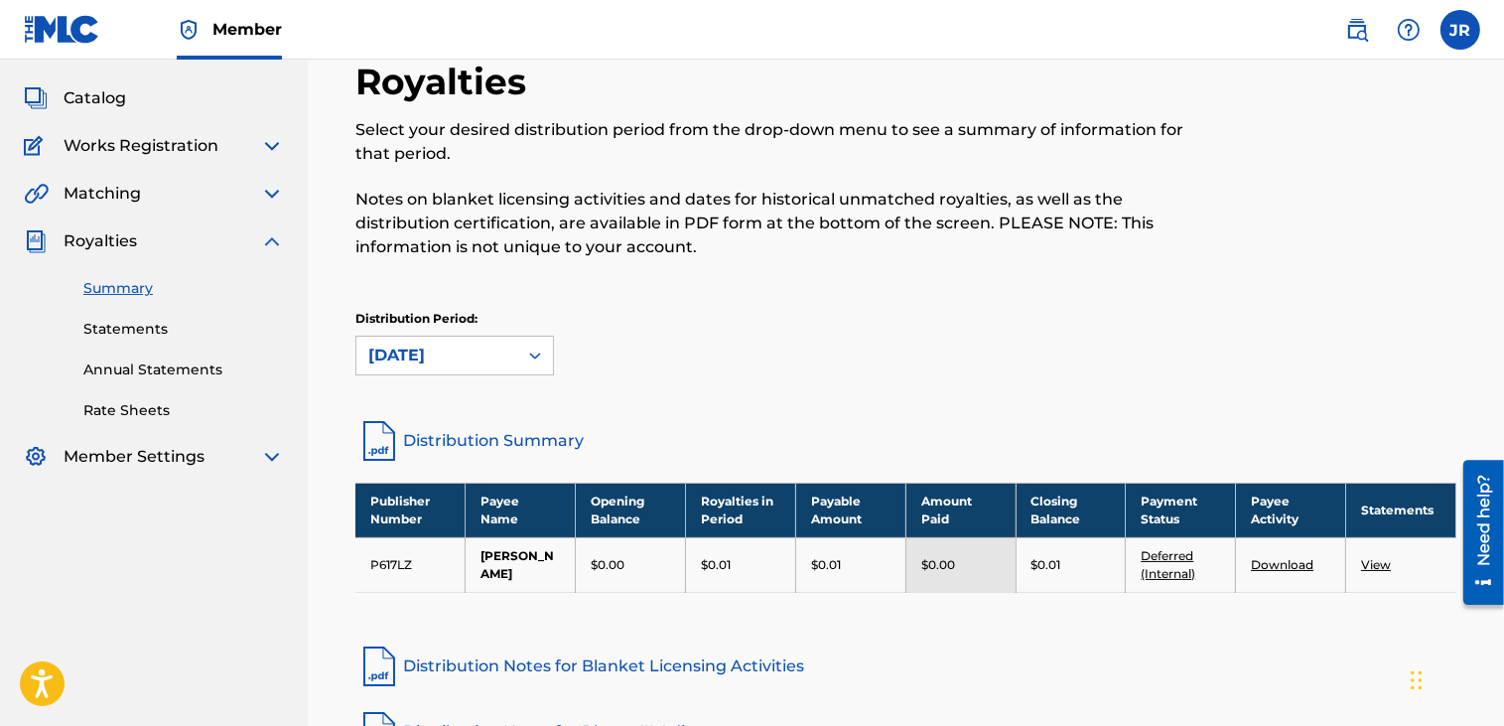
click at [148, 325] on link "Statements" at bounding box center [183, 329] width 201 height 21
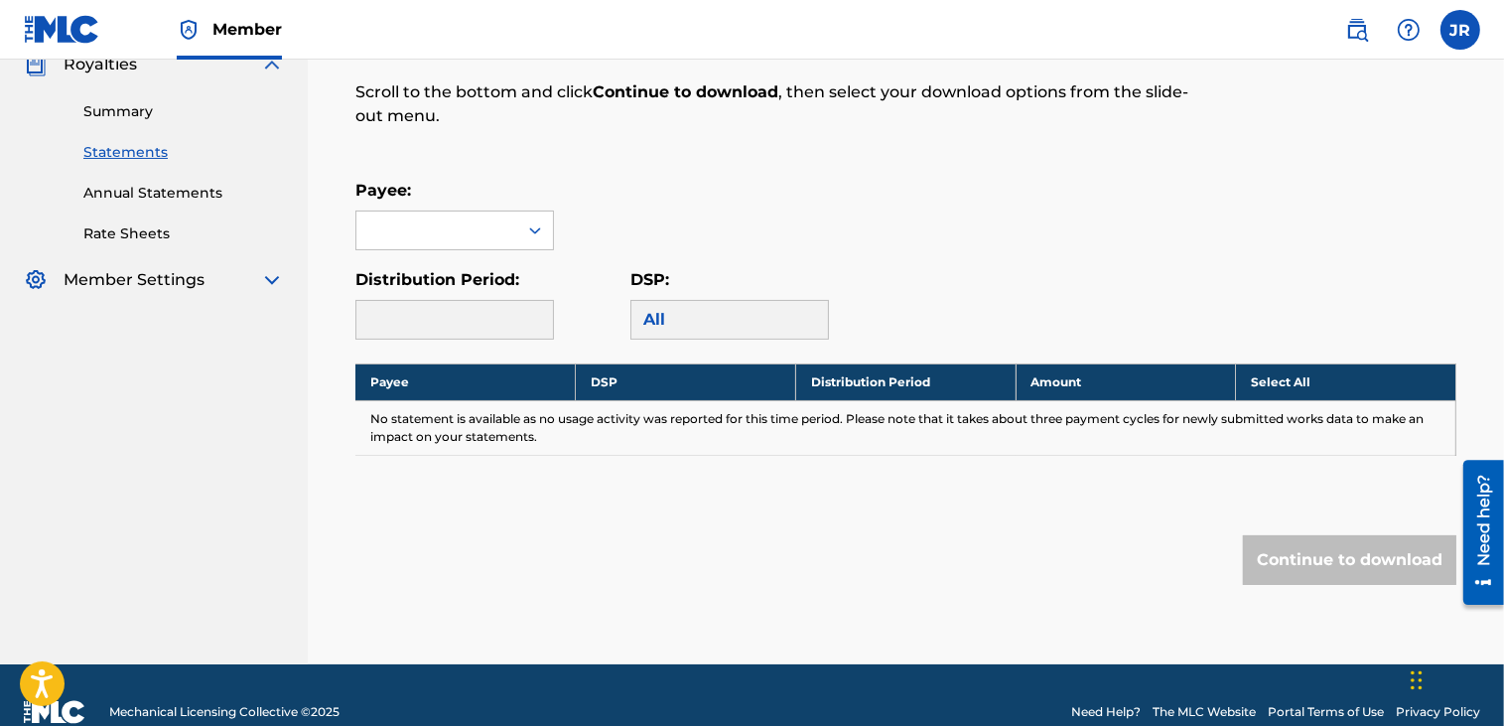
scroll to position [307, 0]
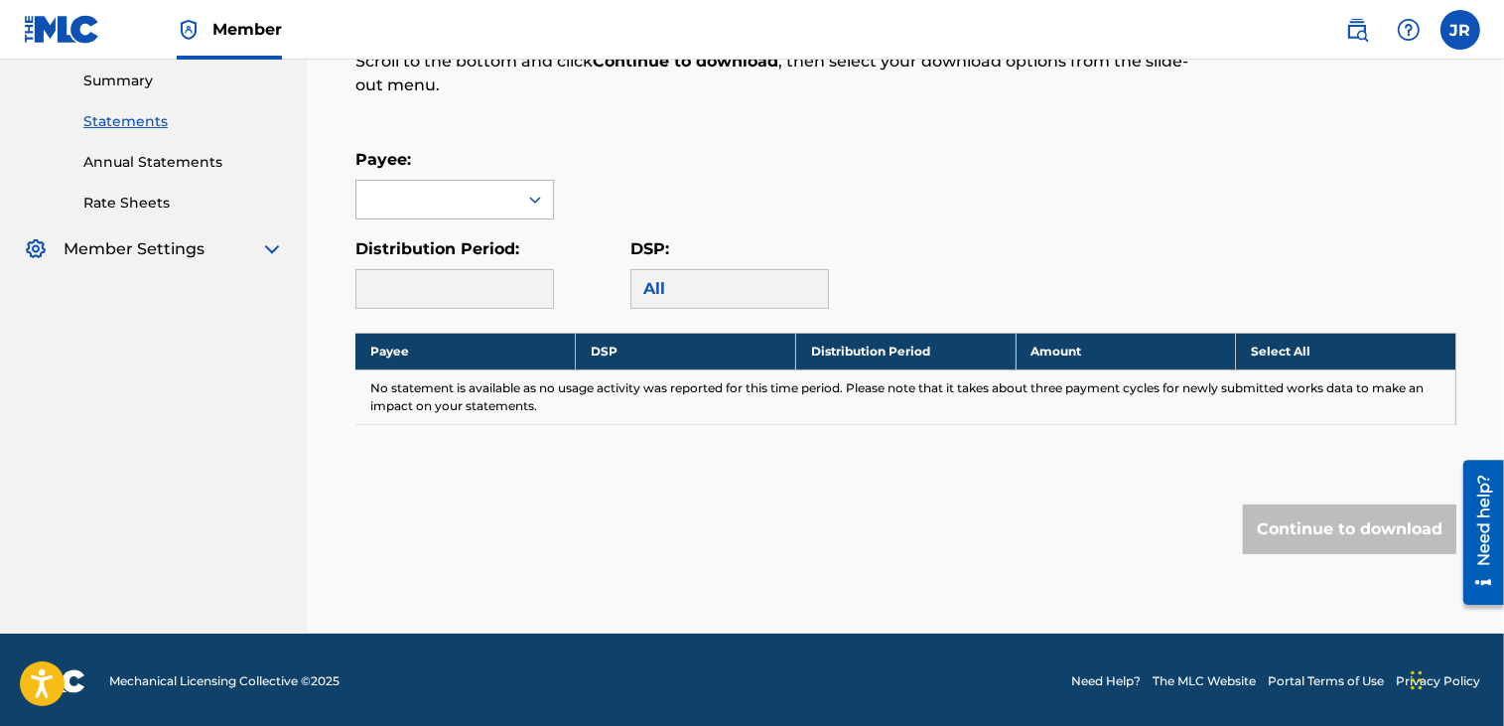
click at [536, 178] on div "Payee:" at bounding box center [455, 183] width 199 height 71
click at [533, 196] on icon at bounding box center [535, 200] width 20 height 20
click at [435, 257] on div "[PERSON_NAME]" at bounding box center [454, 244] width 197 height 50
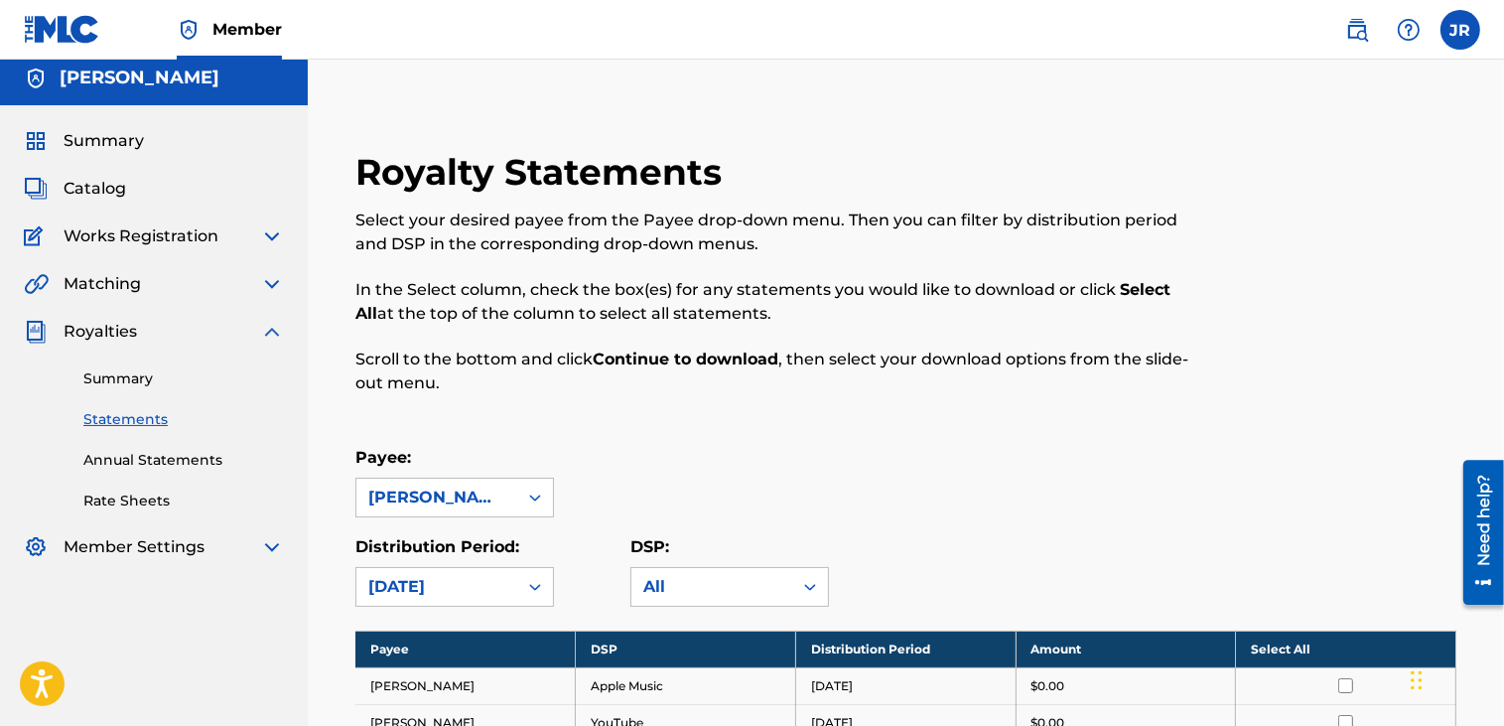
scroll to position [208, 0]
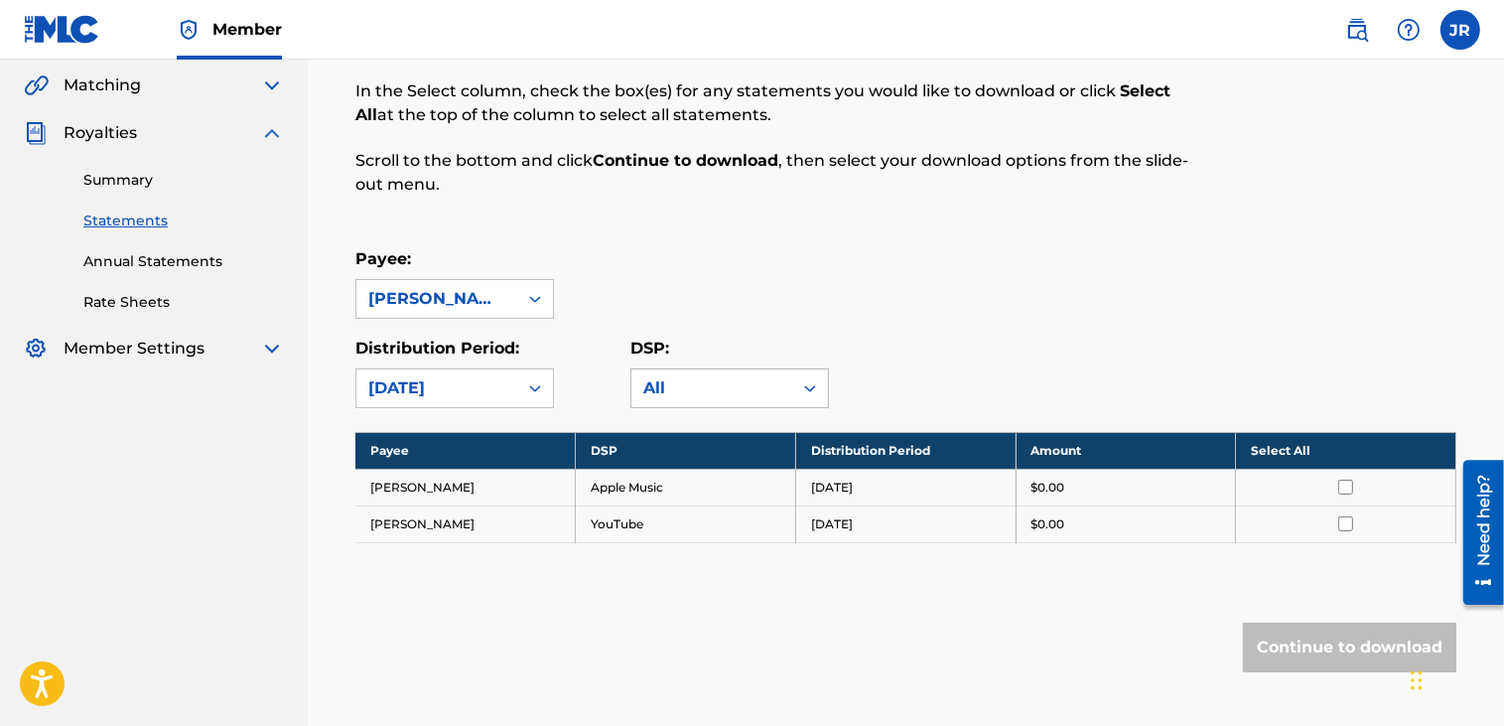
click at [809, 372] on div at bounding box center [810, 388] width 36 height 36
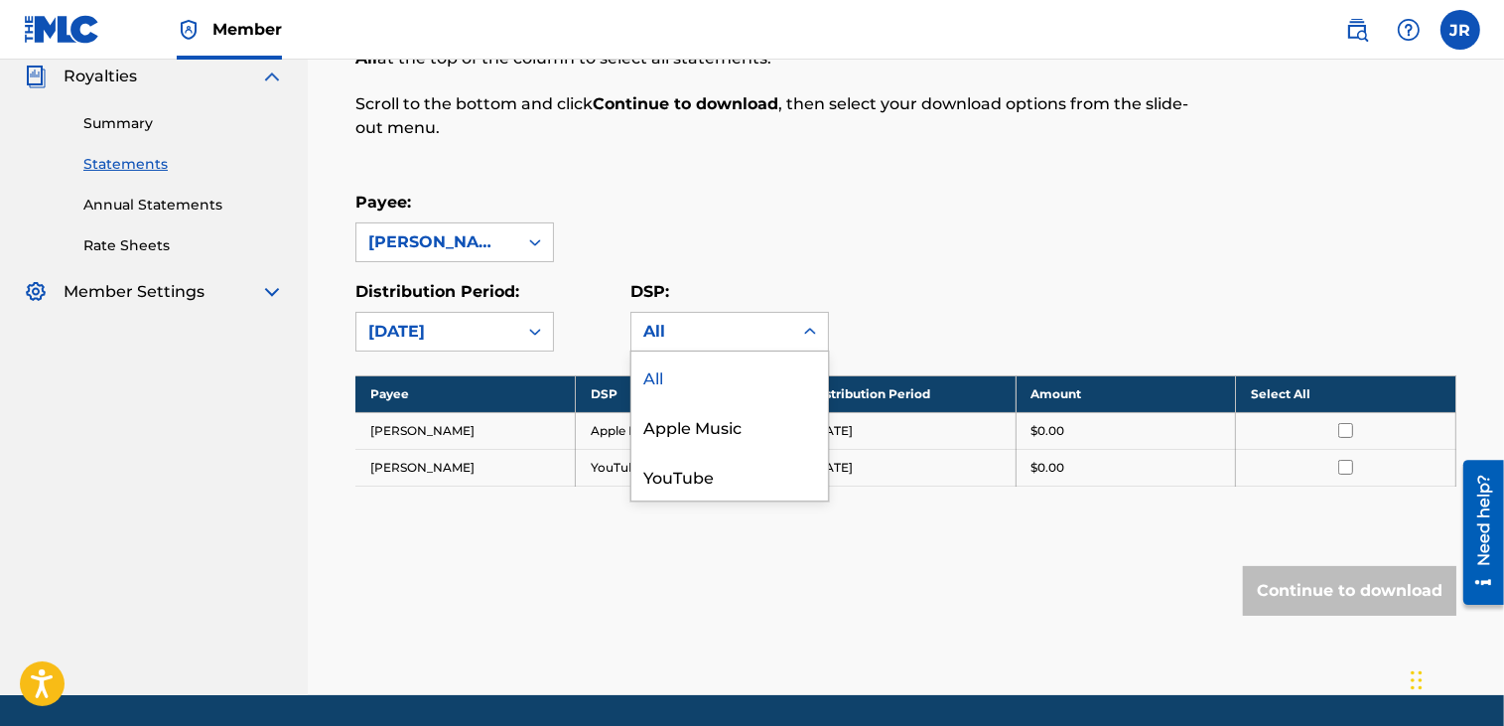
scroll to position [298, 0]
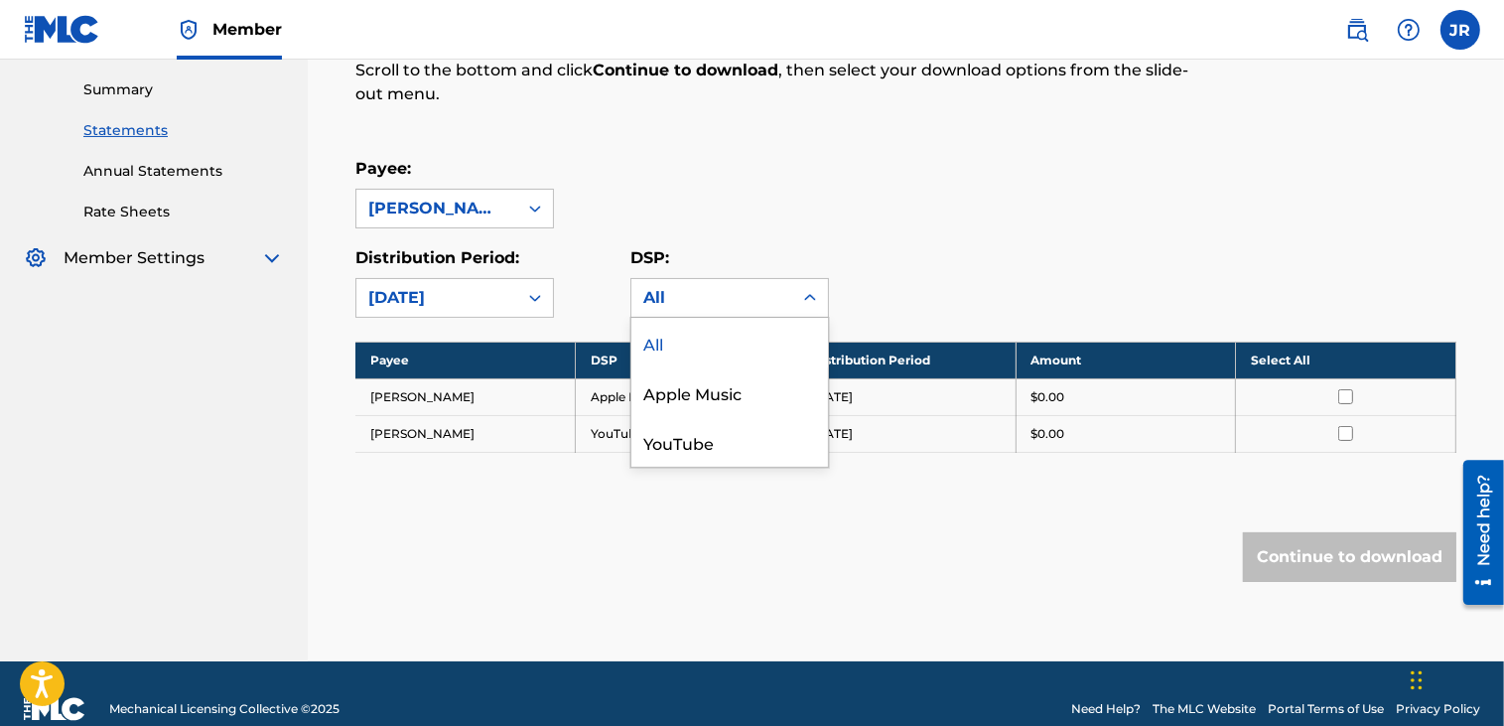
click at [1045, 186] on div "Payee: [PERSON_NAME]" at bounding box center [906, 192] width 1101 height 71
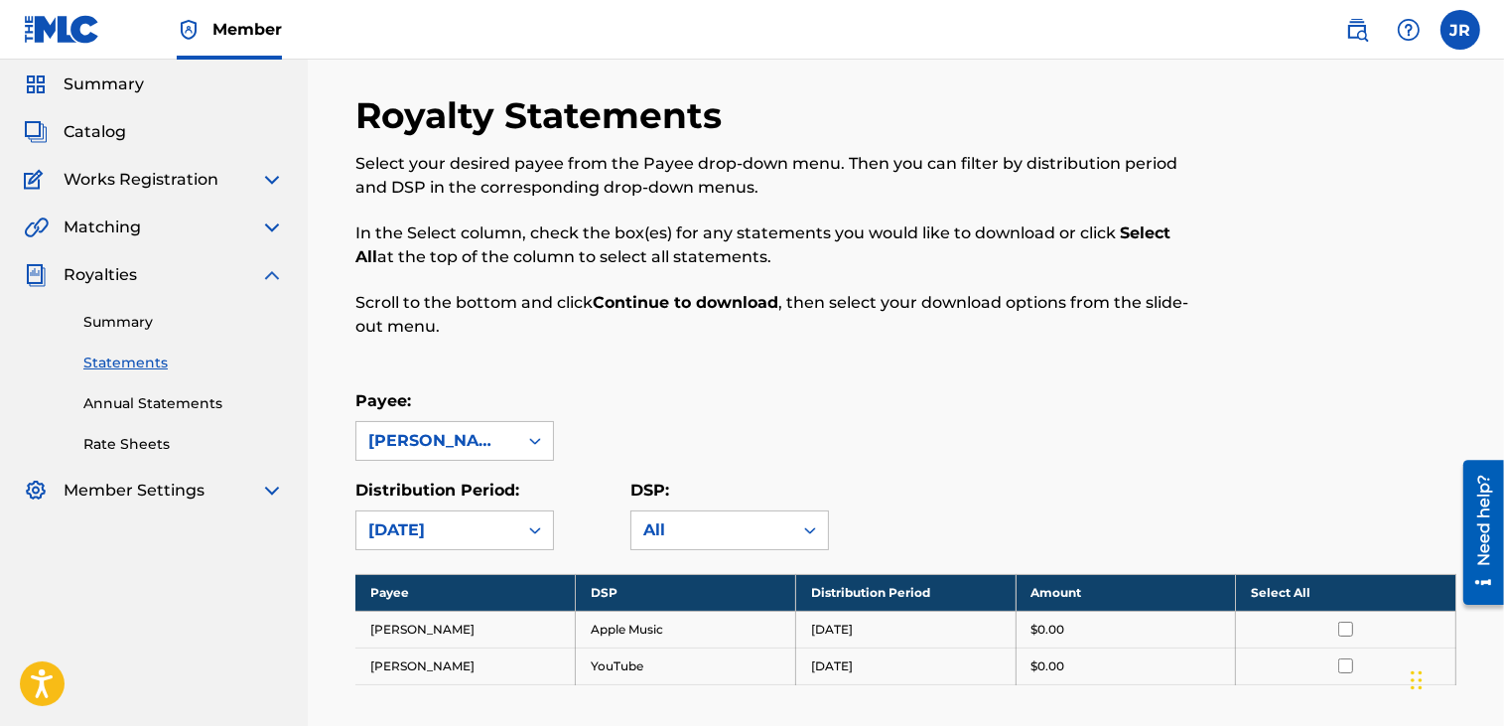
scroll to position [99, 0]
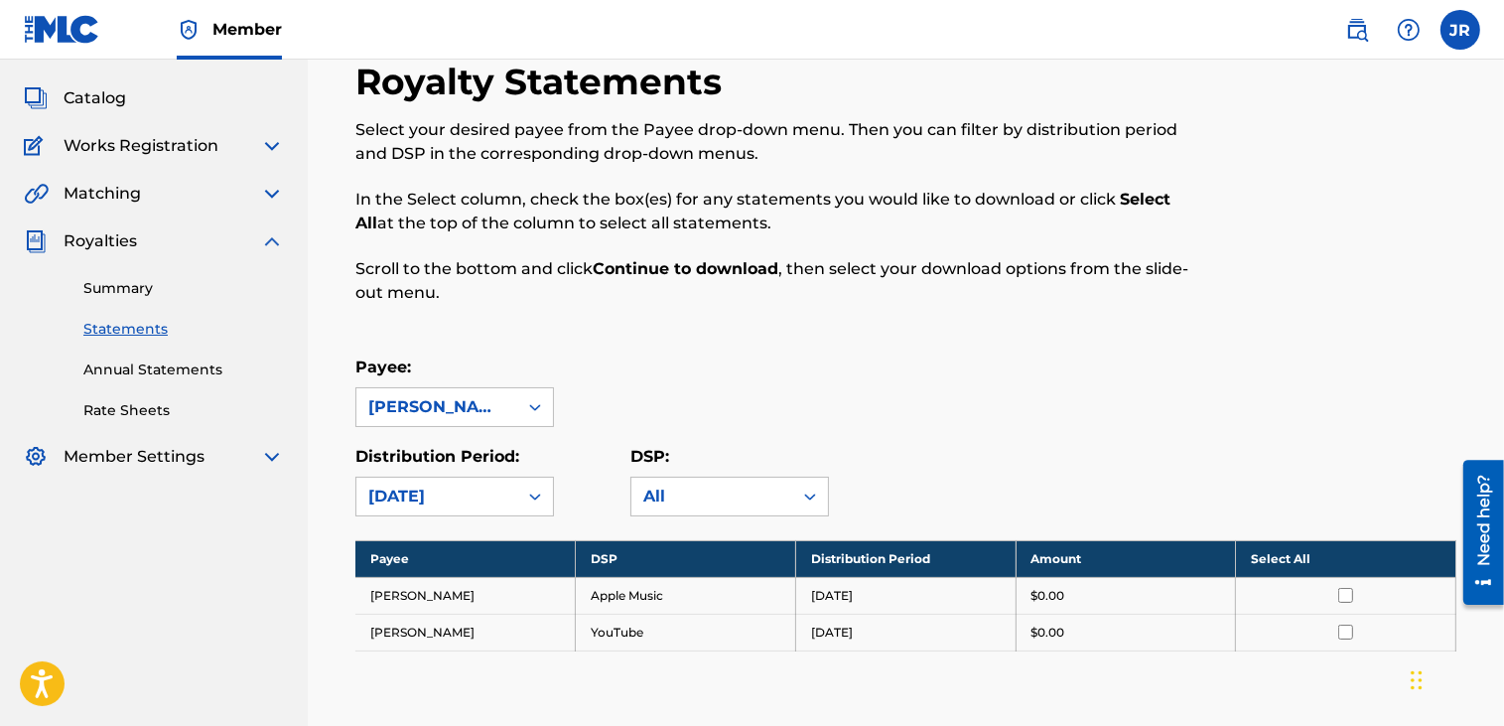
click at [122, 294] on link "Summary" at bounding box center [183, 288] width 201 height 21
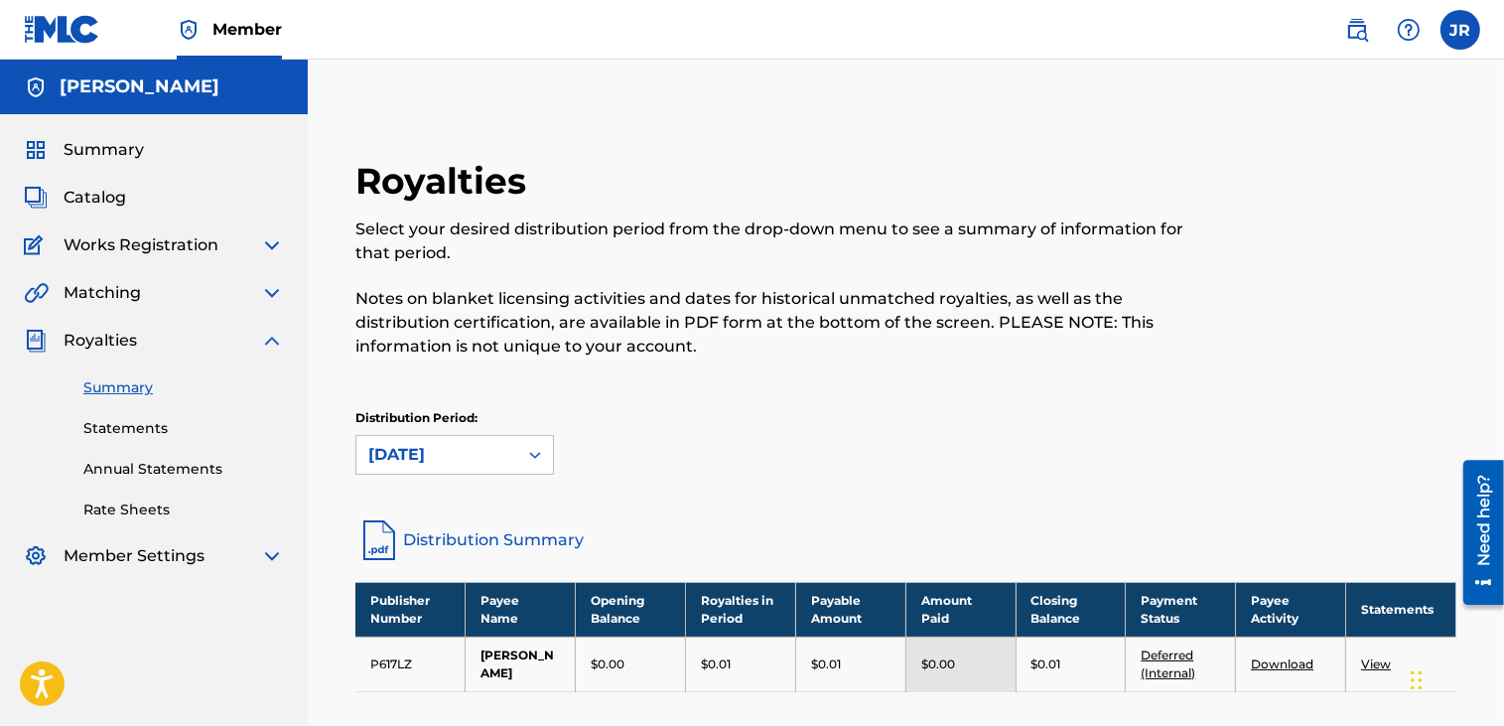
click at [139, 468] on link "Annual Statements" at bounding box center [183, 469] width 201 height 21
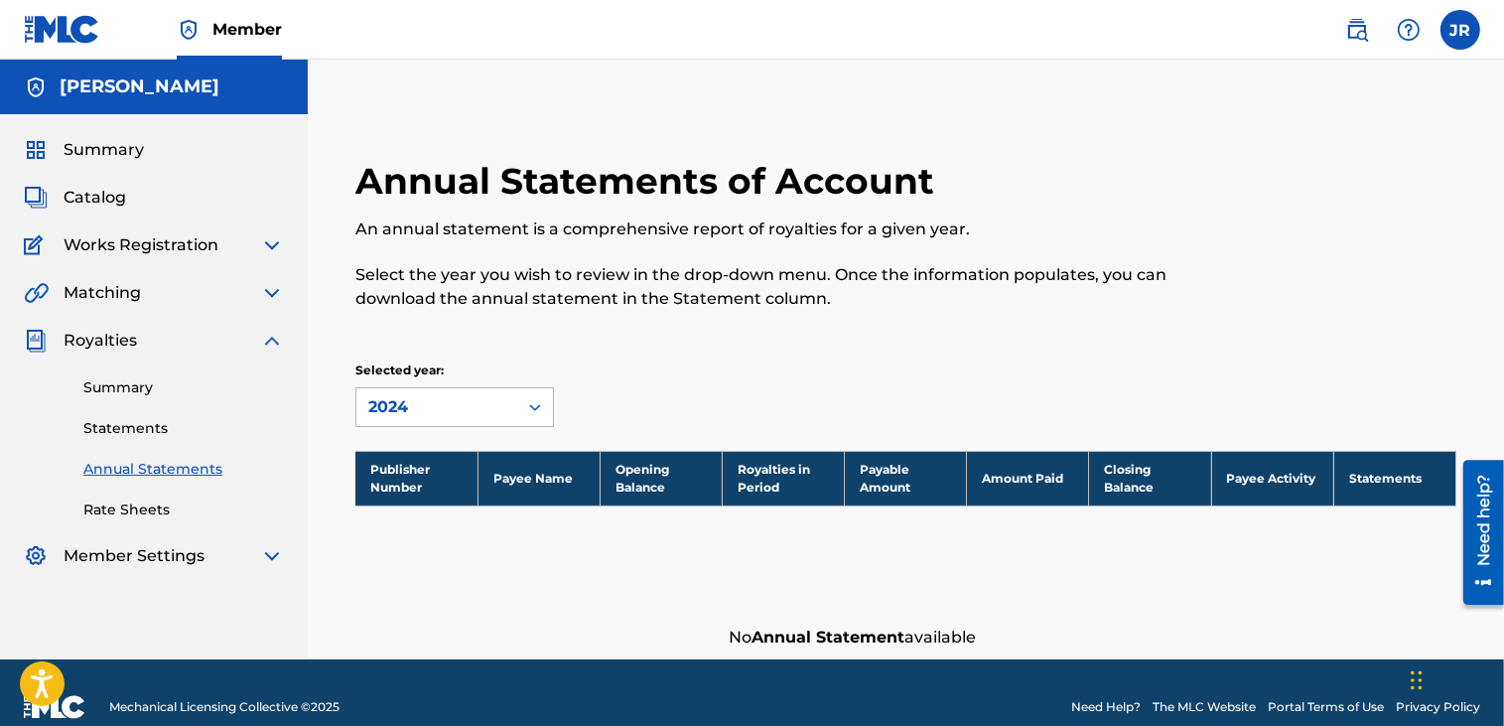
click at [519, 400] on div at bounding box center [535, 407] width 36 height 36
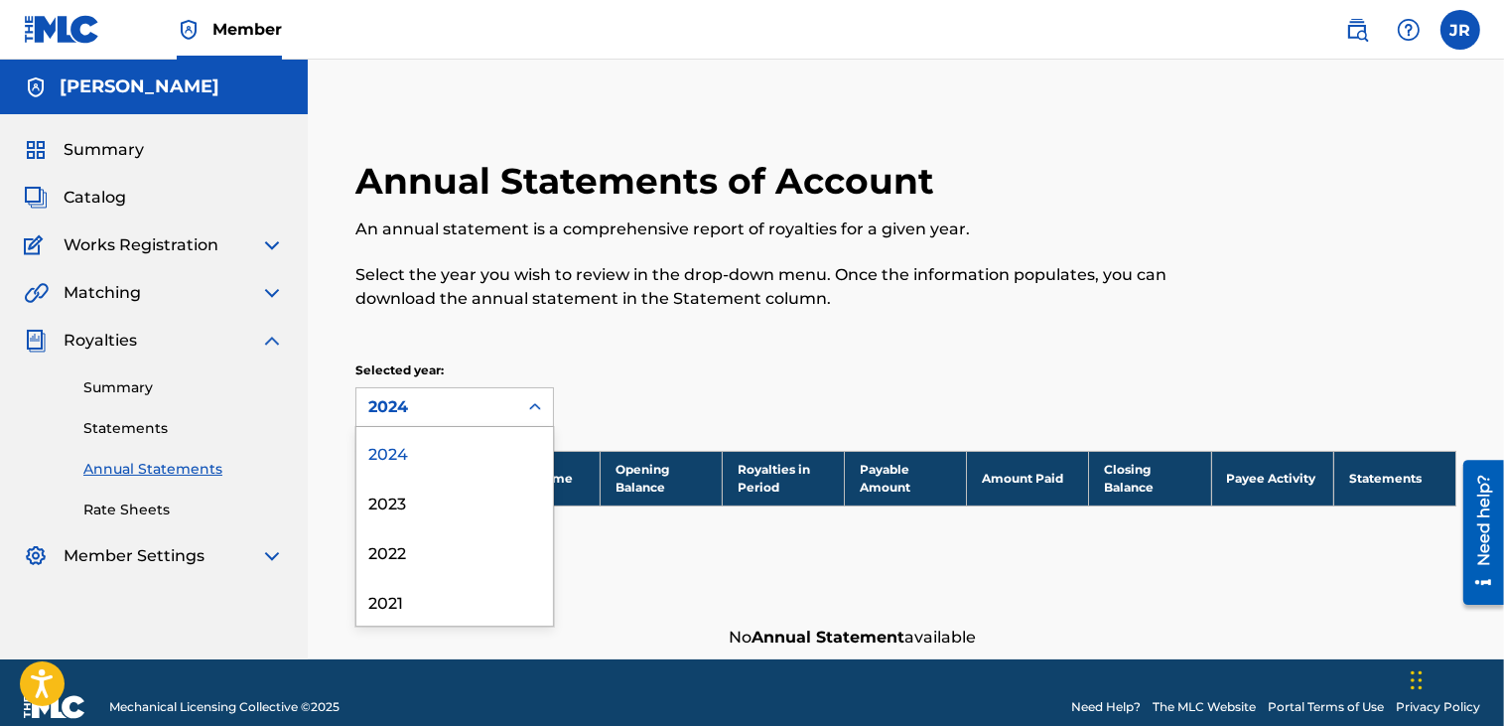
click at [396, 449] on div "2024" at bounding box center [454, 452] width 197 height 50
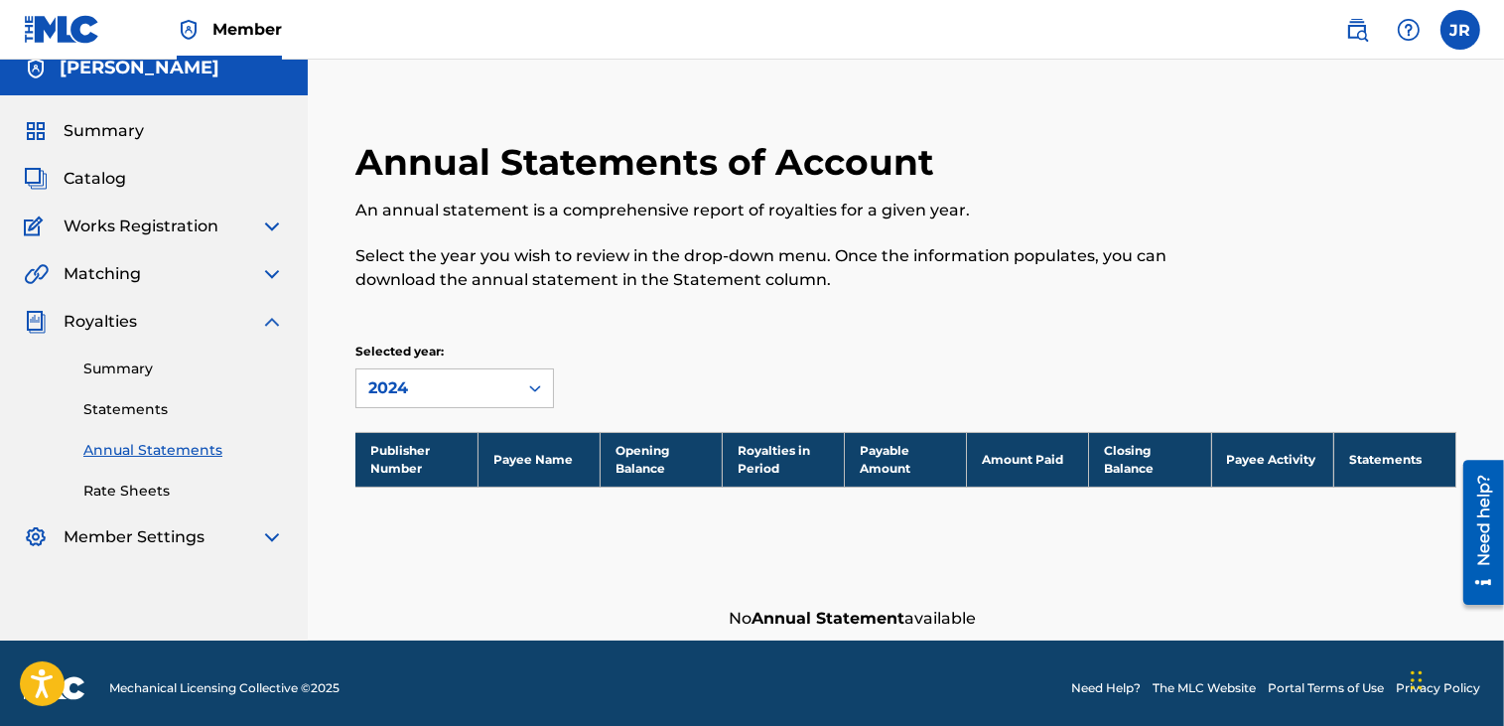
scroll to position [28, 0]
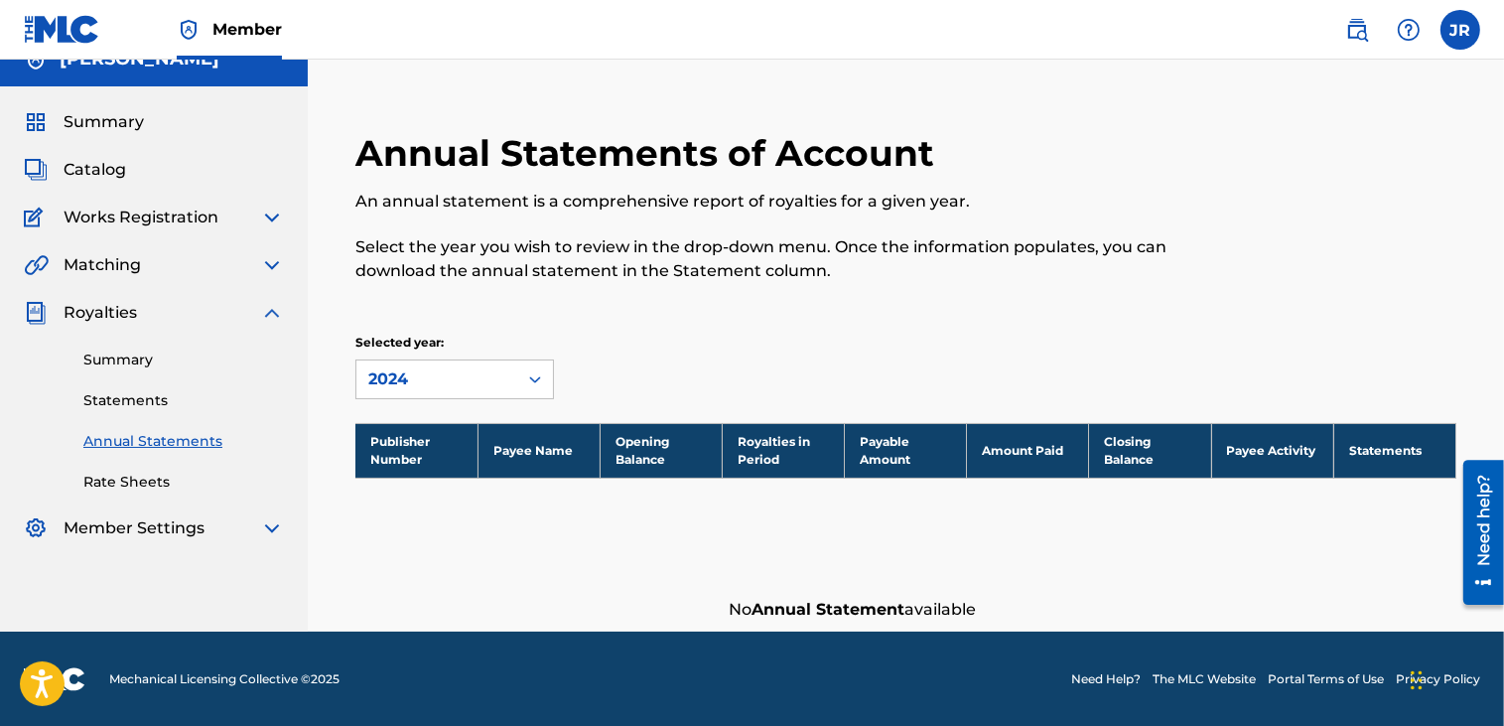
click at [134, 480] on link "Rate Sheets" at bounding box center [183, 482] width 201 height 21
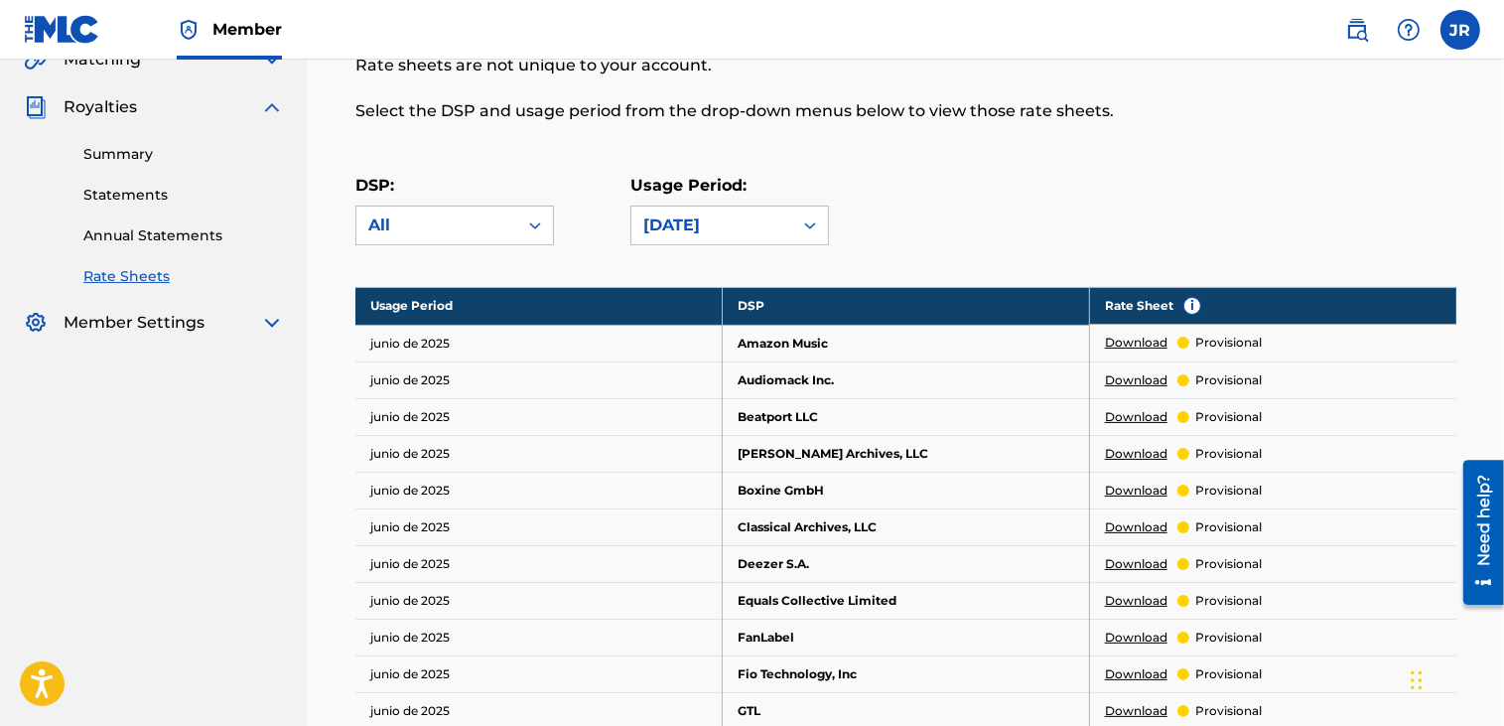
scroll to position [199, 0]
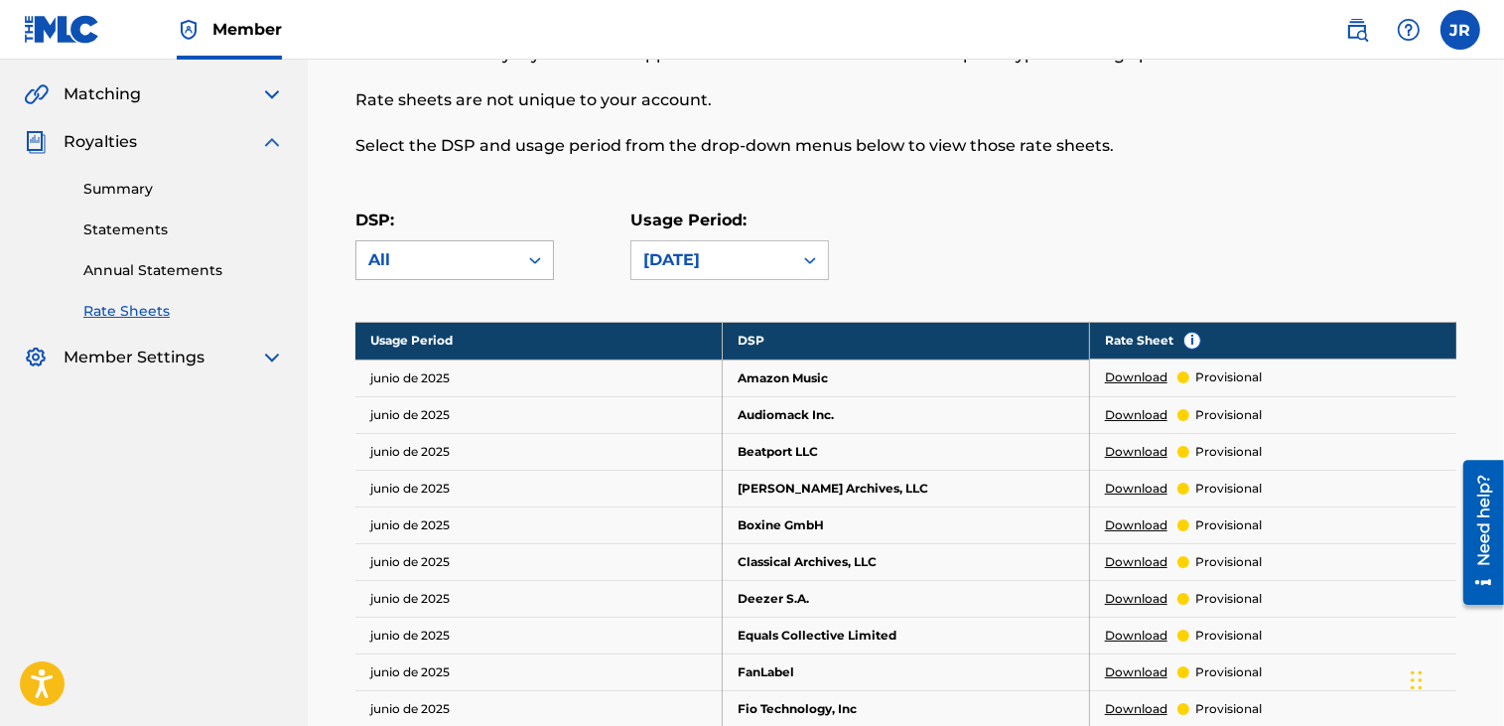
click at [537, 257] on icon at bounding box center [535, 260] width 20 height 20
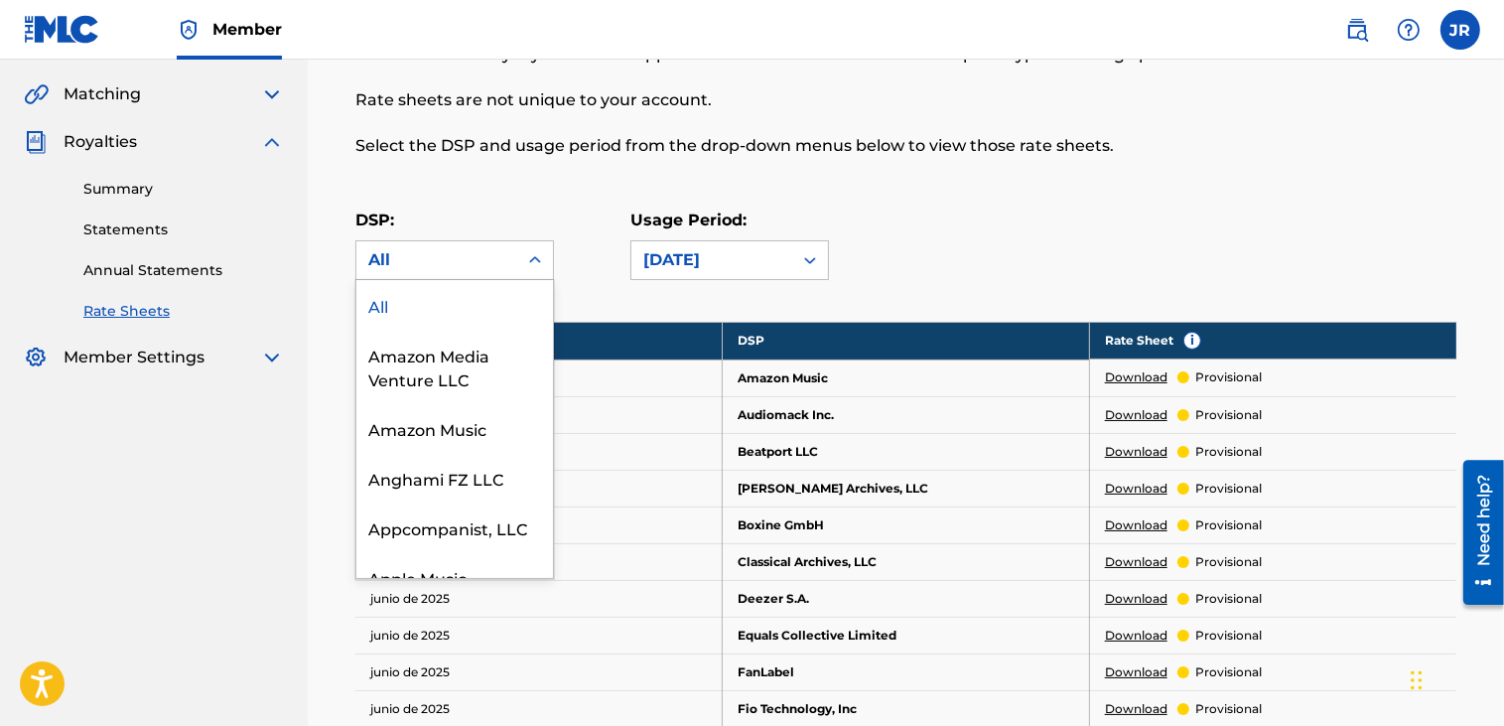
click at [427, 292] on div "All" at bounding box center [454, 305] width 197 height 50
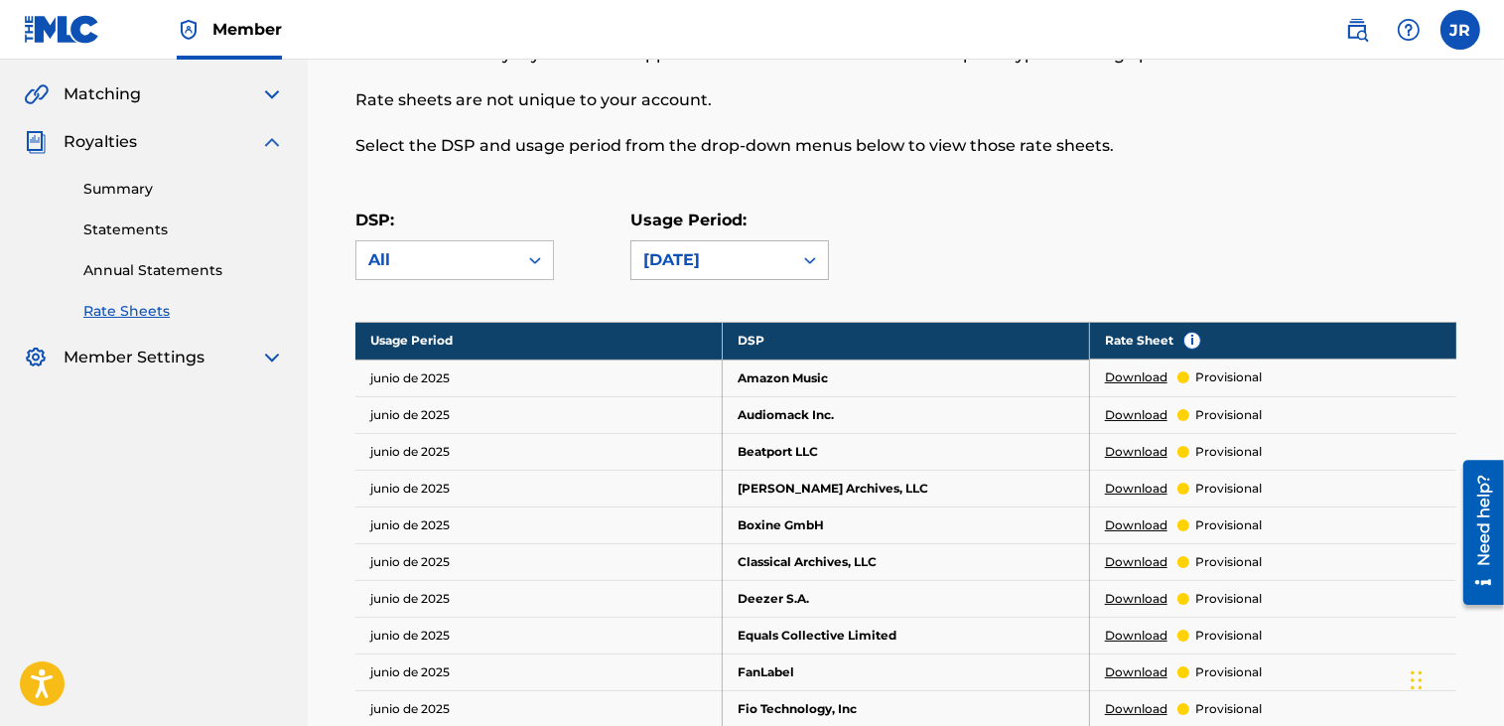
click at [806, 256] on icon at bounding box center [810, 260] width 20 height 20
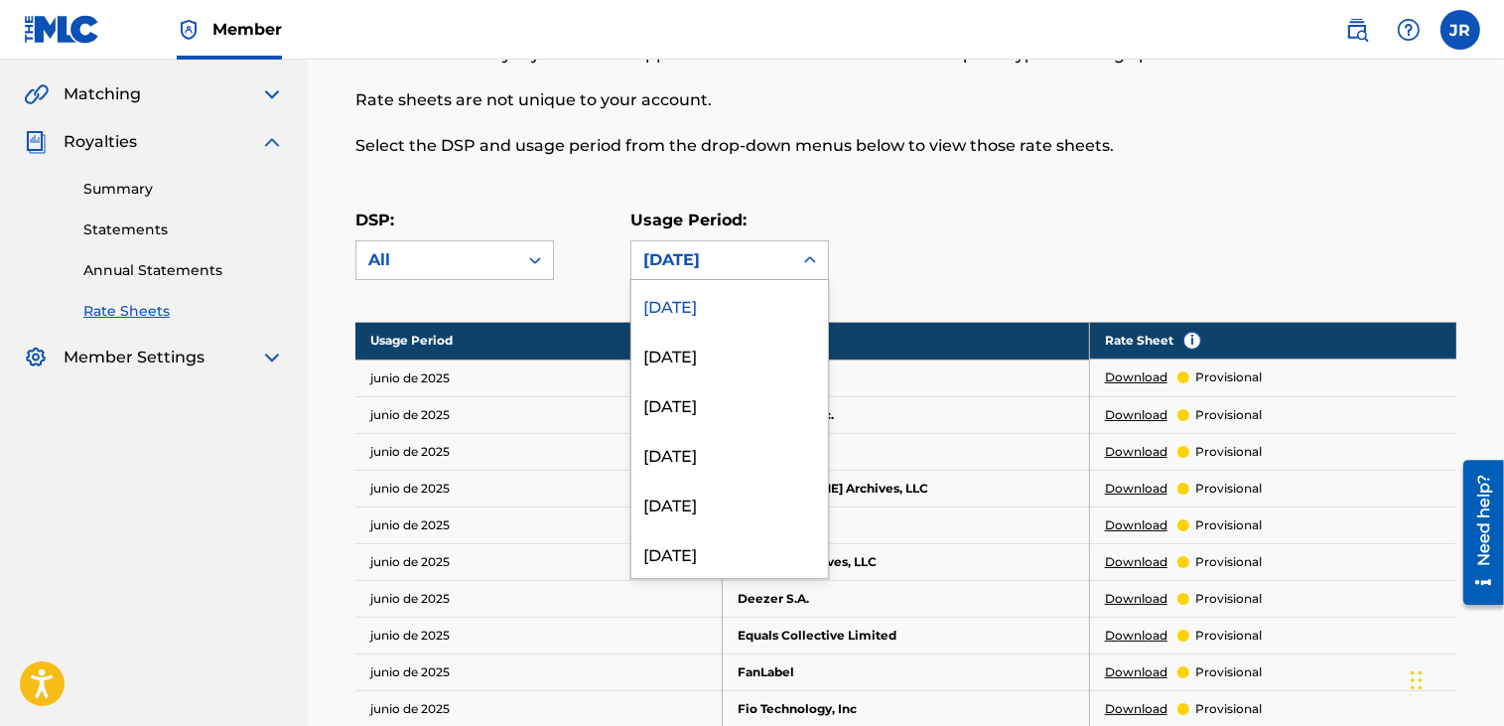
click at [679, 302] on div "[DATE]" at bounding box center [730, 305] width 197 height 50
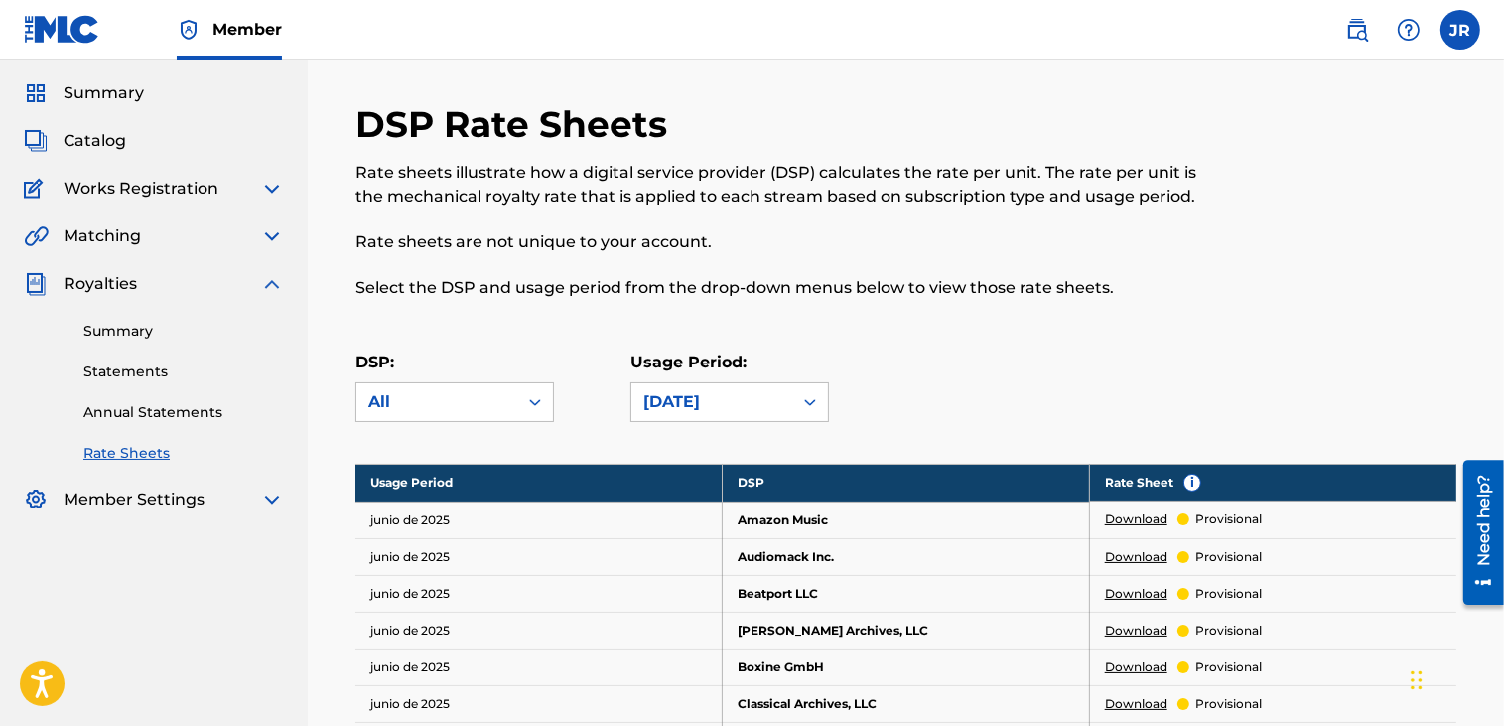
scroll to position [0, 0]
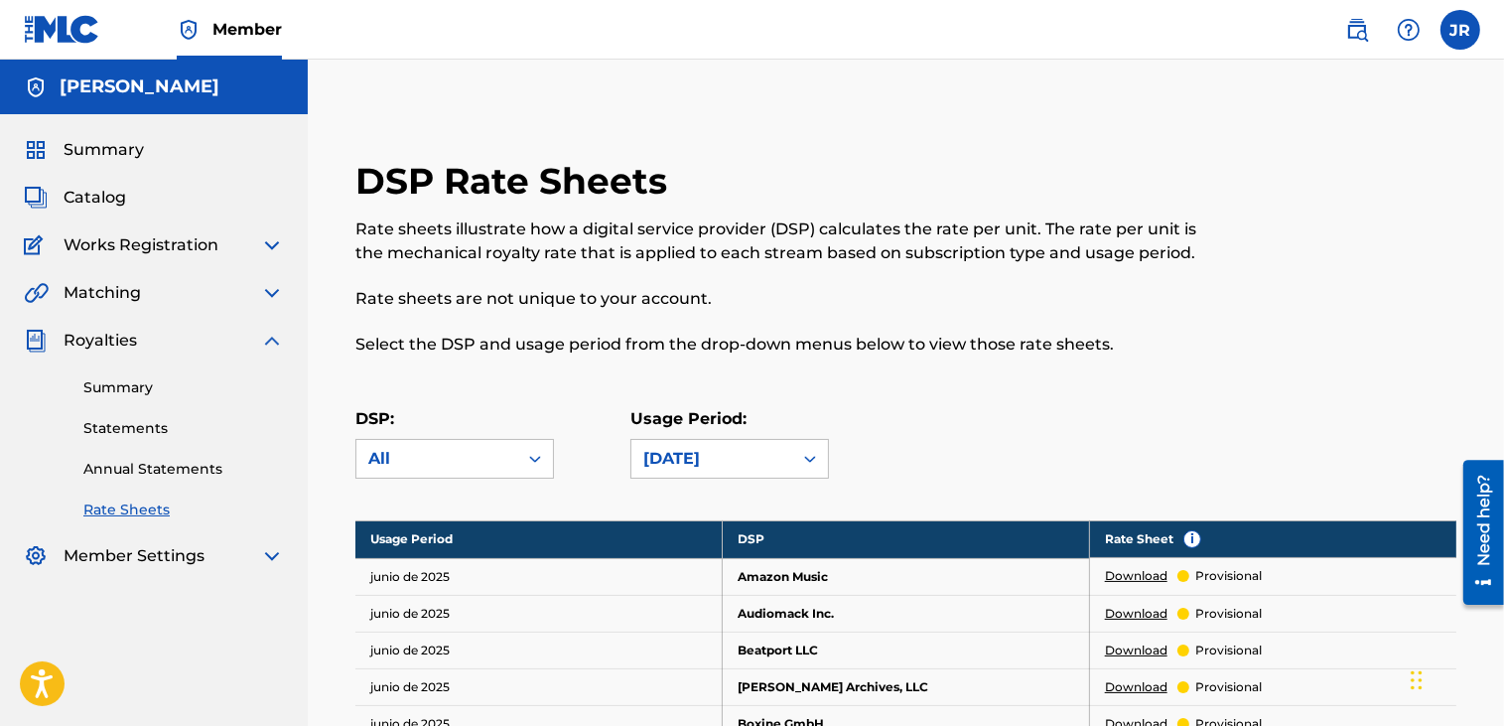
click at [270, 338] on img at bounding box center [272, 341] width 24 height 24
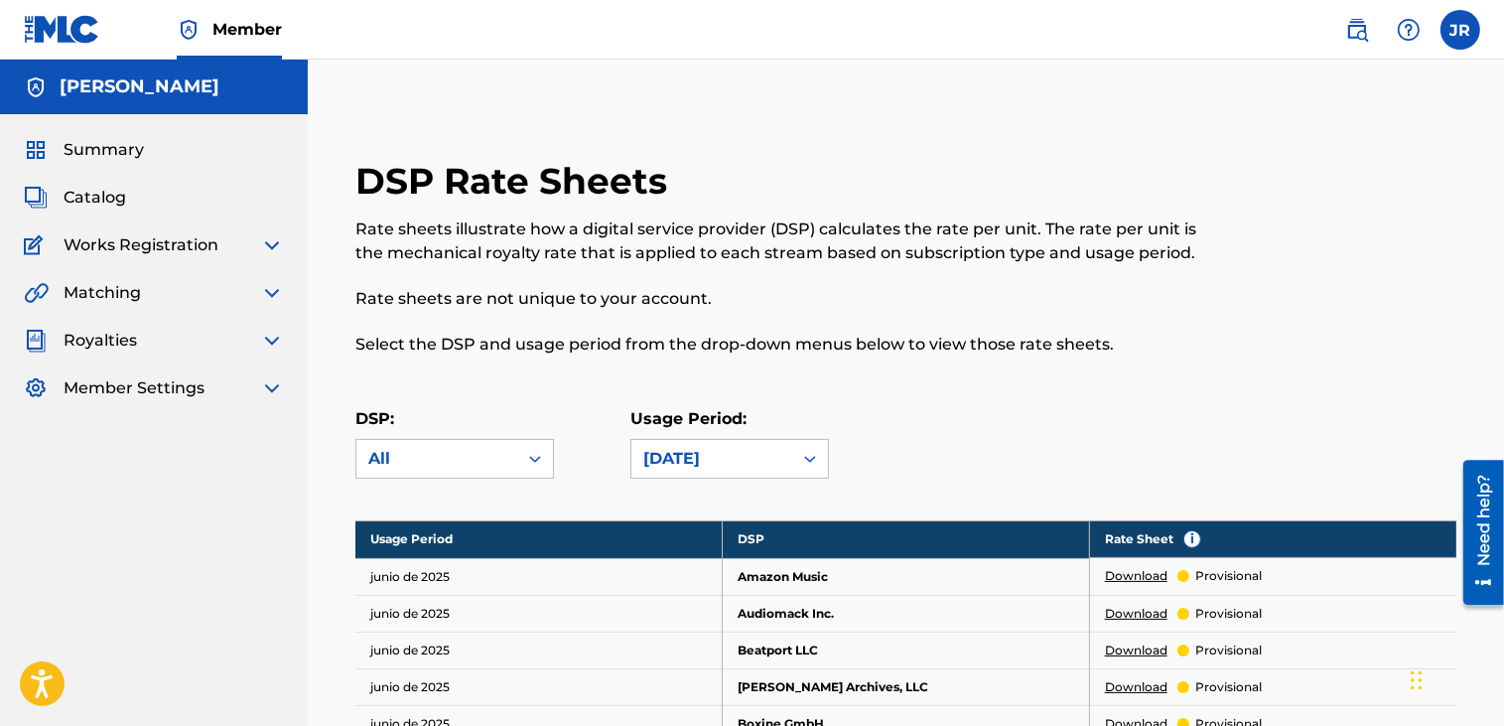
click at [270, 338] on img at bounding box center [272, 341] width 24 height 24
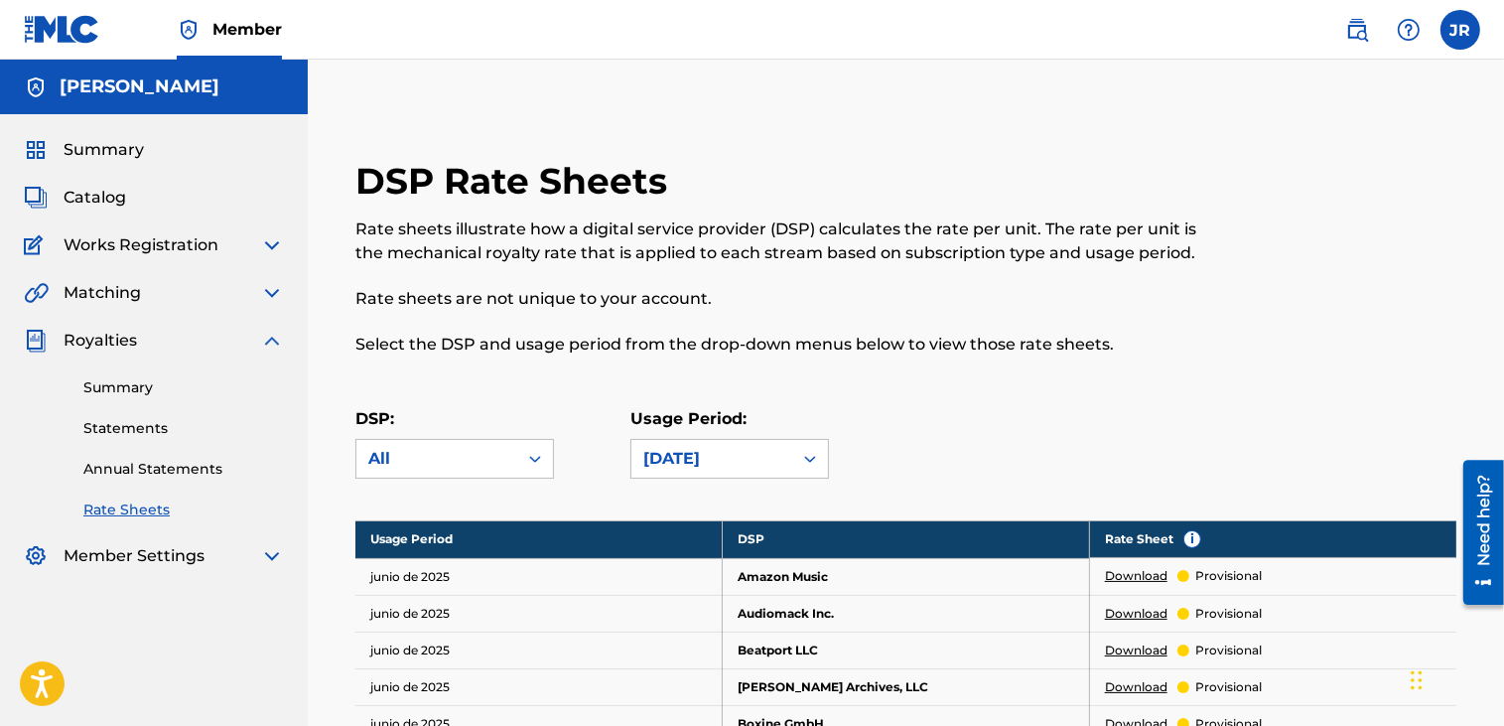
click at [129, 423] on link "Statements" at bounding box center [183, 428] width 201 height 21
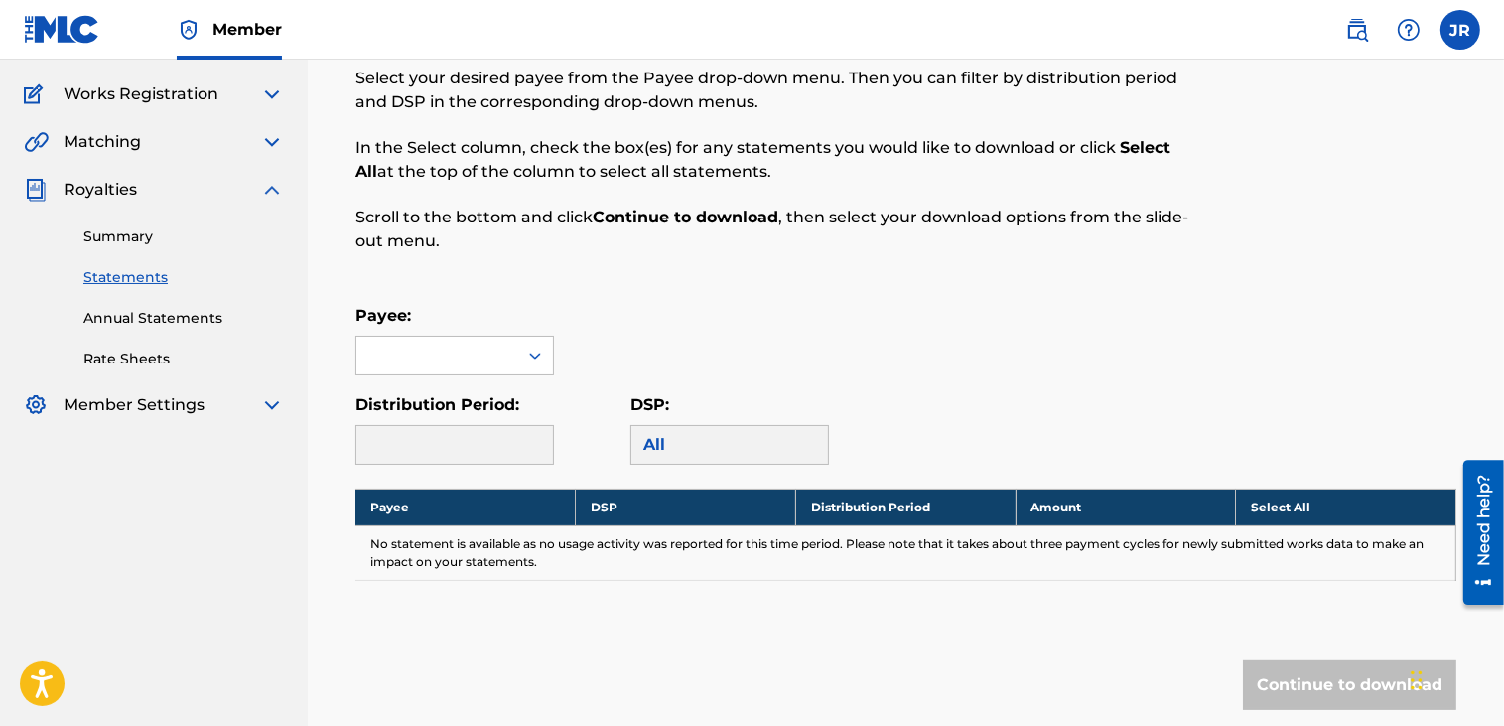
scroll to position [307, 0]
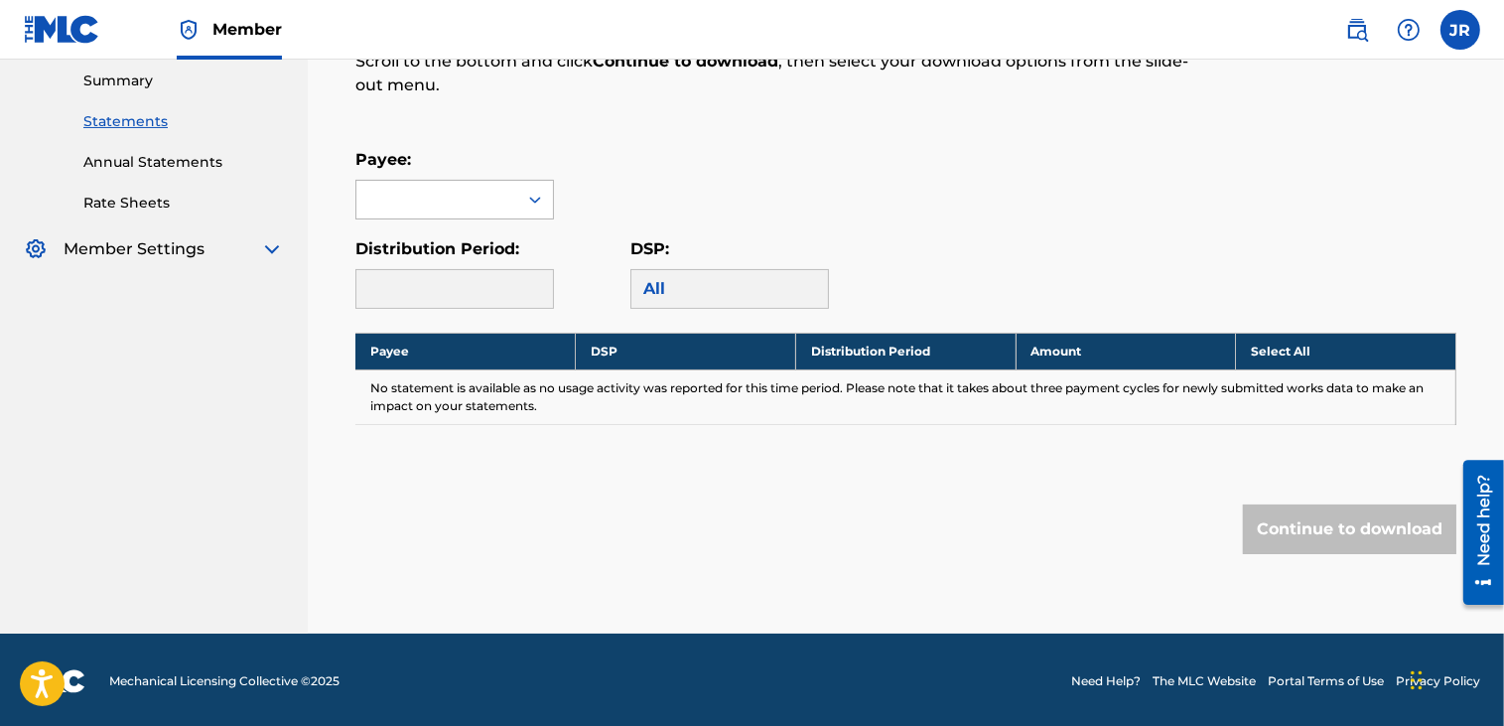
click at [542, 196] on icon at bounding box center [535, 200] width 20 height 20
click at [400, 242] on div "[PERSON_NAME]" at bounding box center [454, 244] width 197 height 50
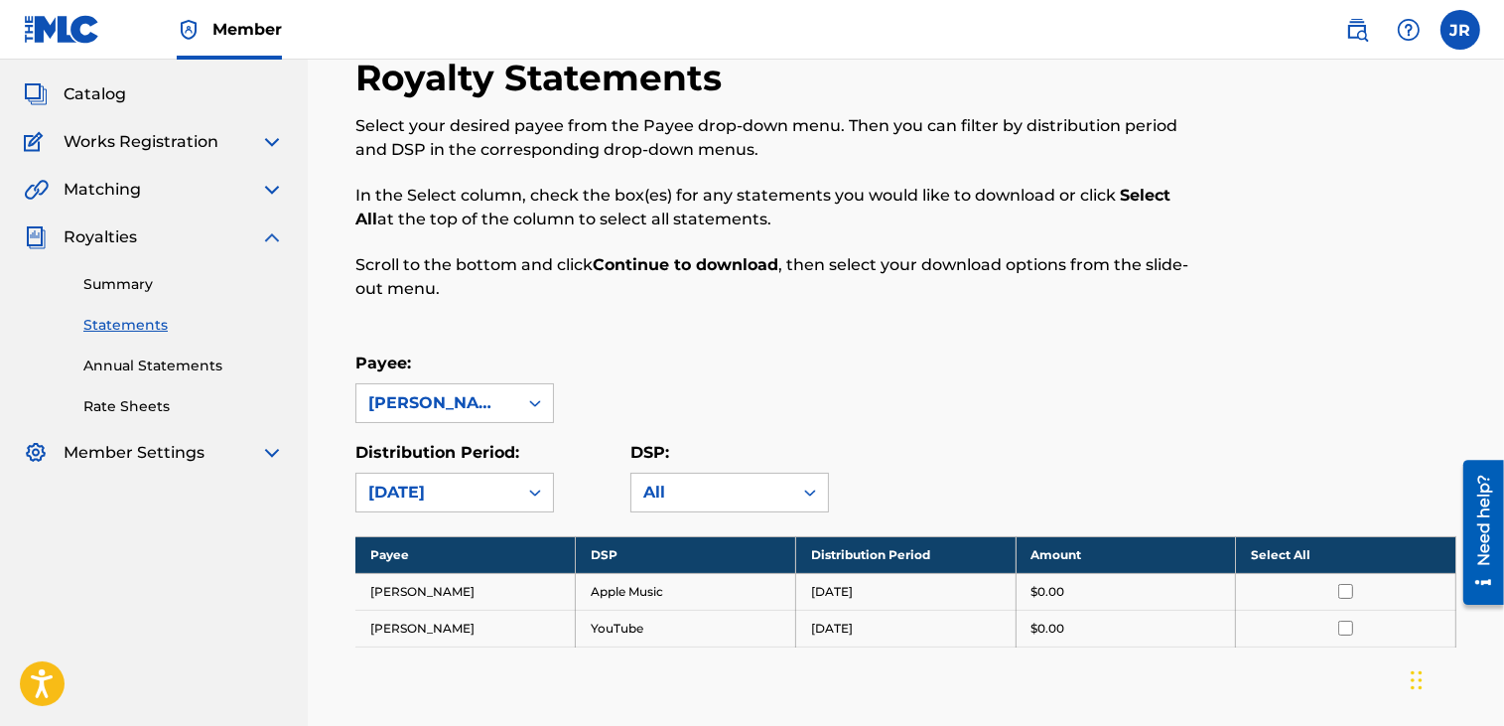
scroll to position [0, 0]
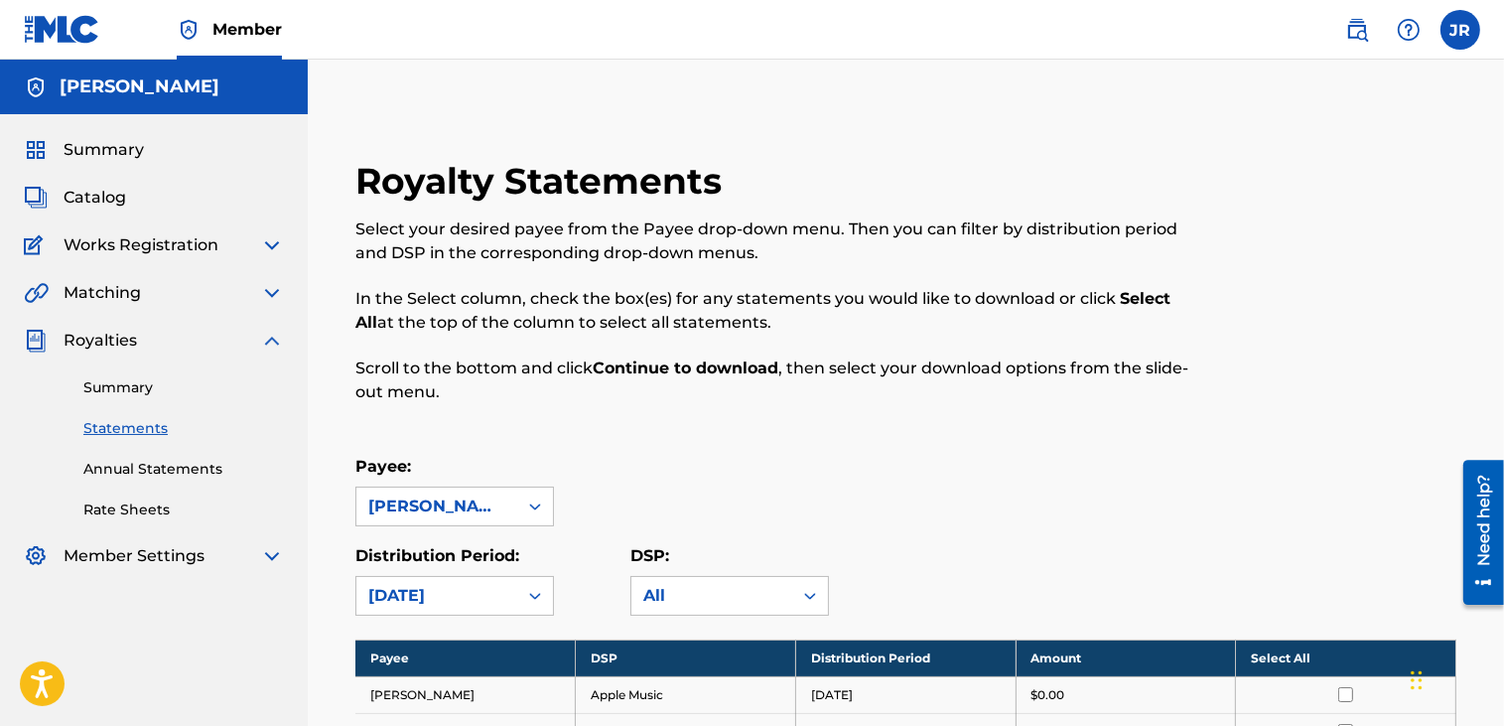
click at [274, 340] on img at bounding box center [272, 341] width 24 height 24
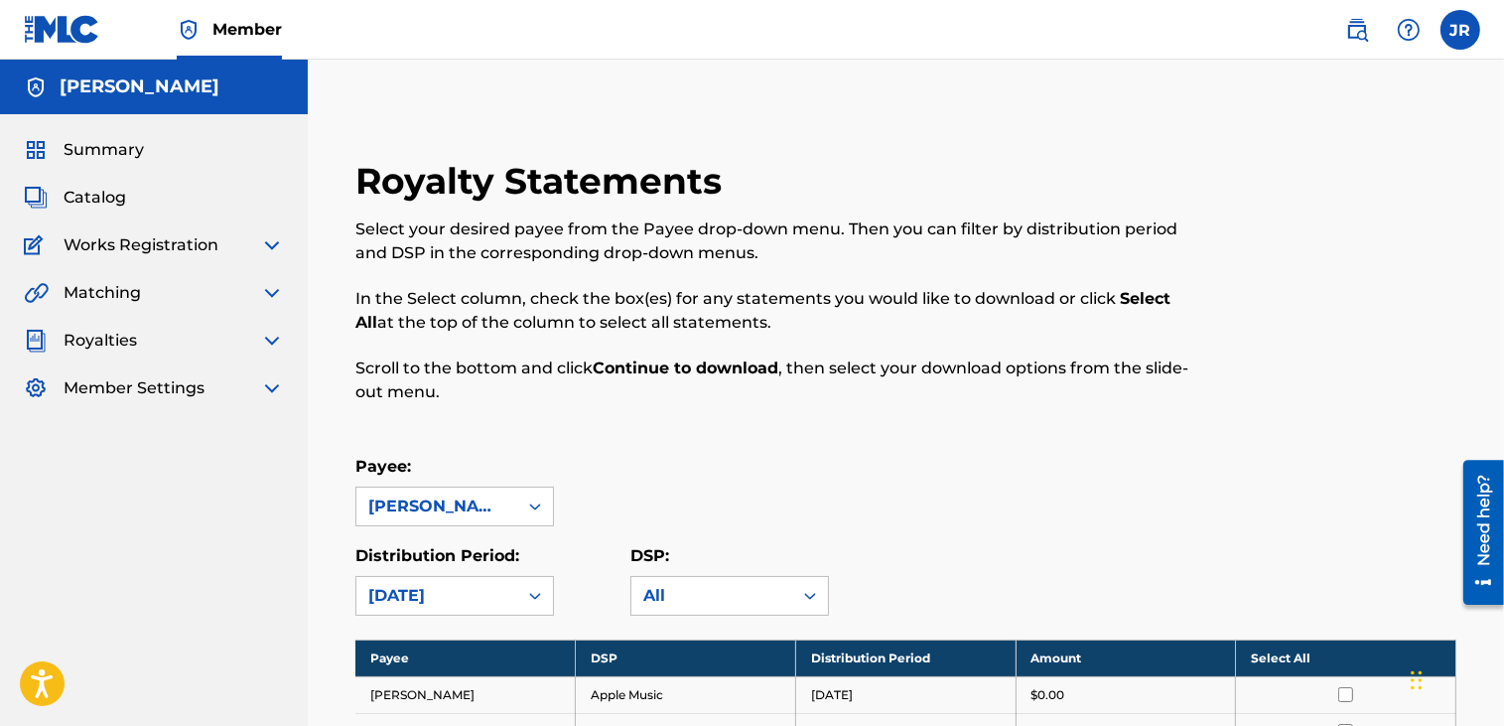
click at [275, 342] on img at bounding box center [272, 341] width 24 height 24
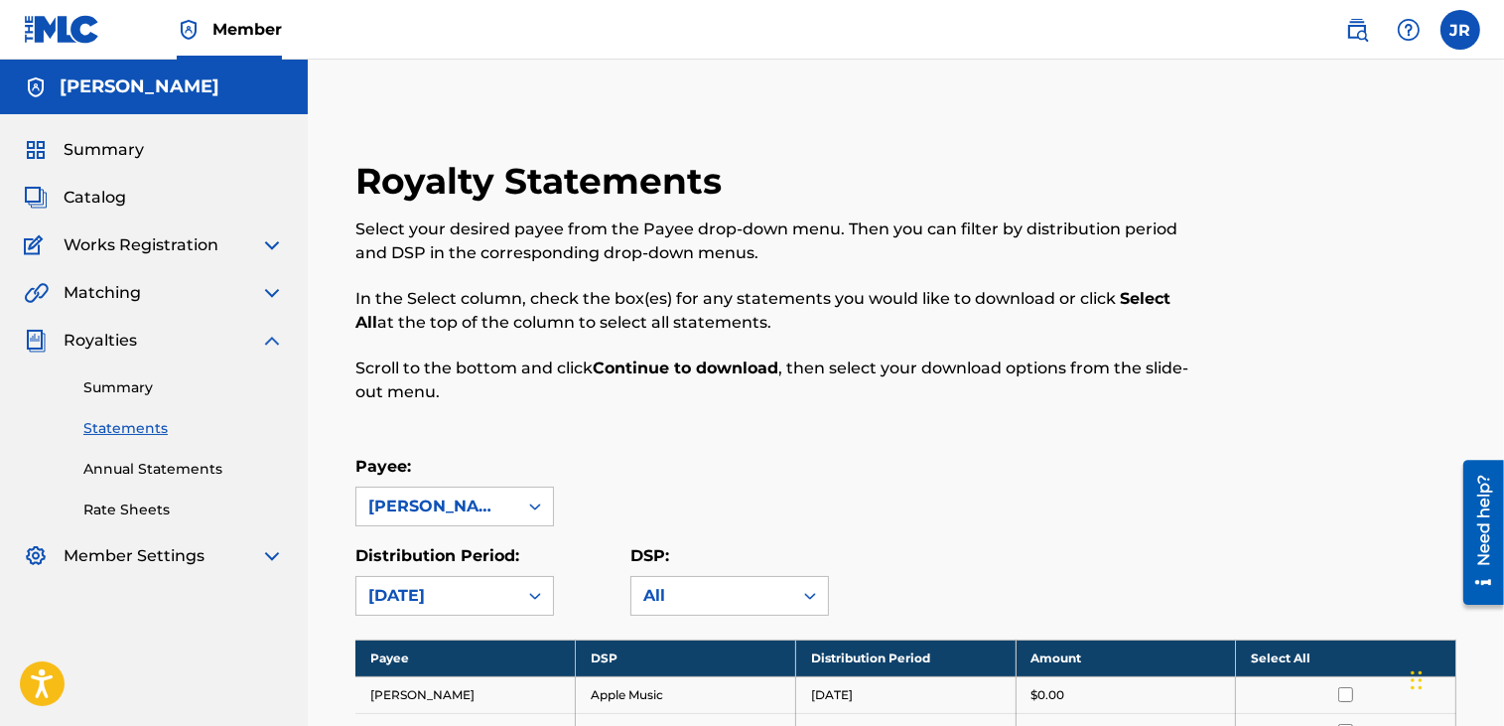
click at [266, 338] on img at bounding box center [272, 341] width 24 height 24
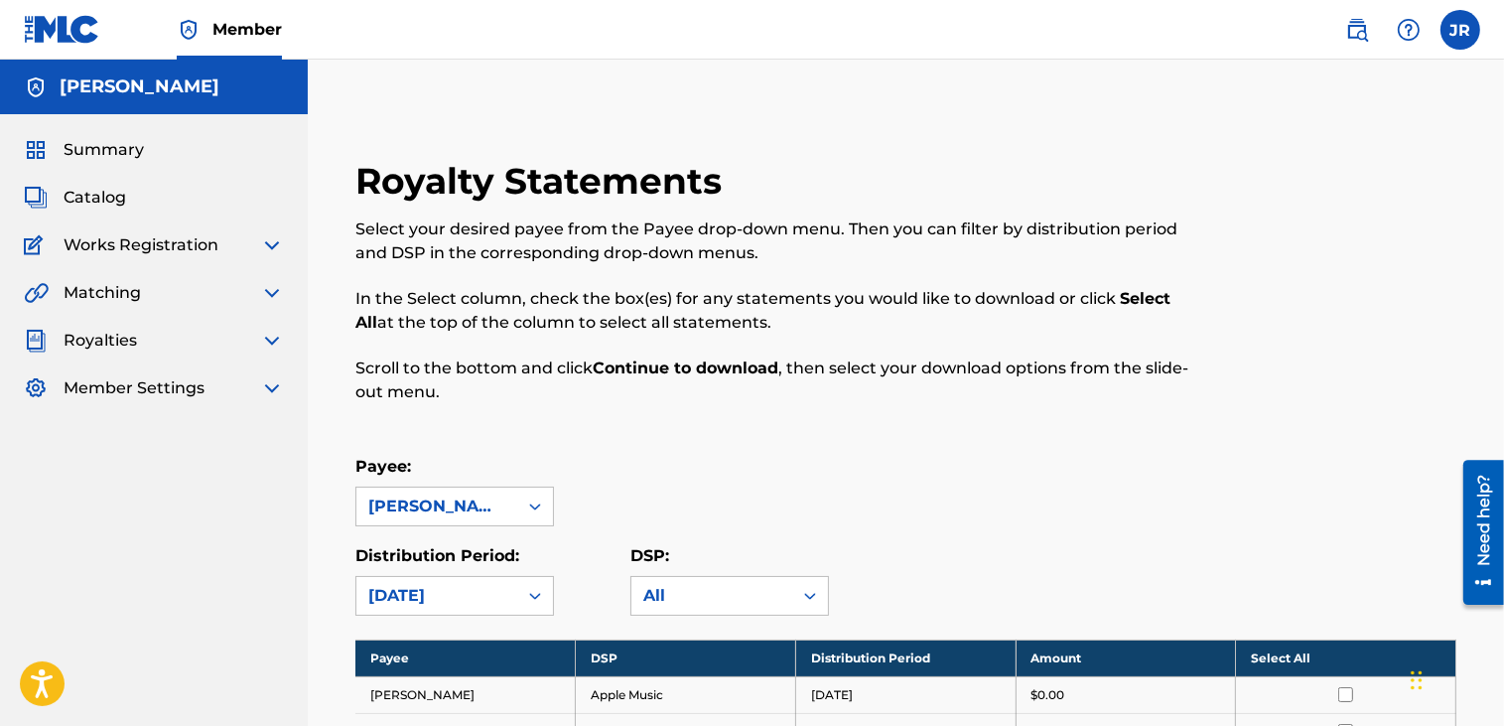
click at [125, 159] on span "Summary" at bounding box center [104, 150] width 80 height 24
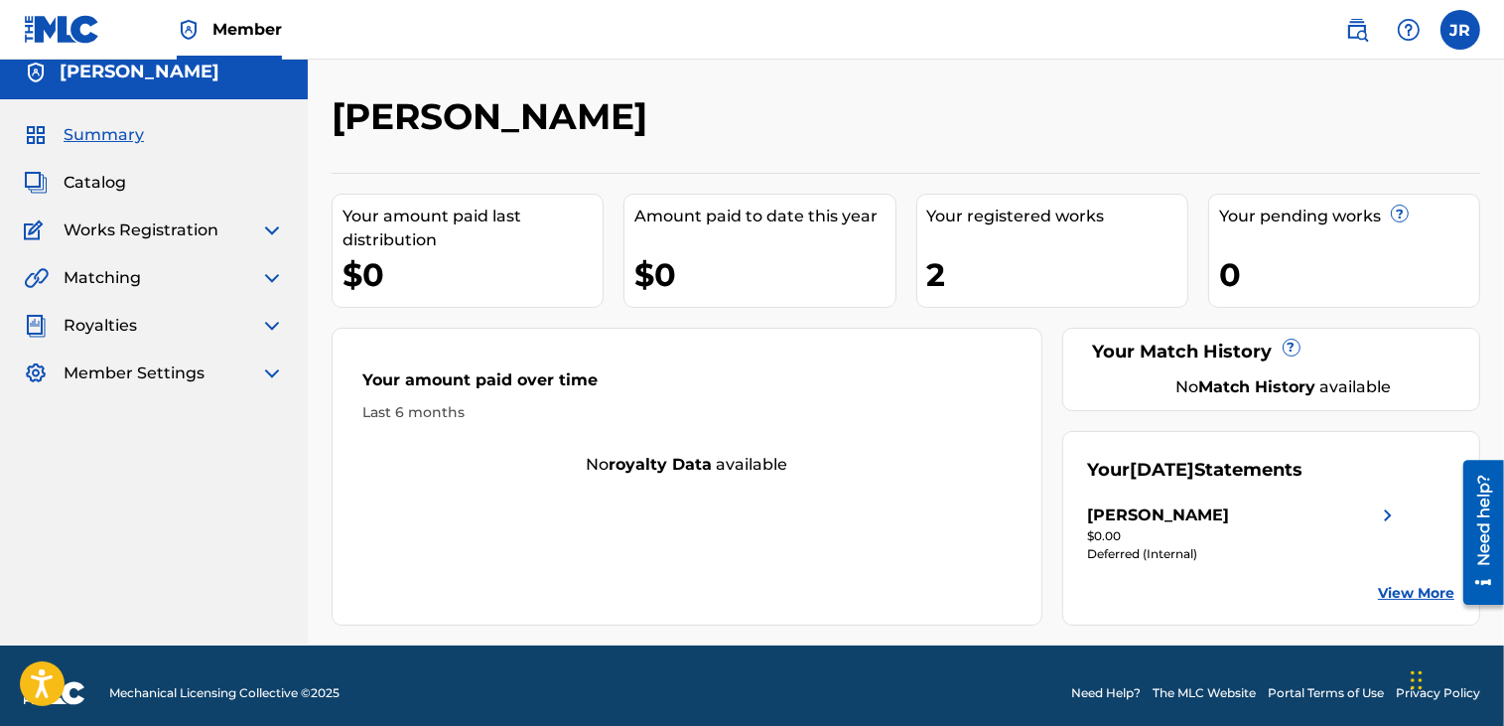
scroll to position [29, 0]
